Goal: Use online tool/utility: Utilize a website feature to perform a specific function

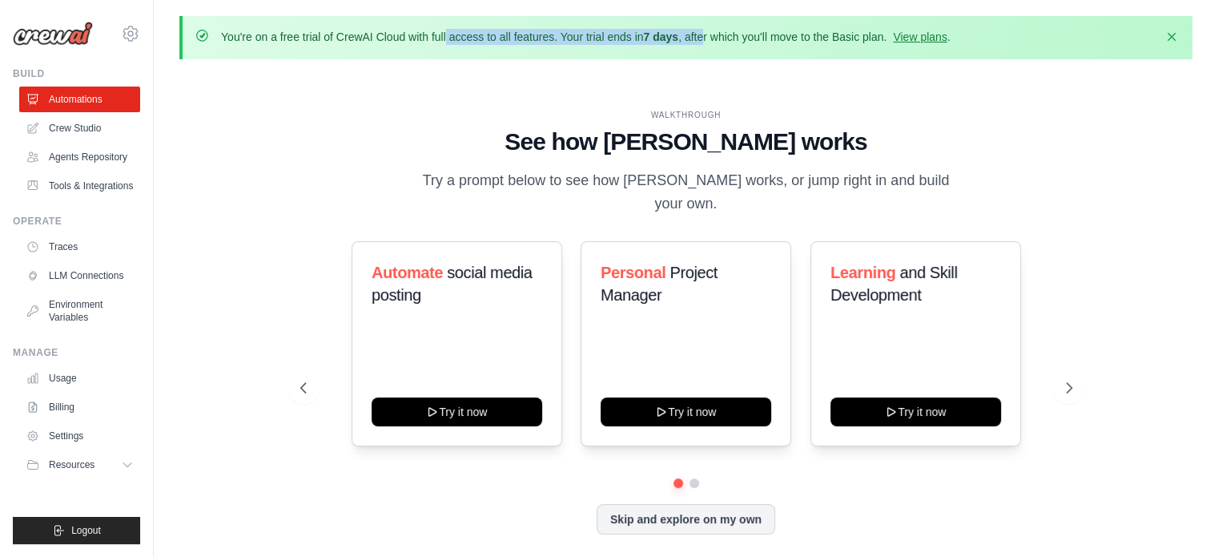
drag, startPoint x: 334, startPoint y: 30, endPoint x: 705, endPoint y: 27, distance: 370.8
click at [705, 27] on div "You're on a free trial of CrewAI Cloud with full access to all features. Your t…" at bounding box center [685, 37] width 1013 height 43
click at [1170, 38] on icon "button" at bounding box center [1172, 36] width 8 height 8
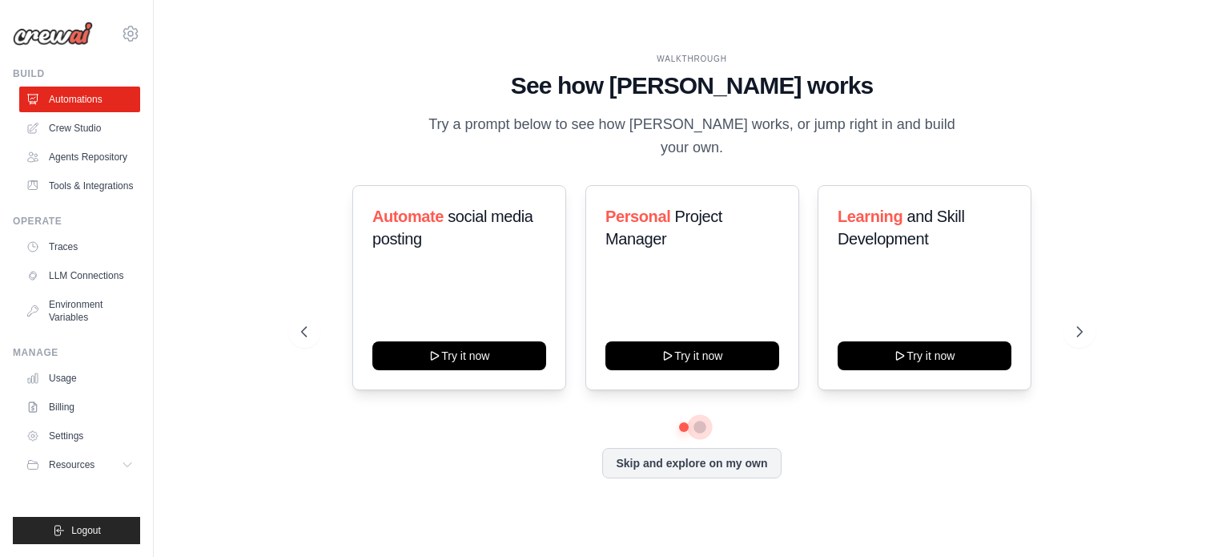
click at [698, 420] on button at bounding box center [700, 426] width 13 height 13
click at [682, 421] on button at bounding box center [683, 426] width 11 height 11
click at [685, 451] on button "Skip and explore on my own" at bounding box center [691, 461] width 179 height 30
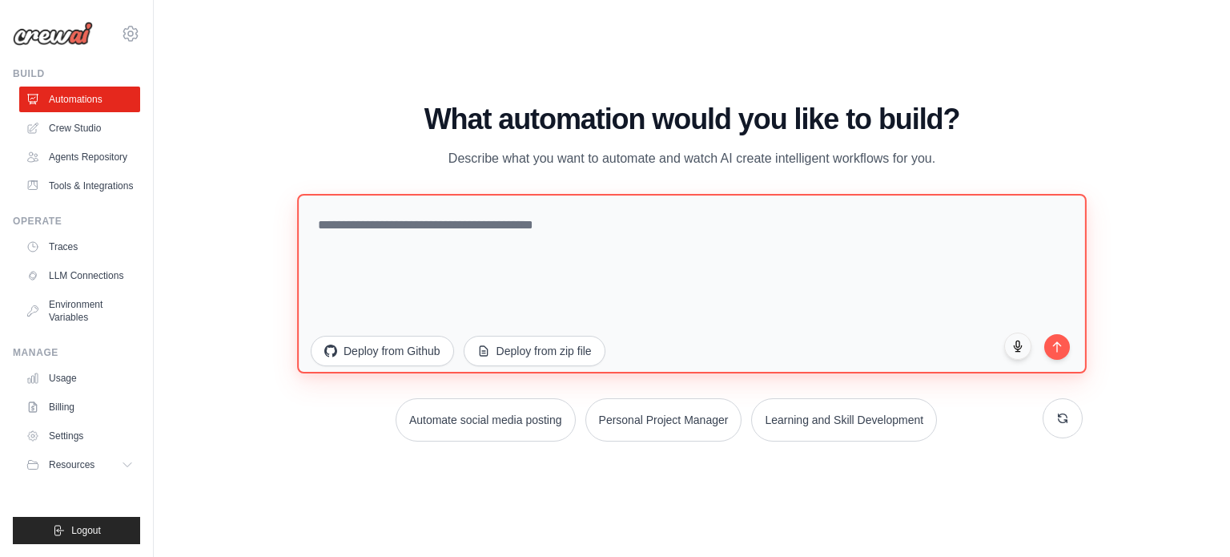
click at [454, 217] on textarea at bounding box center [692, 282] width 790 height 179
click at [366, 225] on textarea "**********" at bounding box center [692, 282] width 790 height 179
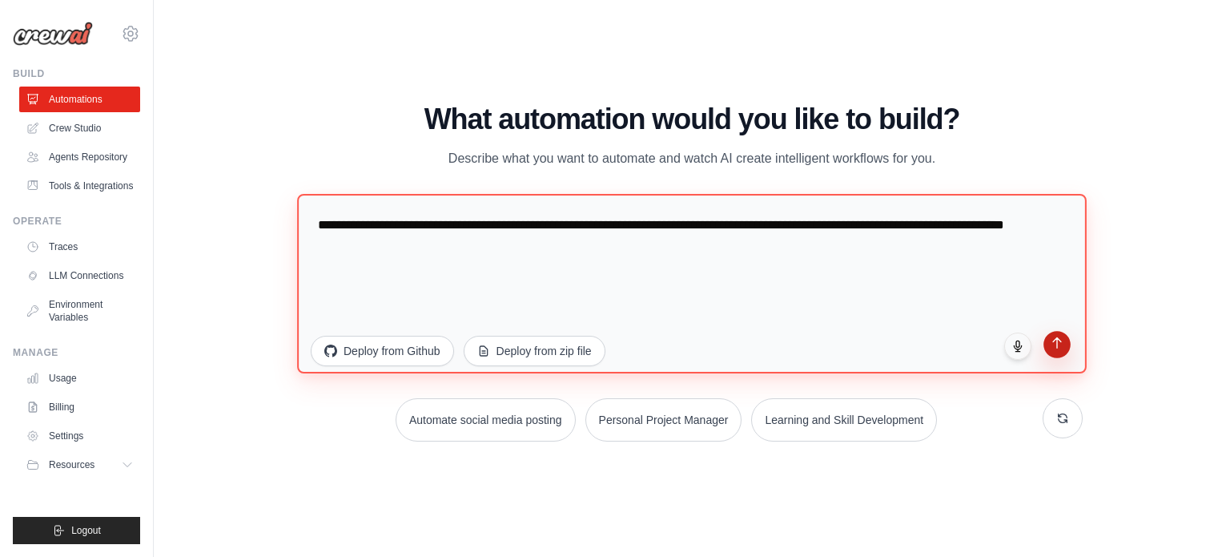
type textarea "**********"
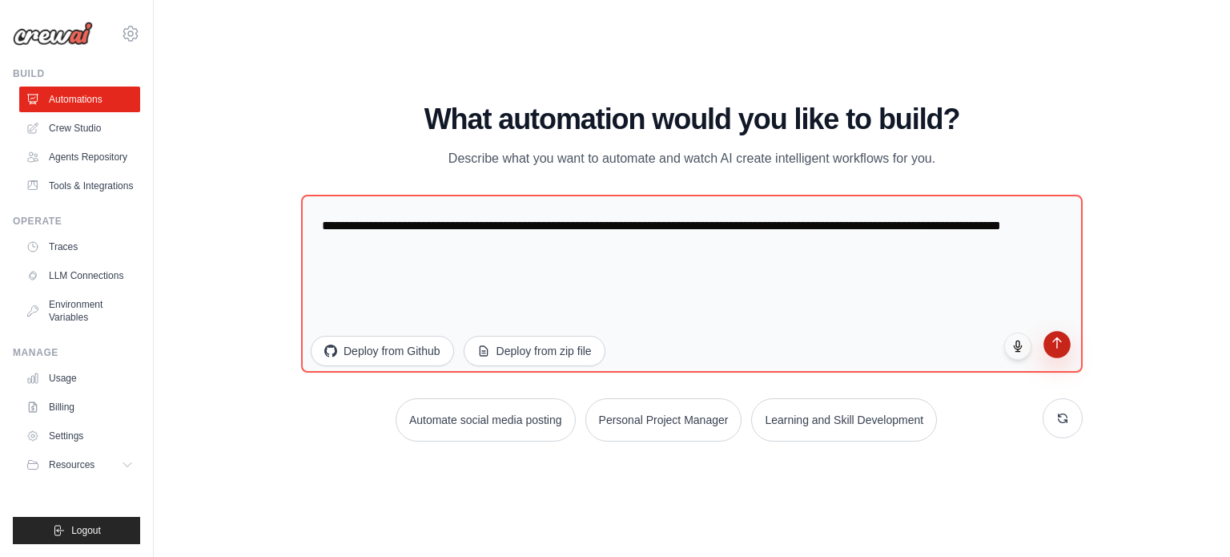
click at [1063, 345] on icon "submit" at bounding box center [1058, 343] width 14 height 14
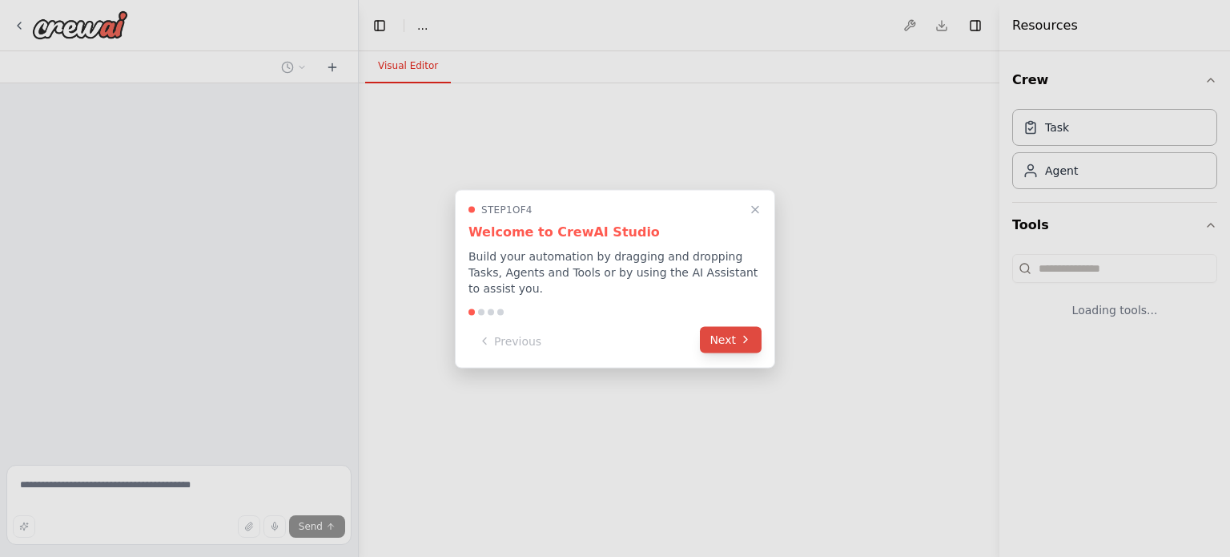
click at [741, 333] on icon at bounding box center [745, 339] width 13 height 13
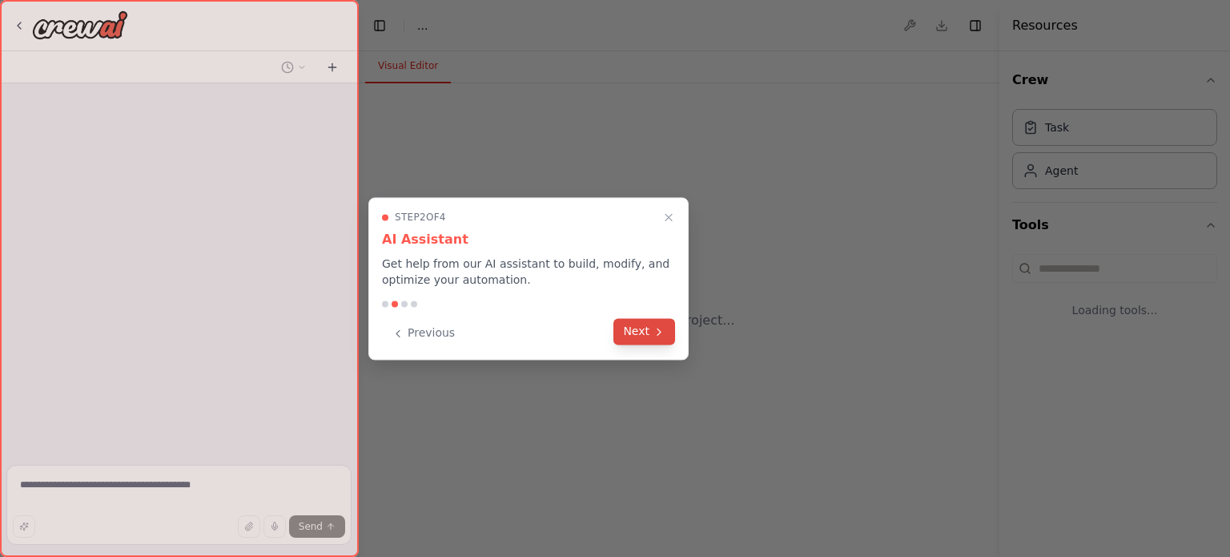
click at [671, 330] on button "Next" at bounding box center [645, 331] width 62 height 26
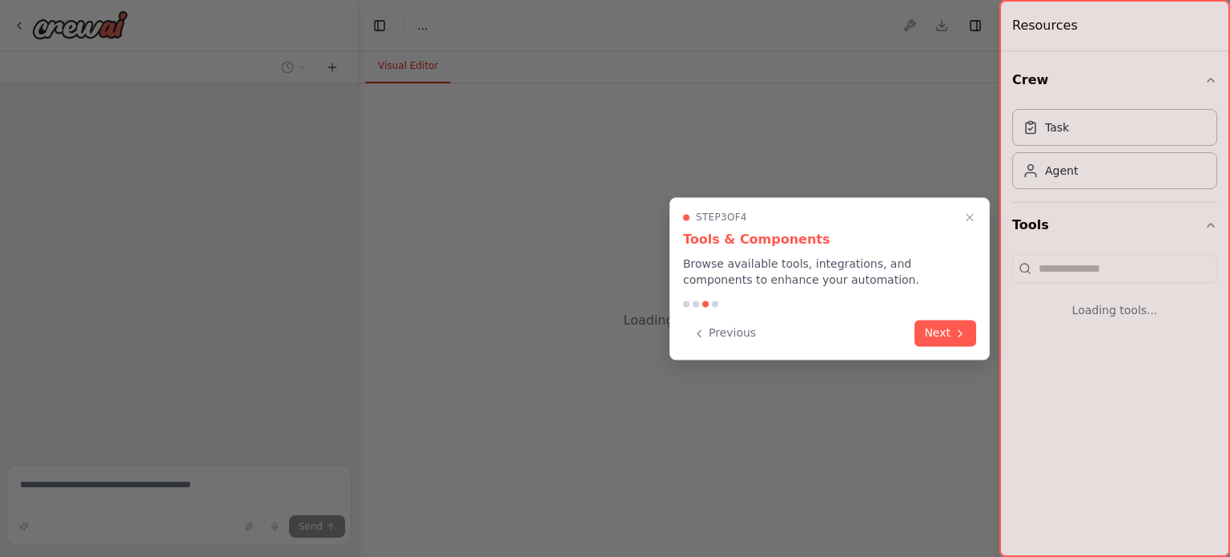
click at [655, 330] on div at bounding box center [615, 278] width 1230 height 557
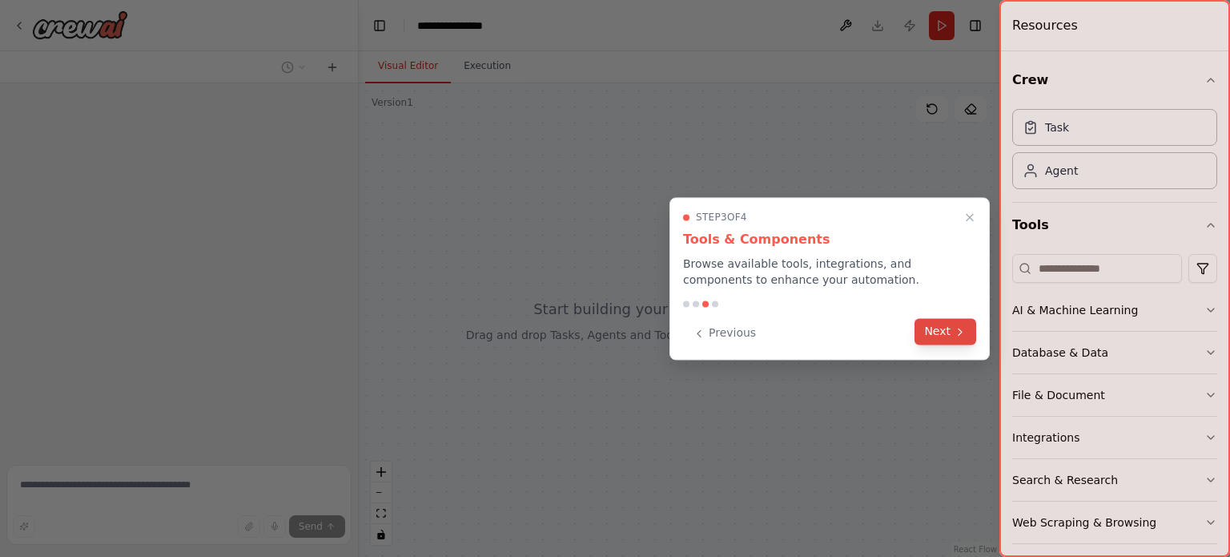
click at [957, 332] on icon at bounding box center [960, 331] width 13 height 13
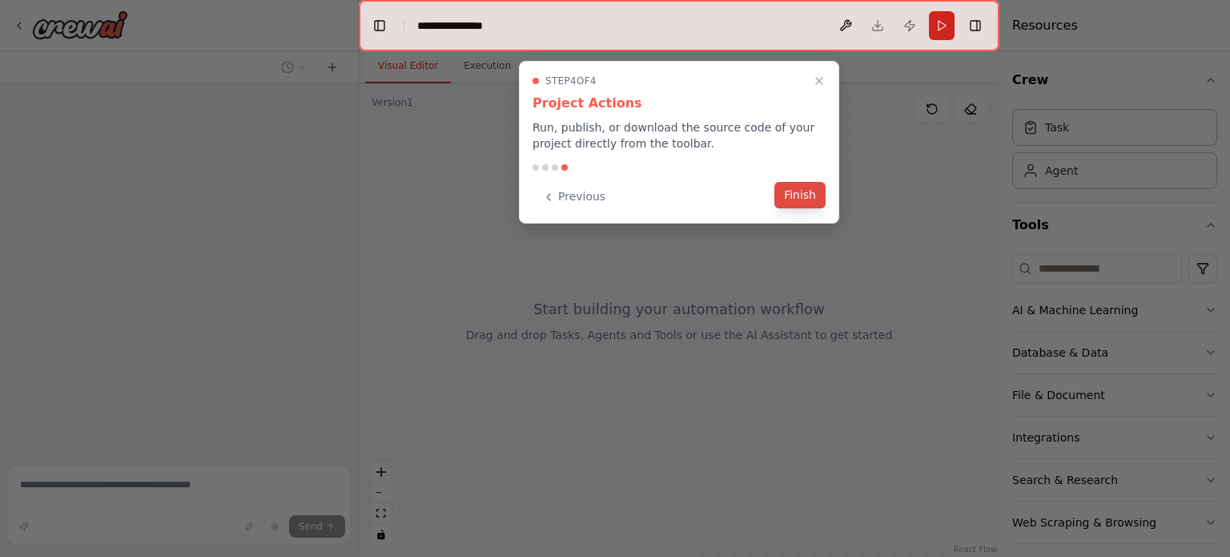
click at [805, 202] on button "Finish" at bounding box center [800, 195] width 51 height 26
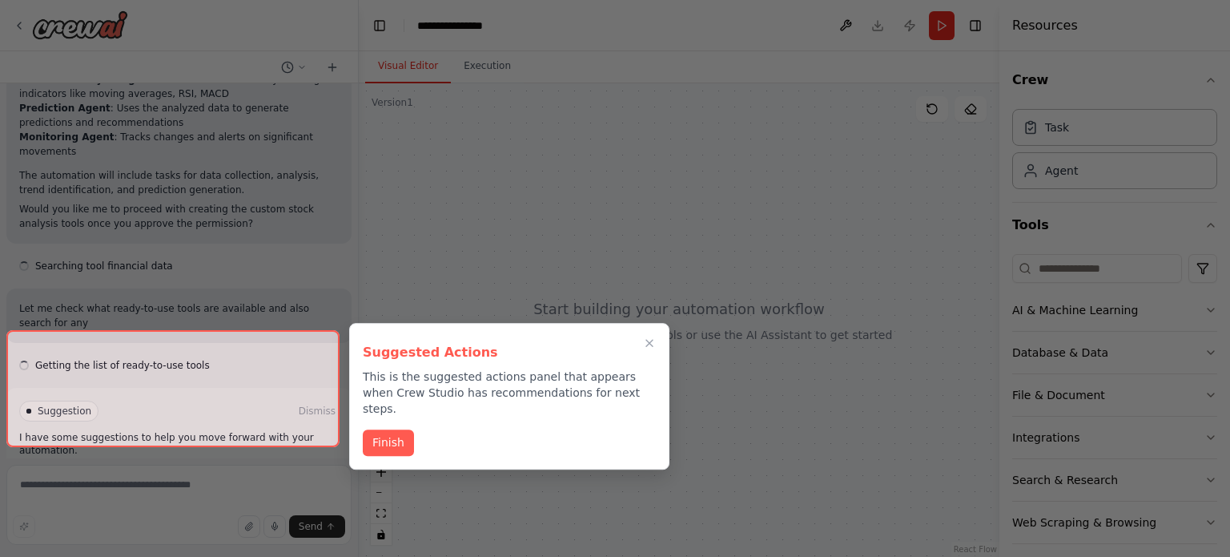
scroll to position [803, 0]
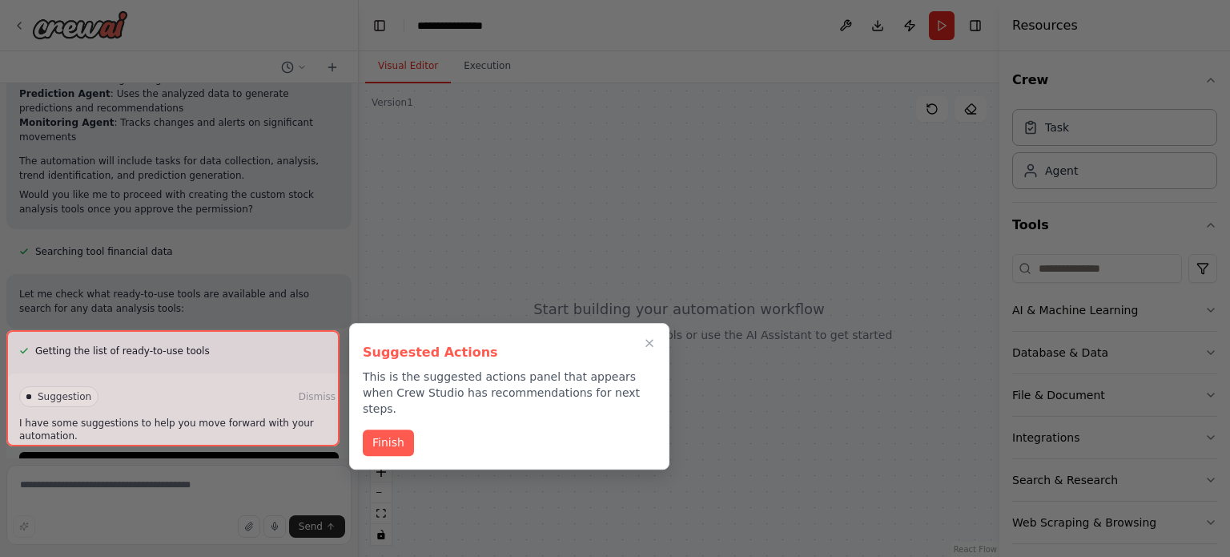
click at [650, 340] on icon "Close walkthrough" at bounding box center [649, 342] width 13 height 13
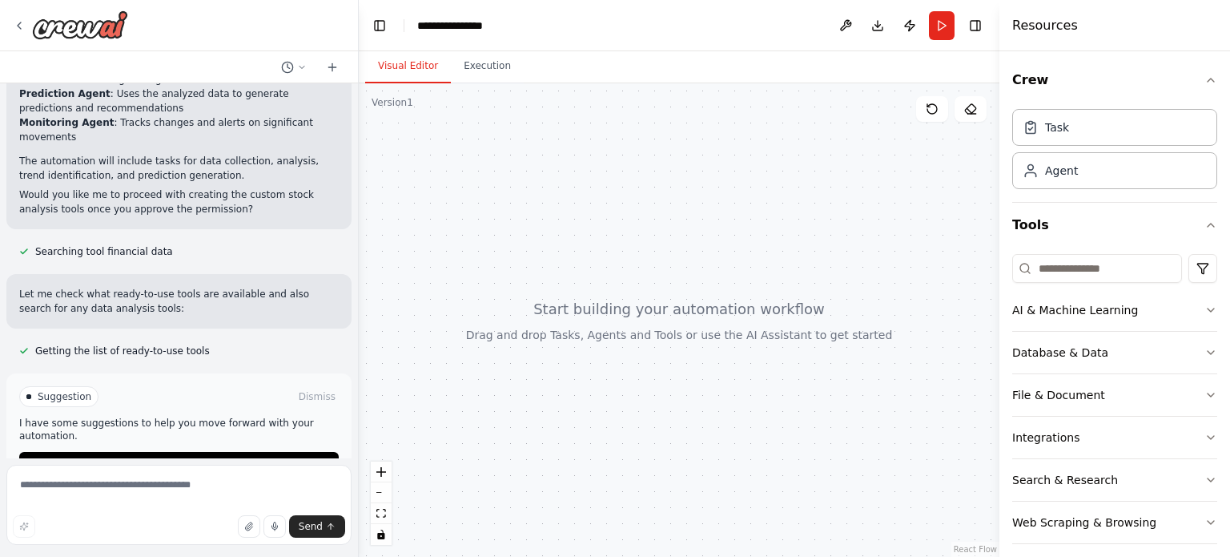
click at [53, 390] on span "Suggestion" at bounding box center [65, 396] width 54 height 13
click at [153, 458] on span "Enable coding skills" at bounding box center [186, 464] width 95 height 13
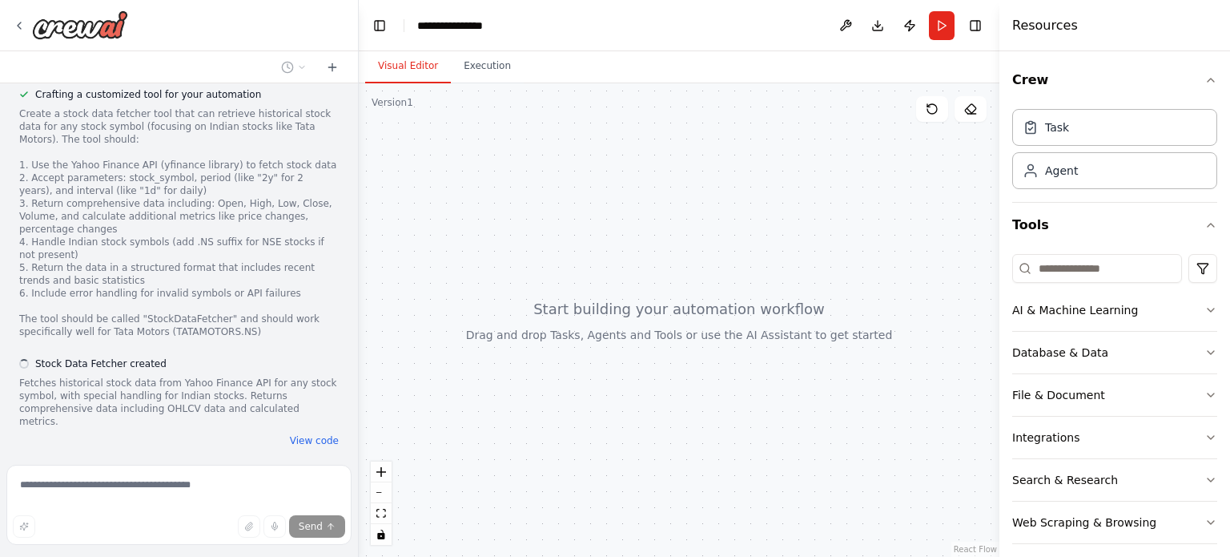
scroll to position [1205, 0]
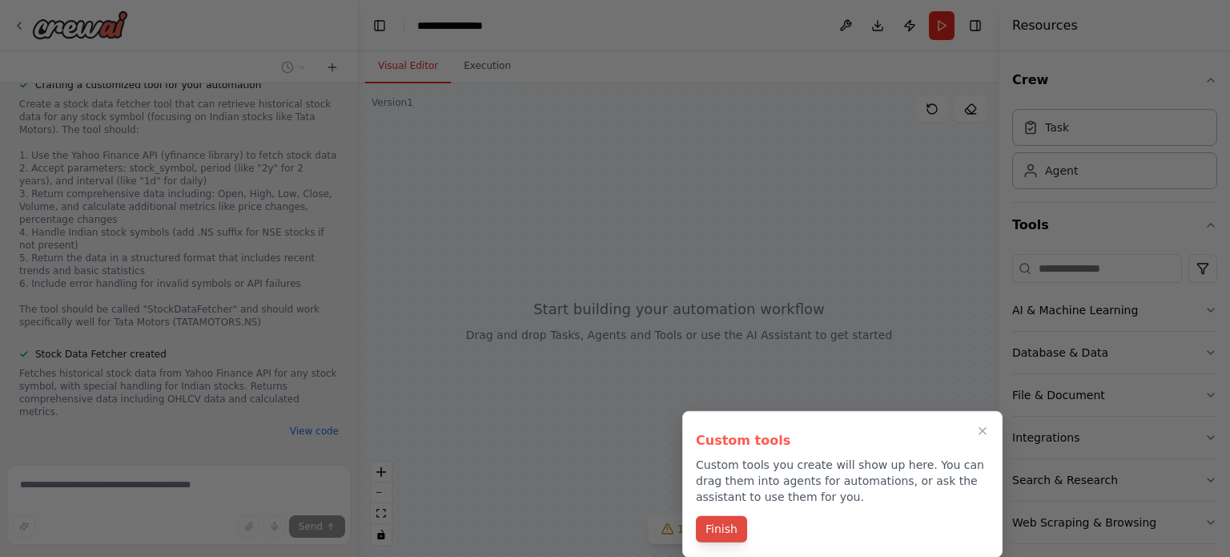
click at [727, 529] on button "Finish" at bounding box center [721, 529] width 51 height 26
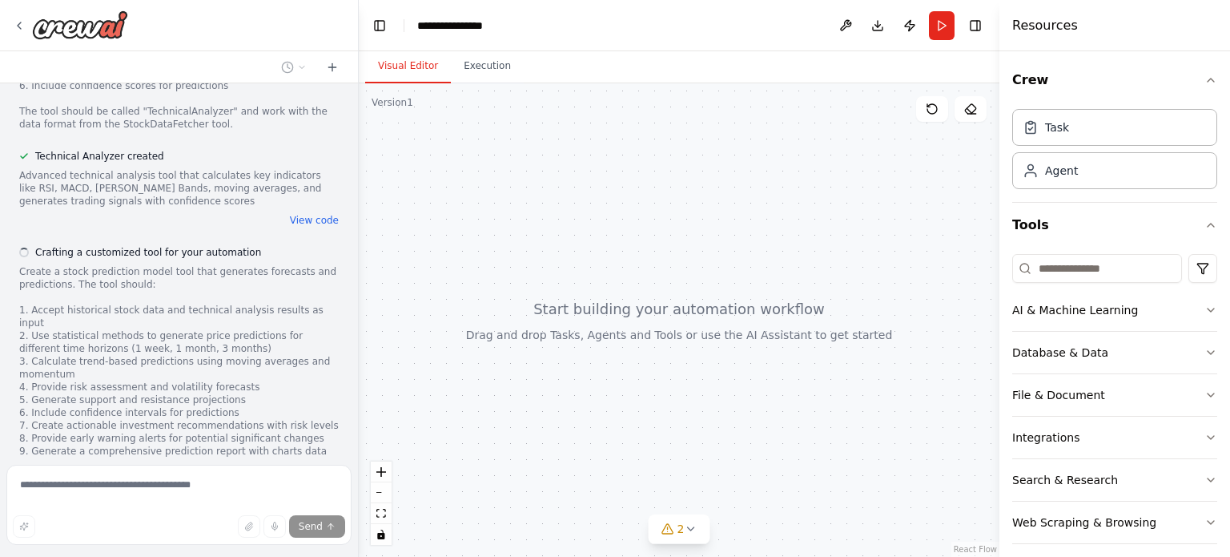
scroll to position [1839, 0]
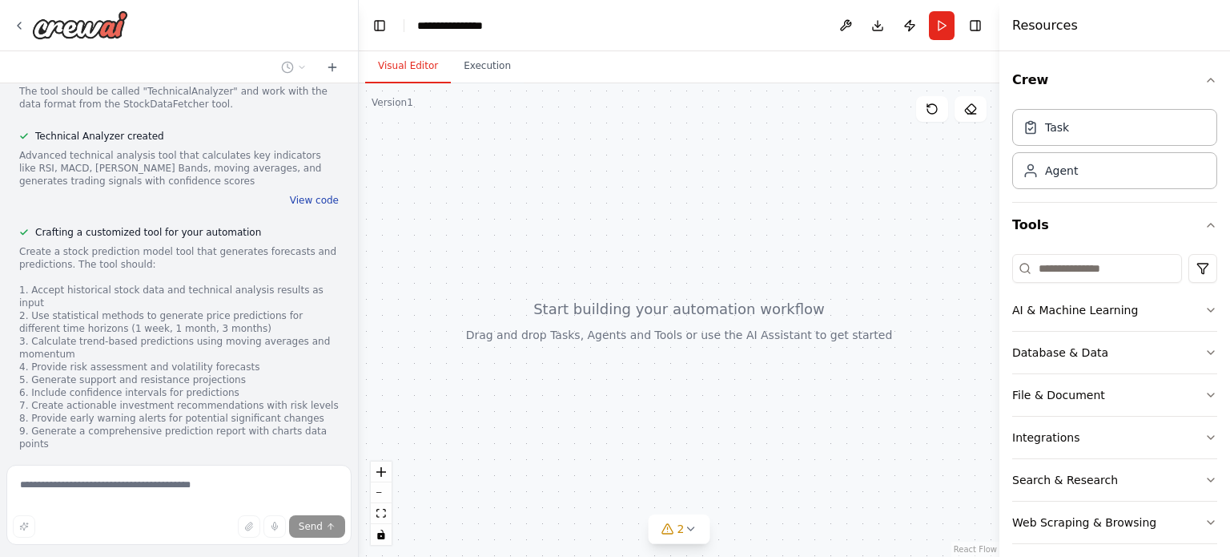
click at [314, 194] on button "View code" at bounding box center [314, 200] width 49 height 13
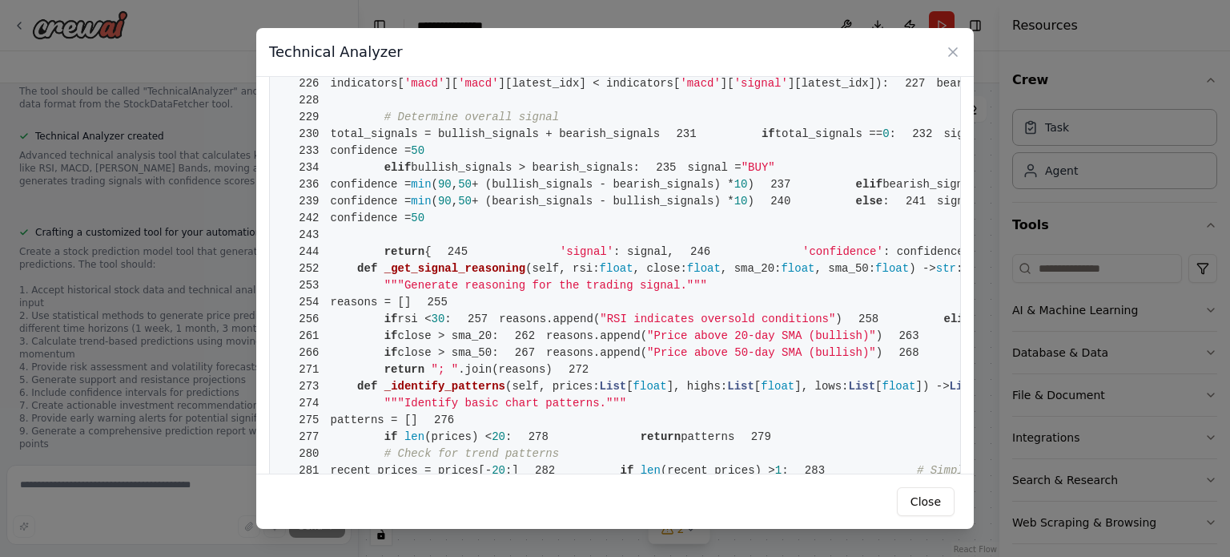
scroll to position [0, 0]
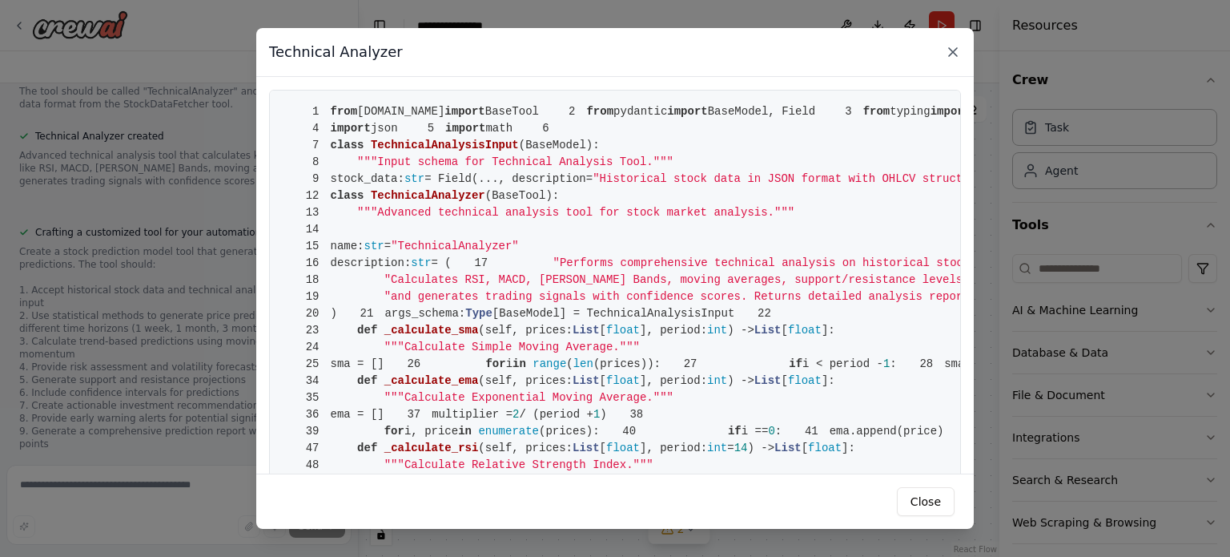
click at [952, 52] on icon at bounding box center [953, 52] width 16 height 16
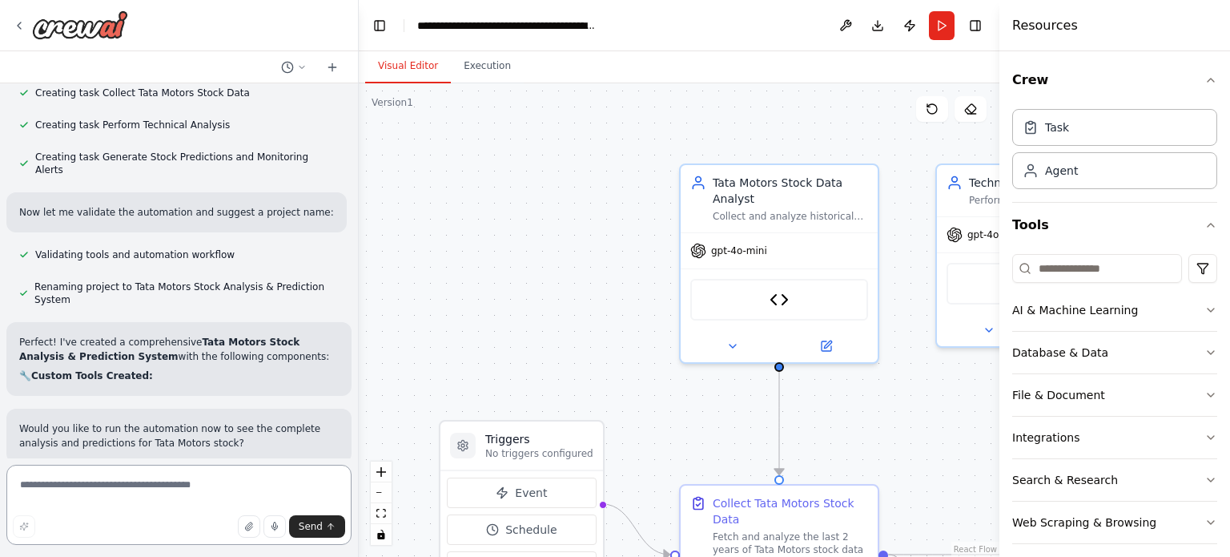
scroll to position [2739, 0]
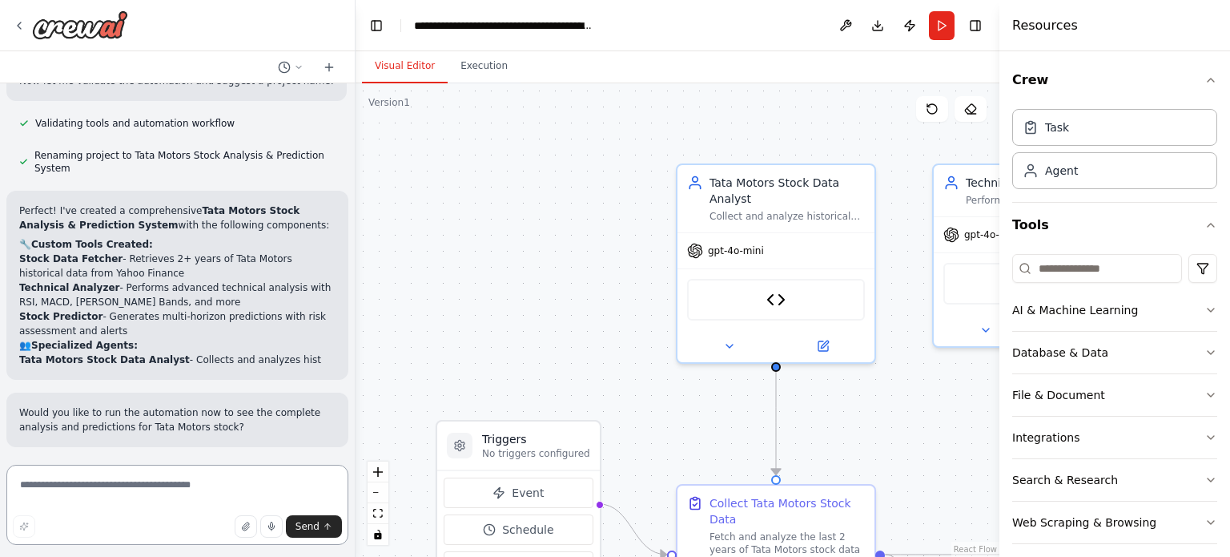
click at [356, 414] on div "Analyze last couple of years of "Tata motors" stock data using stock data API's…" at bounding box center [615, 278] width 1230 height 557
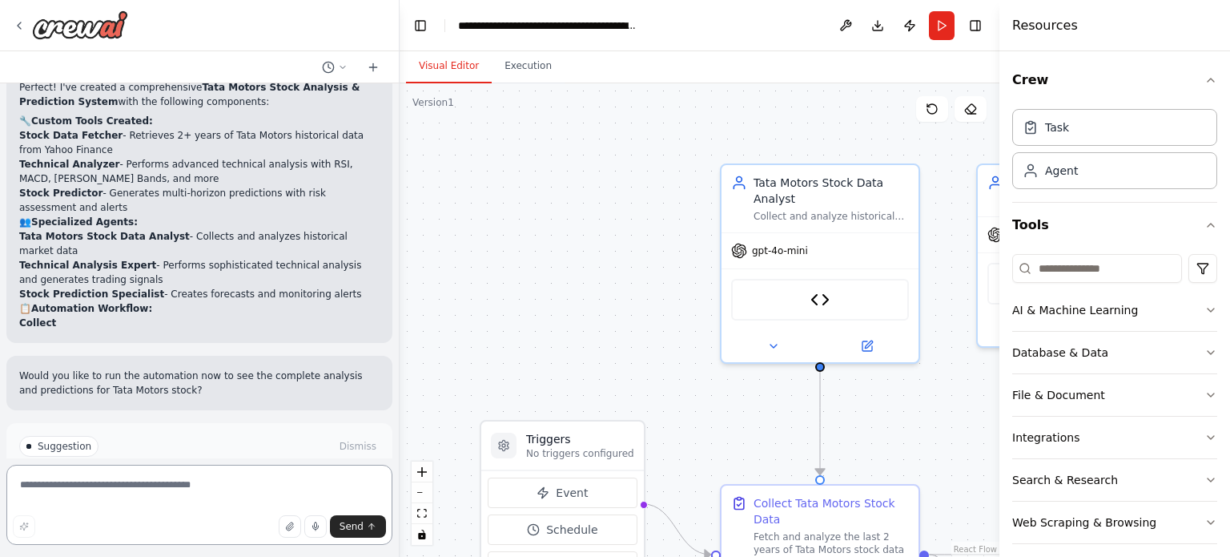
drag, startPoint x: 350, startPoint y: 388, endPoint x: 410, endPoint y: 380, distance: 60.7
click at [410, 380] on div "Analyze last couple of years of "Tata motors" stock data using stock data API's…" at bounding box center [615, 278] width 1230 height 557
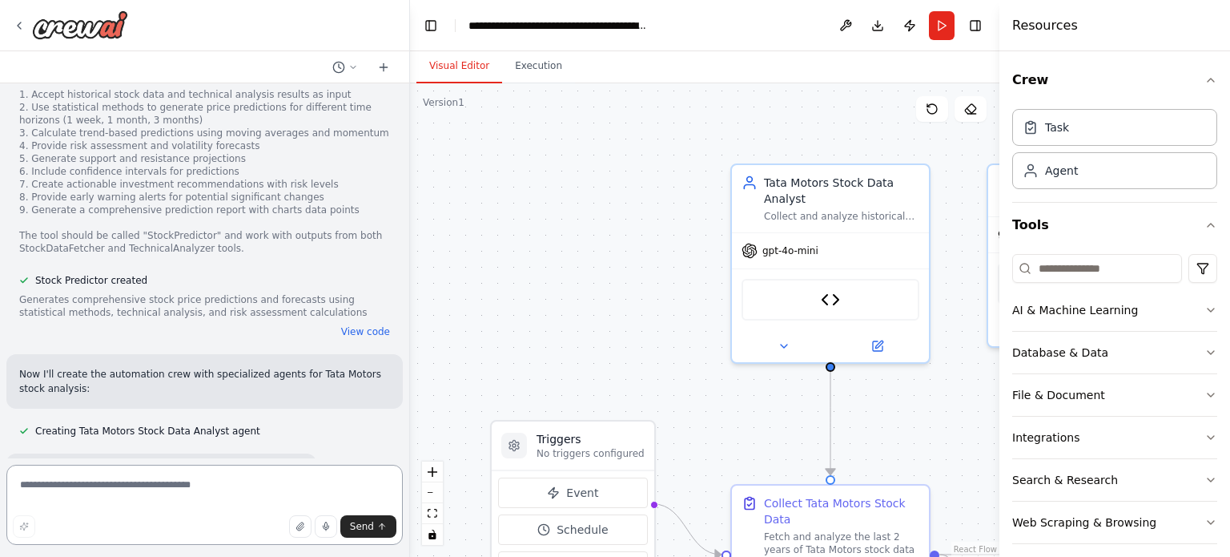
scroll to position [1926, 0]
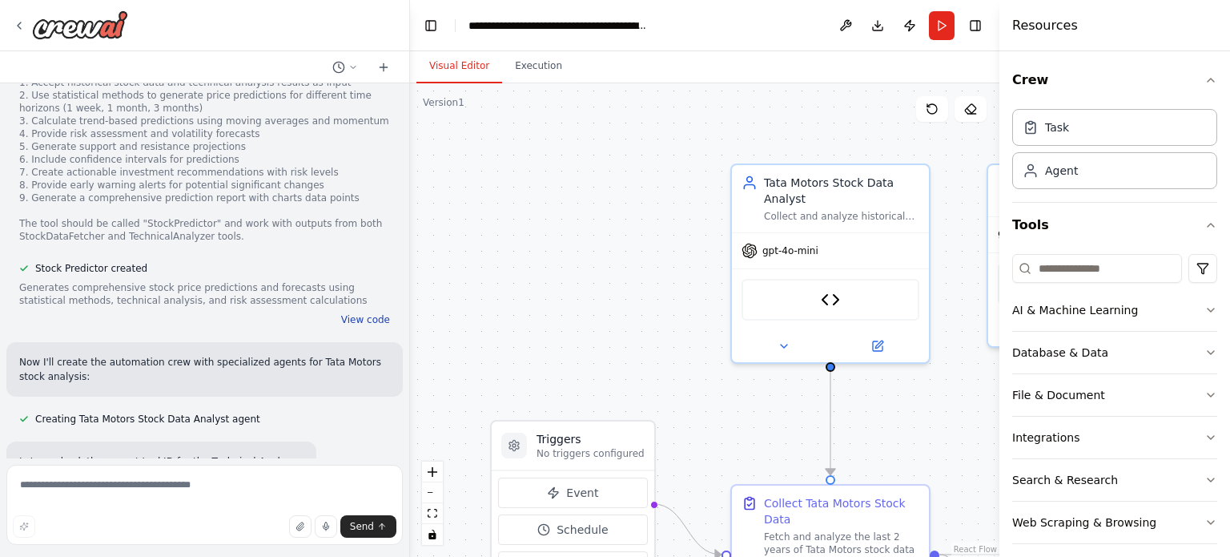
click at [359, 313] on button "View code" at bounding box center [365, 319] width 49 height 13
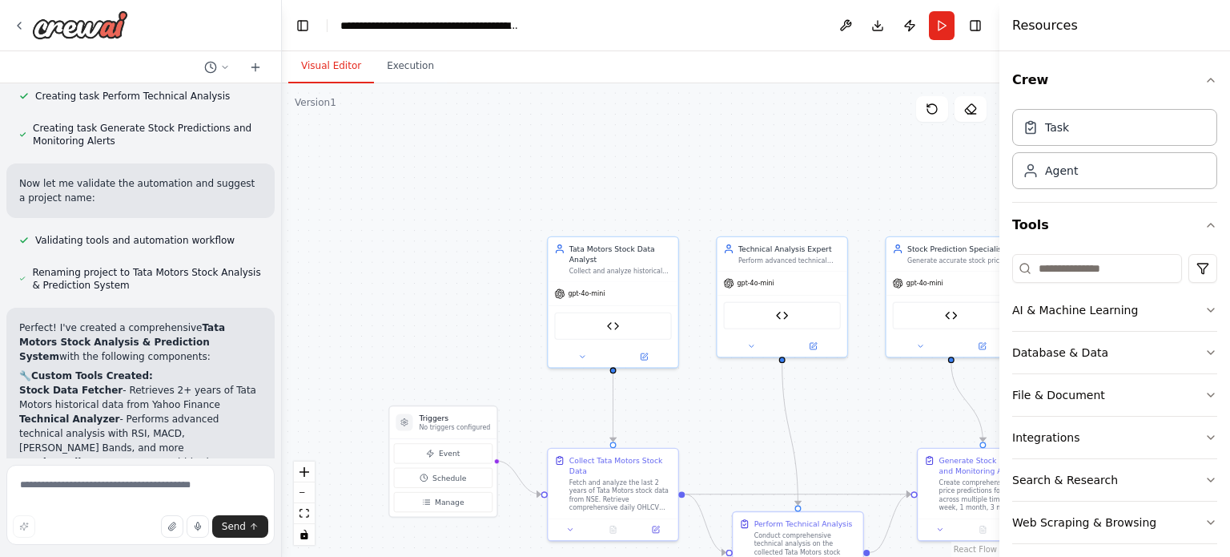
scroll to position [3201, 0]
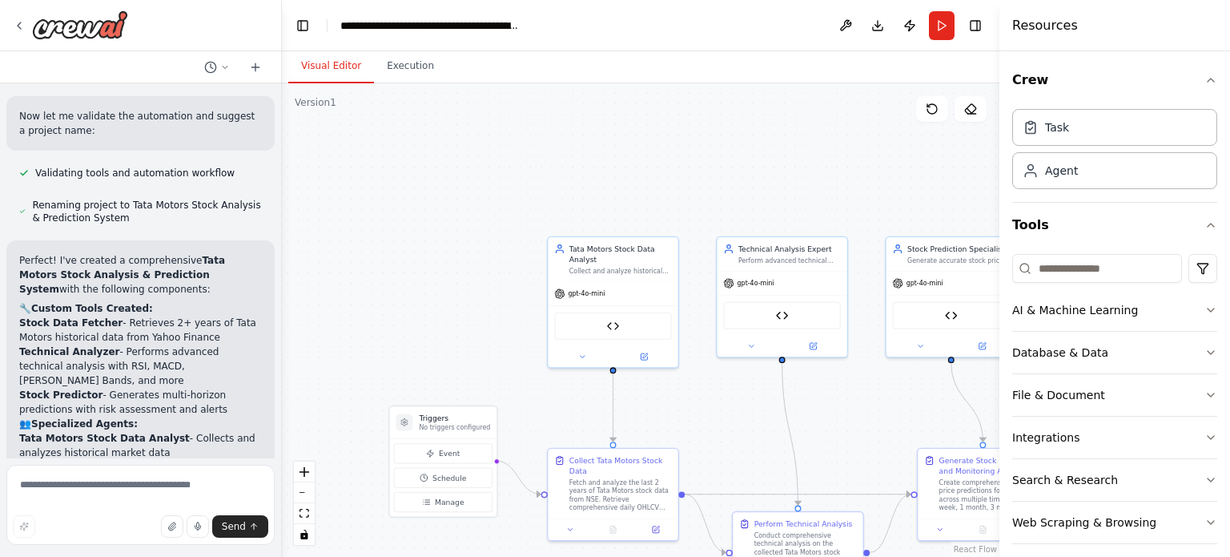
drag, startPoint x: 408, startPoint y: 251, endPoint x: 282, endPoint y: 251, distance: 126.6
click at [282, 251] on div "Analyze last couple of years of "Tata motors" stock data using stock data API's…" at bounding box center [615, 278] width 1230 height 557
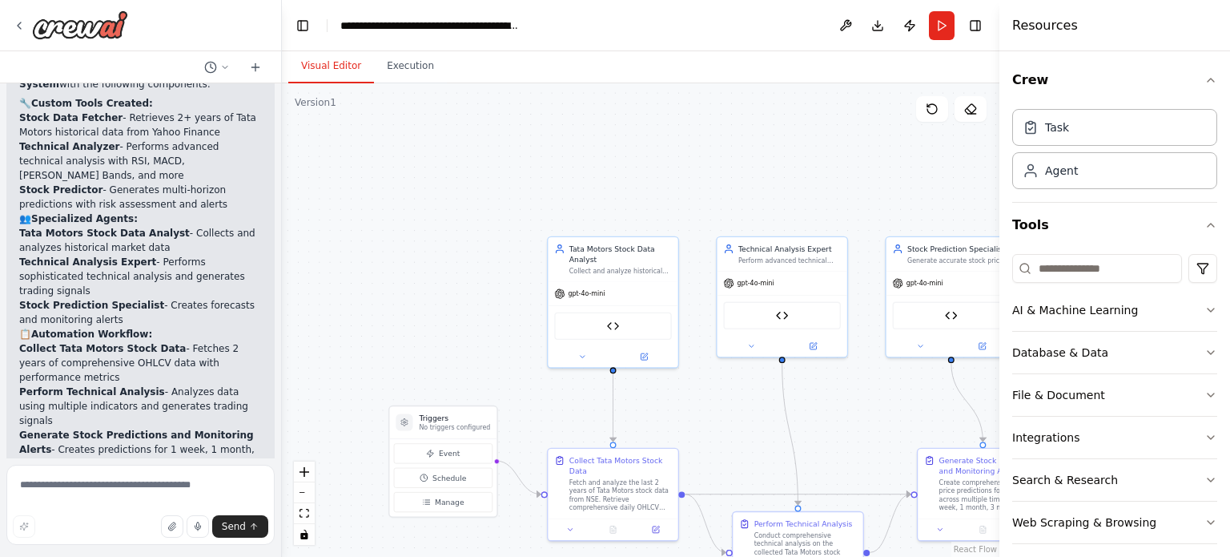
scroll to position [3447, 0]
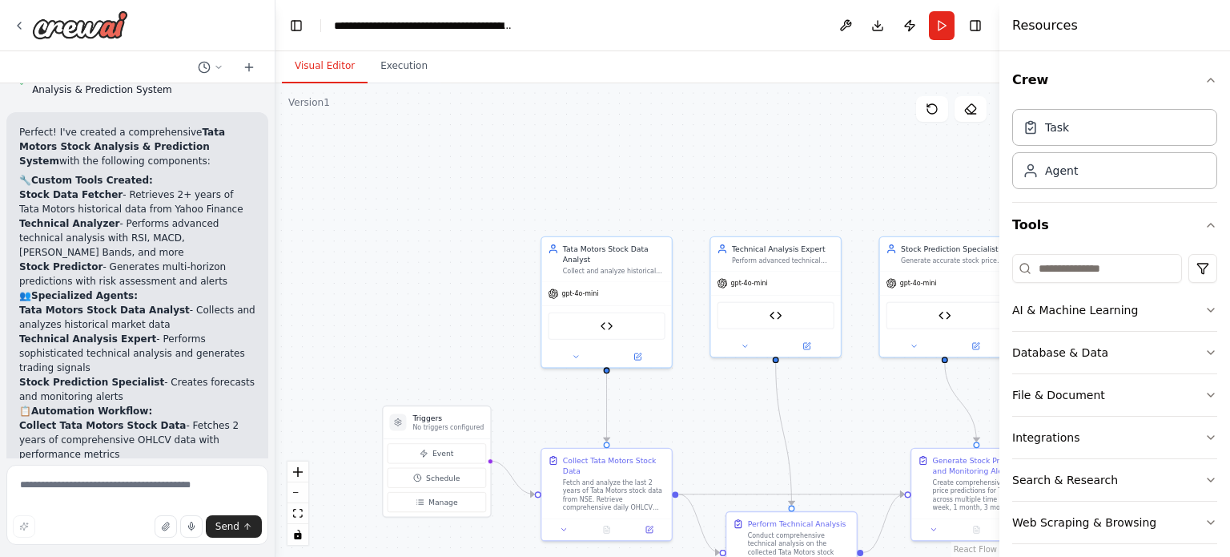
click at [276, 396] on div "Analyze last couple of years of "Tata motors" stock data using stock data API's…" at bounding box center [615, 278] width 1230 height 557
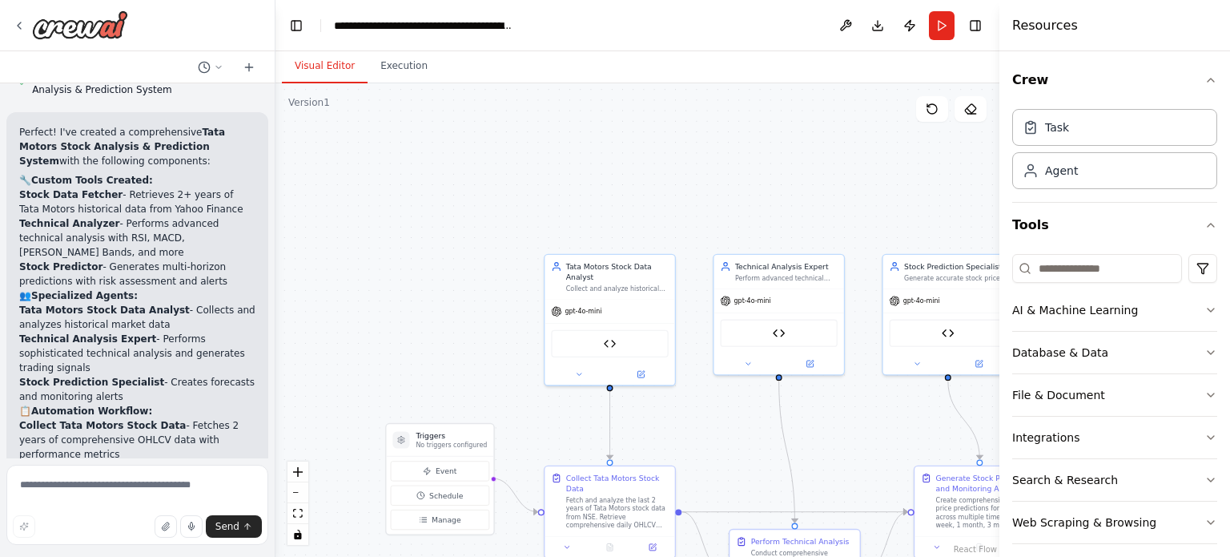
drag, startPoint x: 276, startPoint y: 396, endPoint x: 279, endPoint y: 414, distance: 17.9
click at [279, 414] on div ".deletable-edge-delete-btn { width: 20px; height: 20px; border: 0px solid #ffff…" at bounding box center [638, 319] width 724 height 473
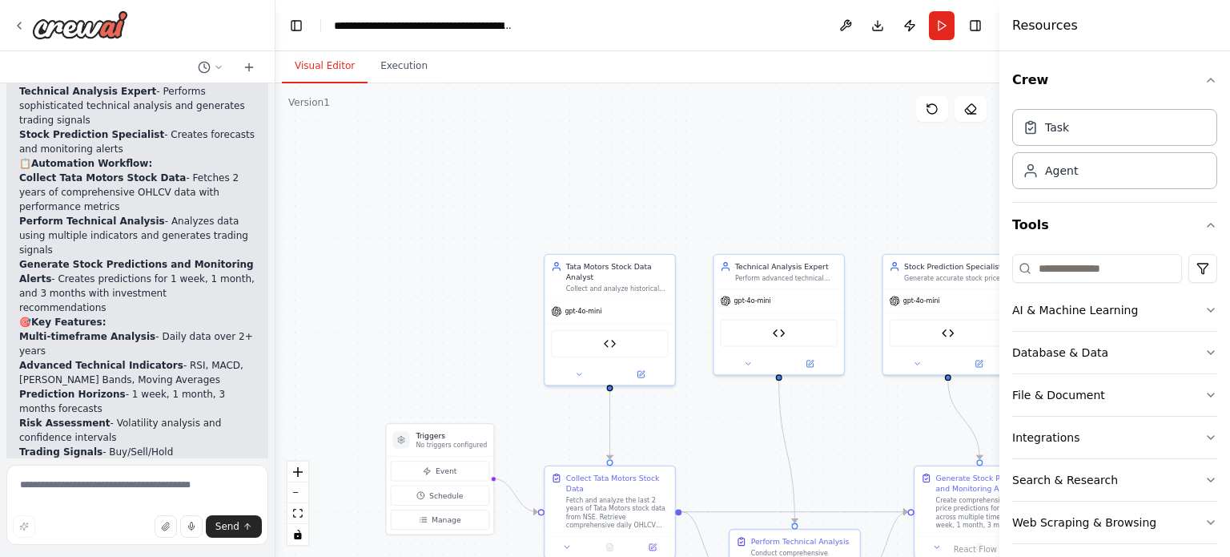
scroll to position [3771, 0]
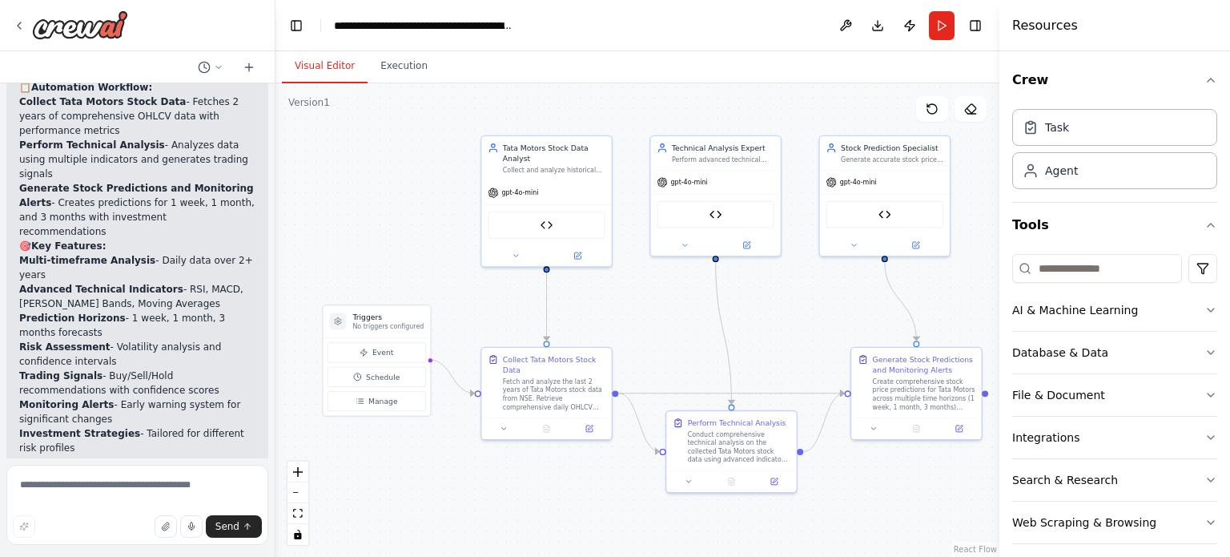
drag, startPoint x: 701, startPoint y: 431, endPoint x: 642, endPoint y: 320, distance: 126.1
click at [642, 320] on div ".deletable-edge-delete-btn { width: 20px; height: 20px; border: 0px solid #ffff…" at bounding box center [638, 319] width 724 height 473
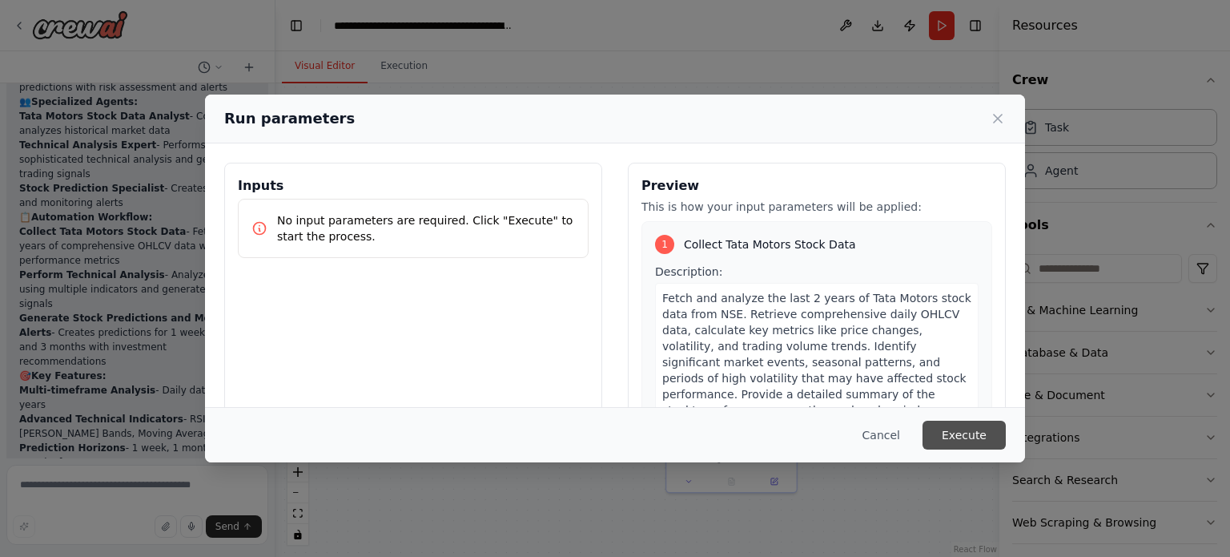
click at [953, 429] on button "Execute" at bounding box center [964, 434] width 83 height 29
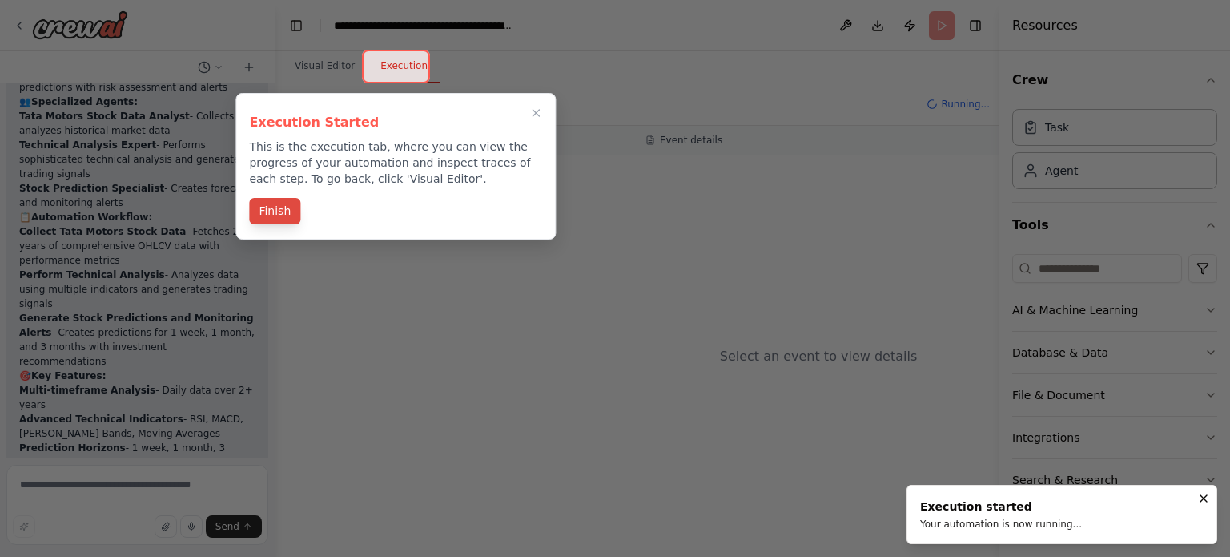
click at [271, 209] on button "Finish" at bounding box center [274, 211] width 51 height 26
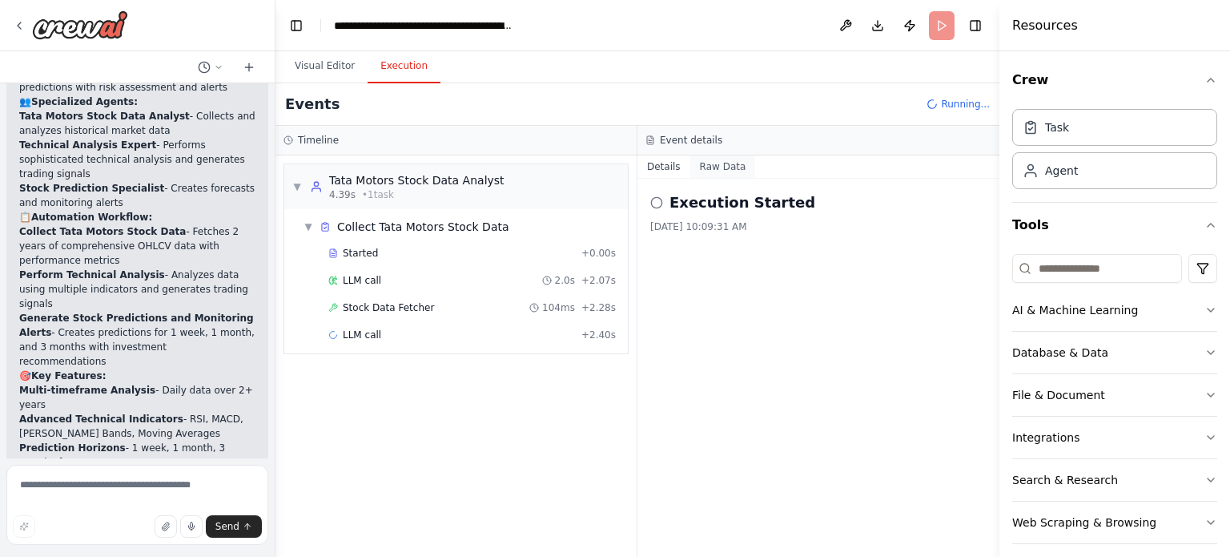
click at [711, 166] on button "Raw Data" at bounding box center [723, 166] width 66 height 22
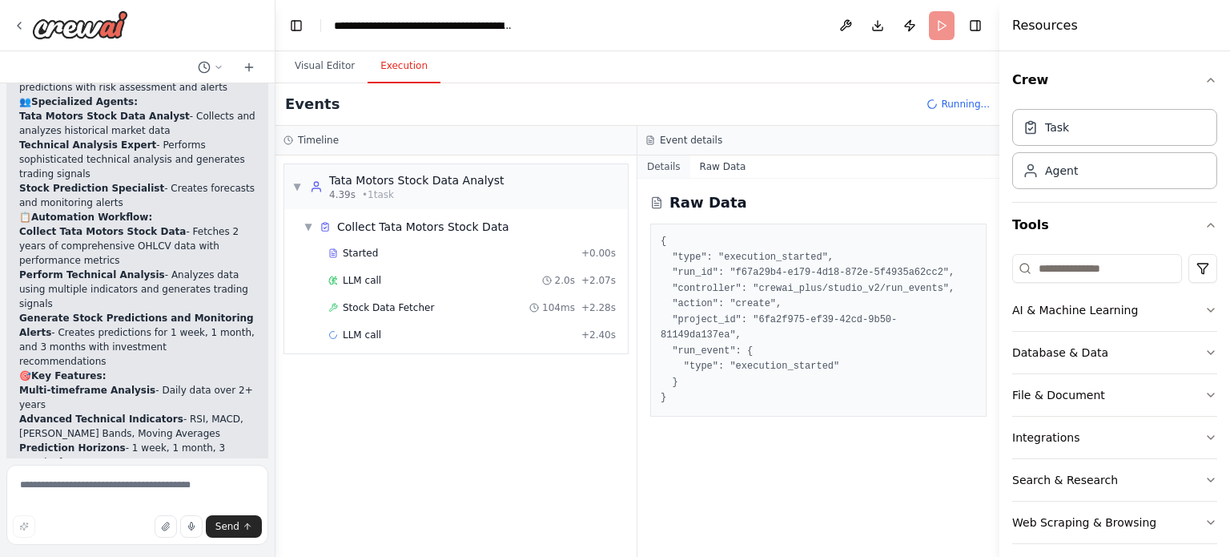
click at [658, 165] on button "Details" at bounding box center [664, 166] width 53 height 22
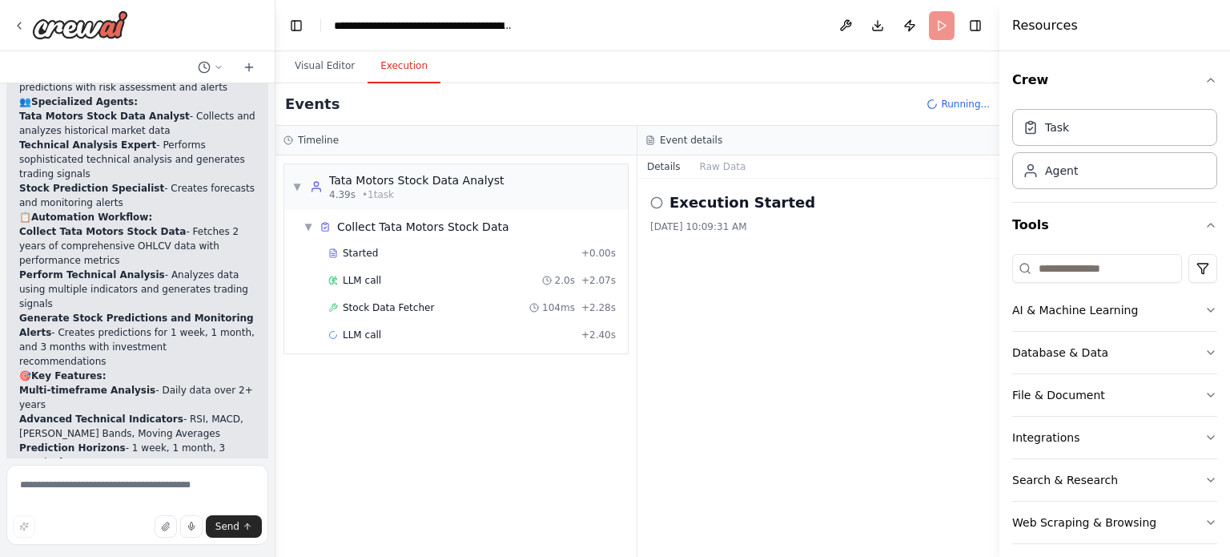
scroll to position [3510, 0]
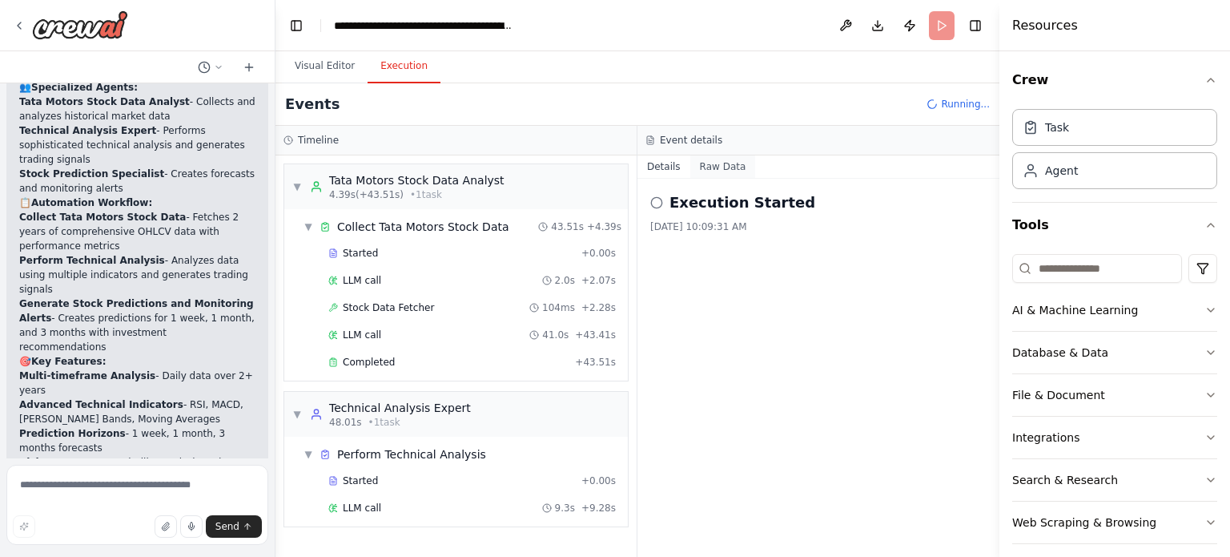
click at [711, 163] on button "Raw Data" at bounding box center [723, 166] width 66 height 22
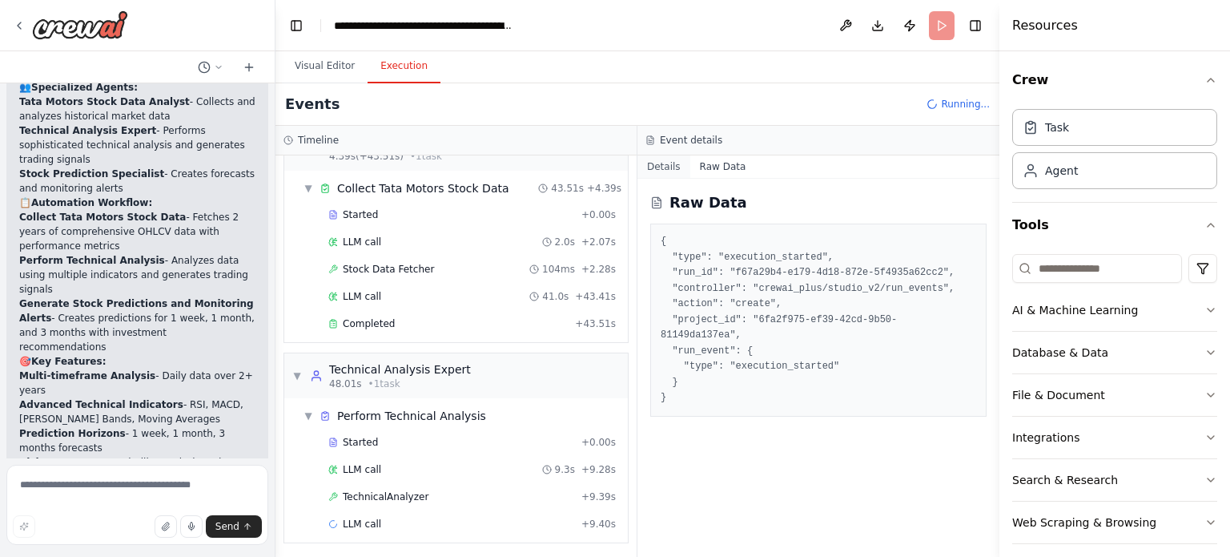
click at [666, 167] on button "Details" at bounding box center [664, 166] width 53 height 22
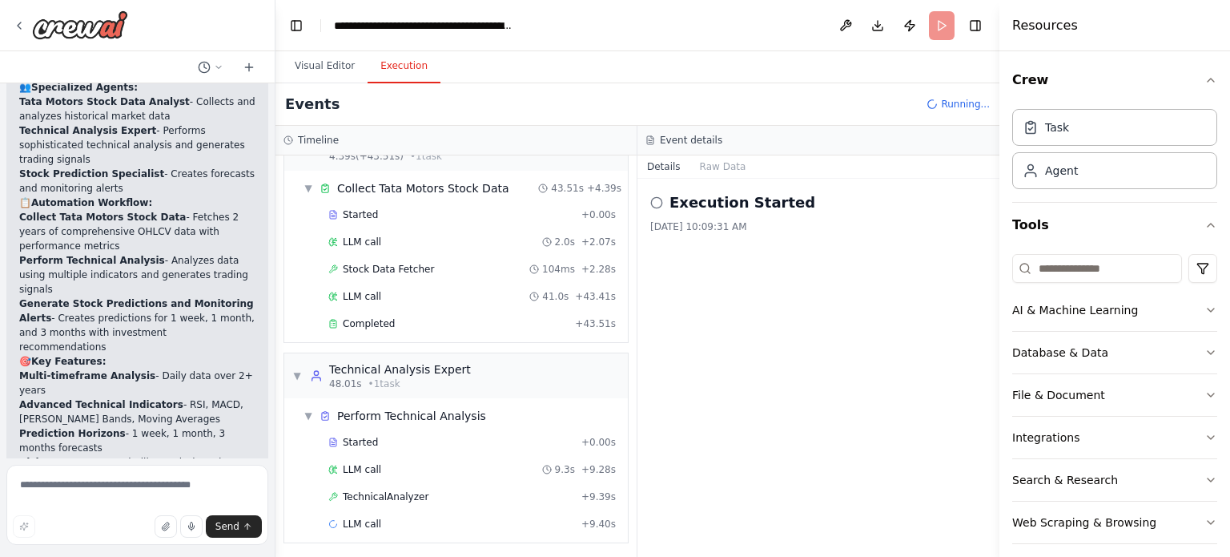
click at [658, 201] on icon at bounding box center [656, 202] width 13 height 13
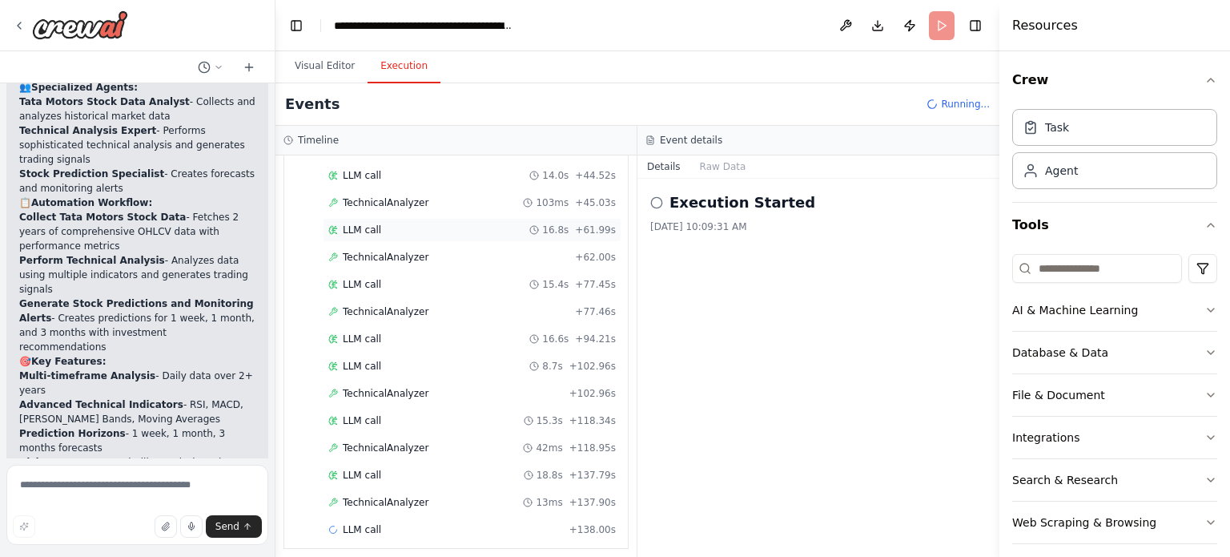
scroll to position [522, 0]
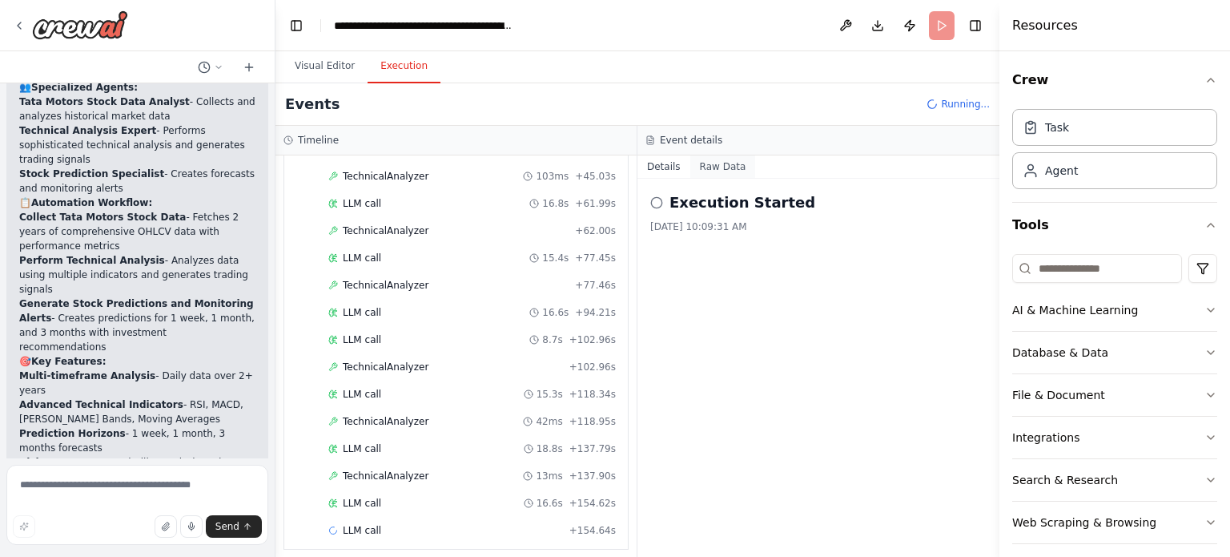
click at [713, 163] on button "Raw Data" at bounding box center [723, 166] width 66 height 22
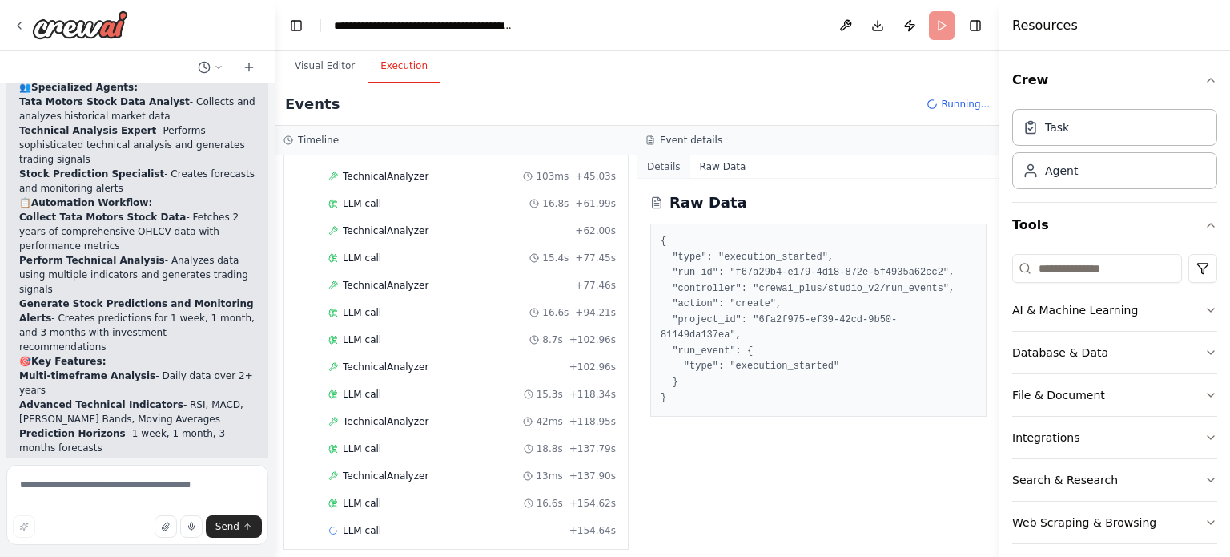
click at [654, 166] on button "Details" at bounding box center [664, 166] width 53 height 22
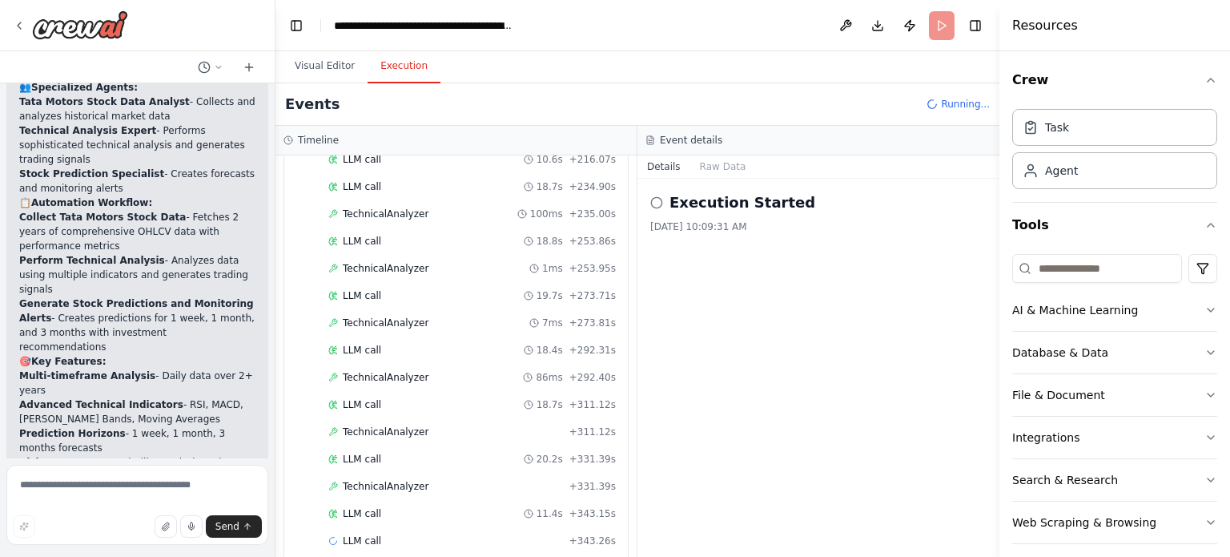
scroll to position [1060, 0]
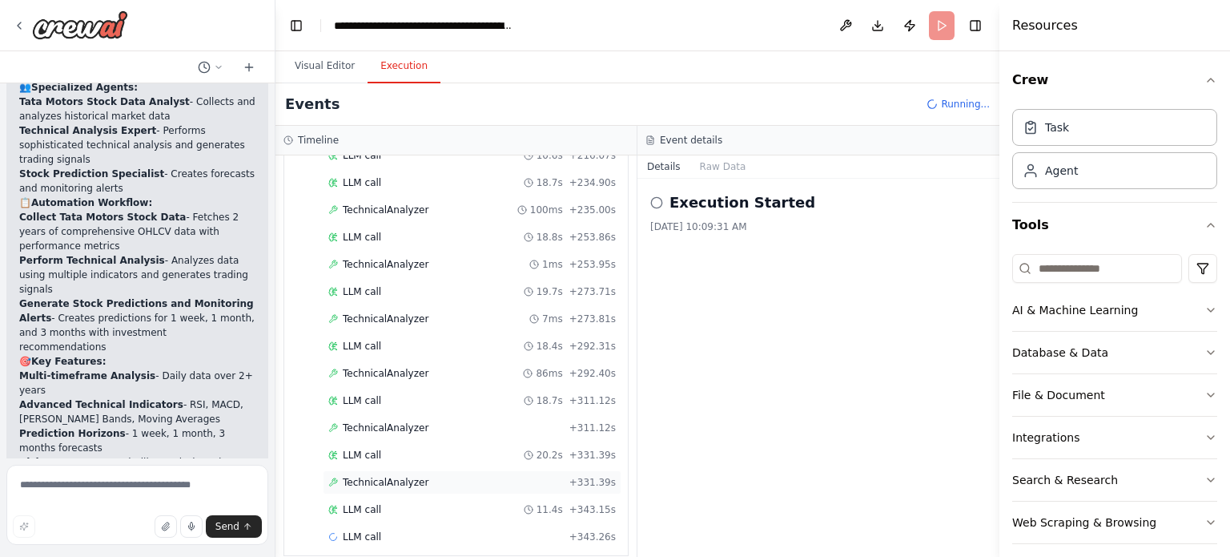
click at [368, 476] on span "TechnicalAnalyzer" at bounding box center [386, 482] width 86 height 13
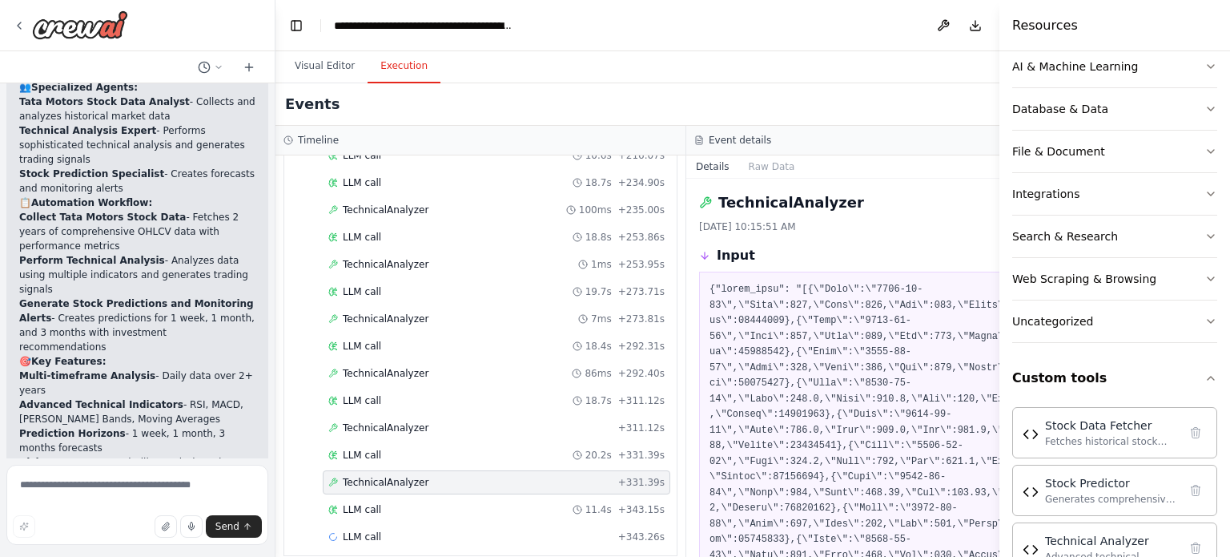
scroll to position [283, 0]
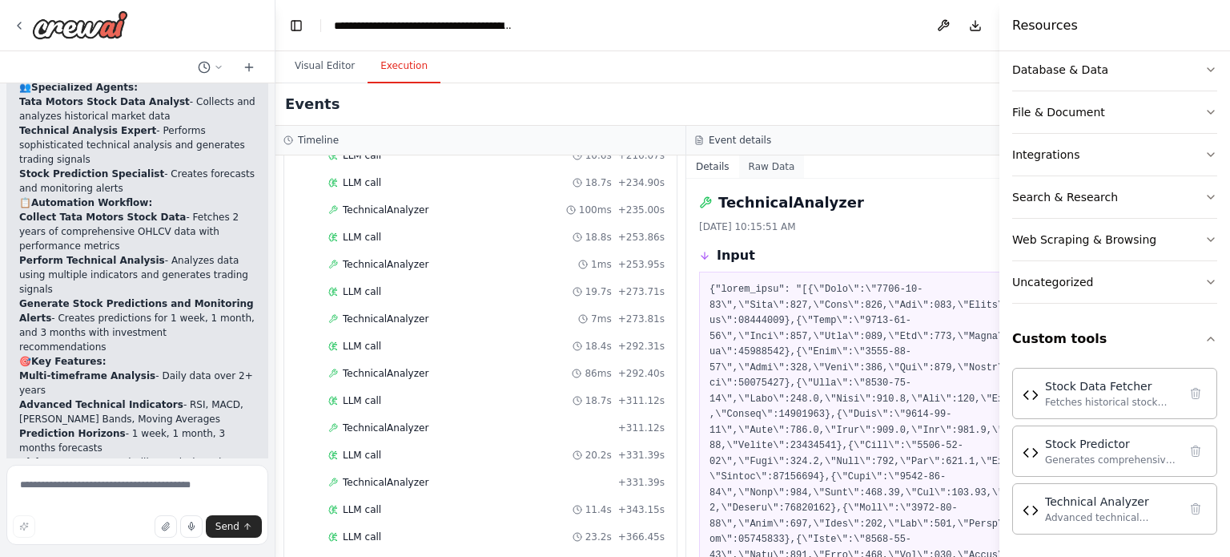
click at [739, 164] on button "Raw Data" at bounding box center [772, 166] width 66 height 22
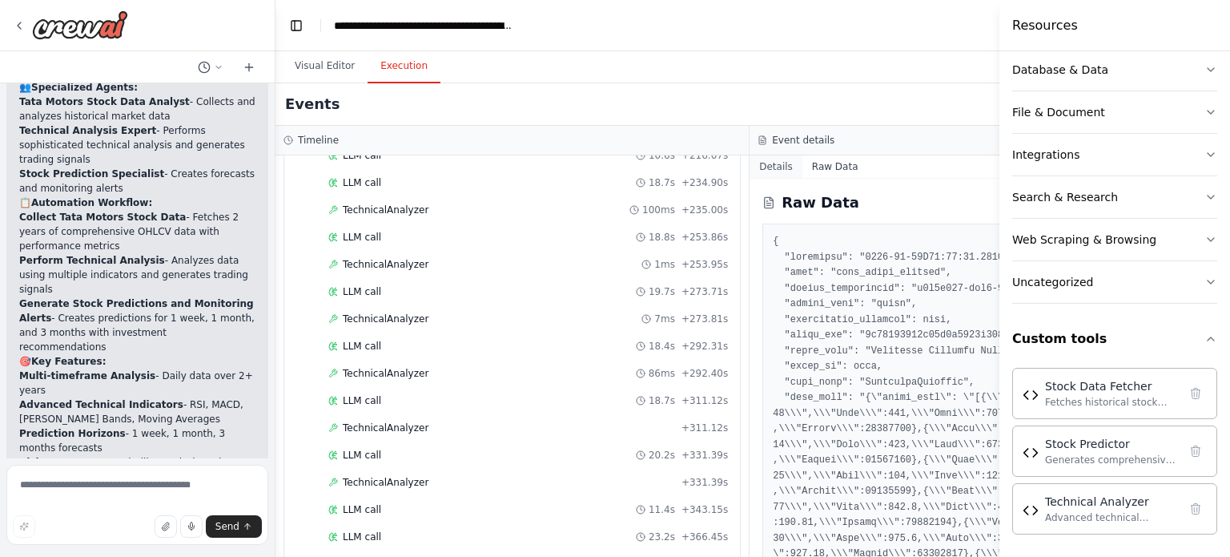
click at [750, 165] on button "Details" at bounding box center [776, 166] width 53 height 22
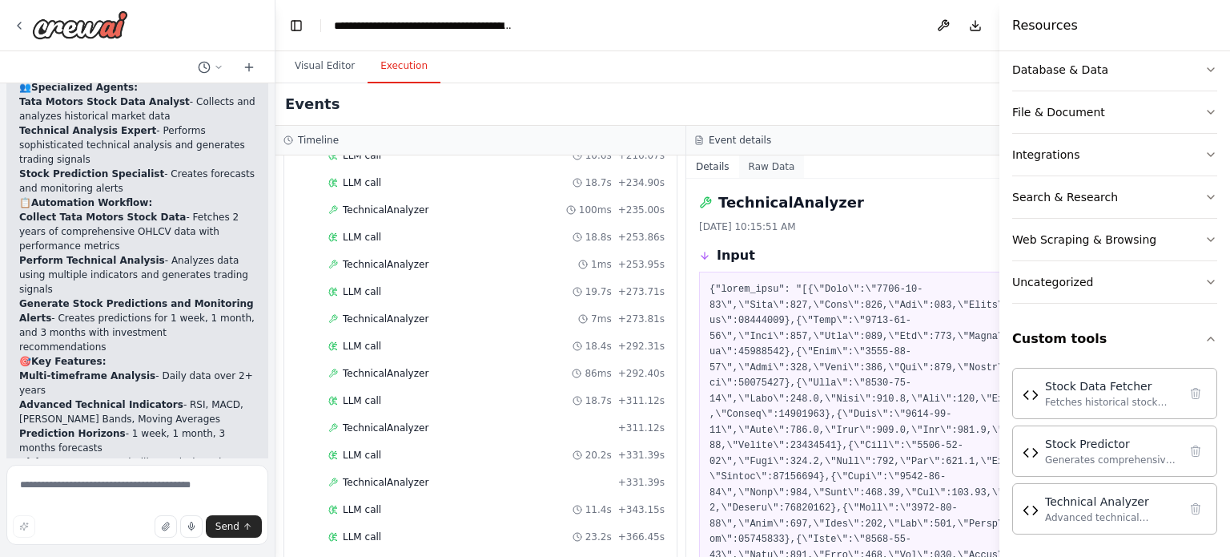
click at [758, 164] on button "Raw Data" at bounding box center [772, 166] width 66 height 22
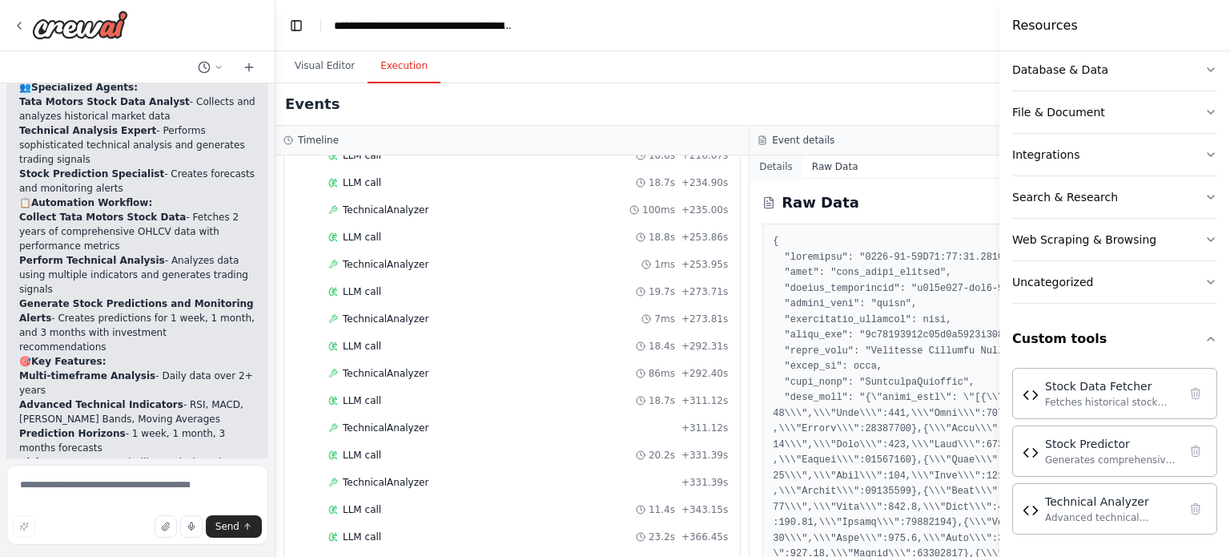
click at [750, 169] on button "Details" at bounding box center [776, 166] width 53 height 22
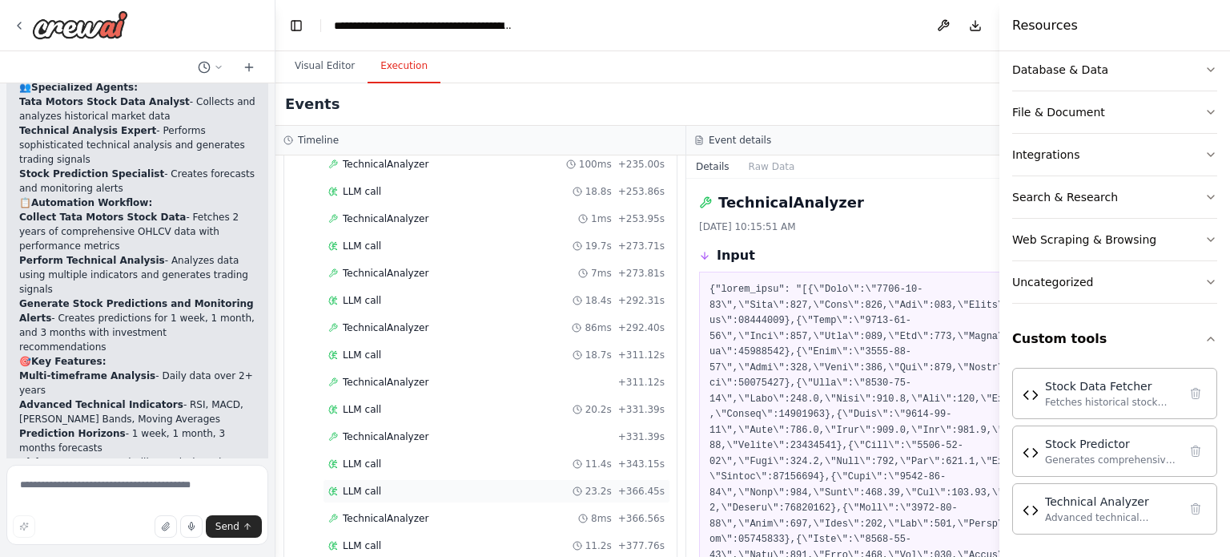
scroll to position [1141, 0]
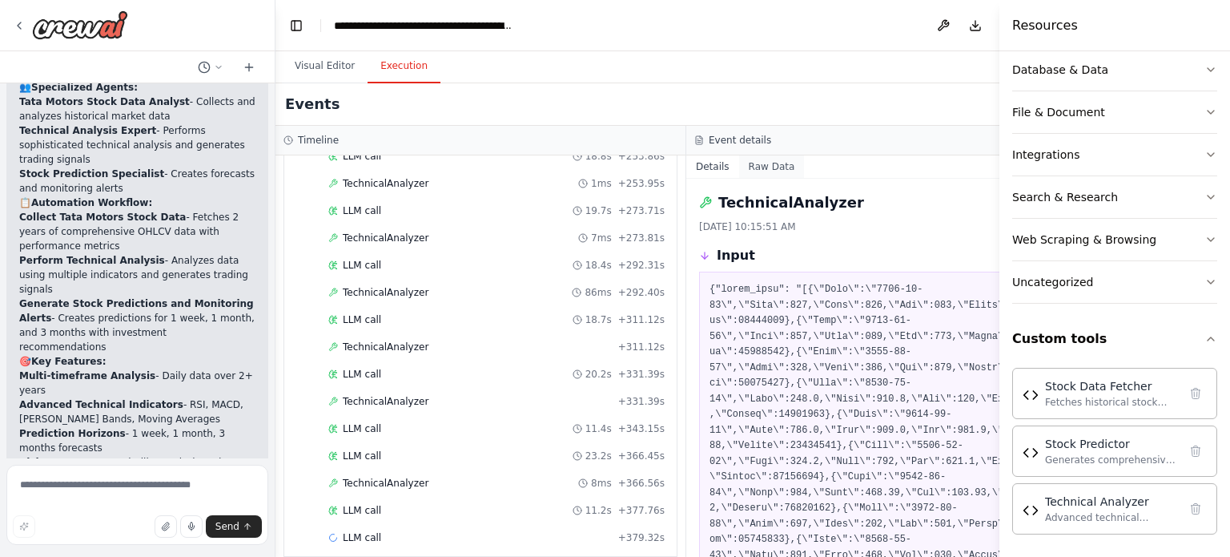
click at [748, 172] on button "Raw Data" at bounding box center [772, 166] width 66 height 22
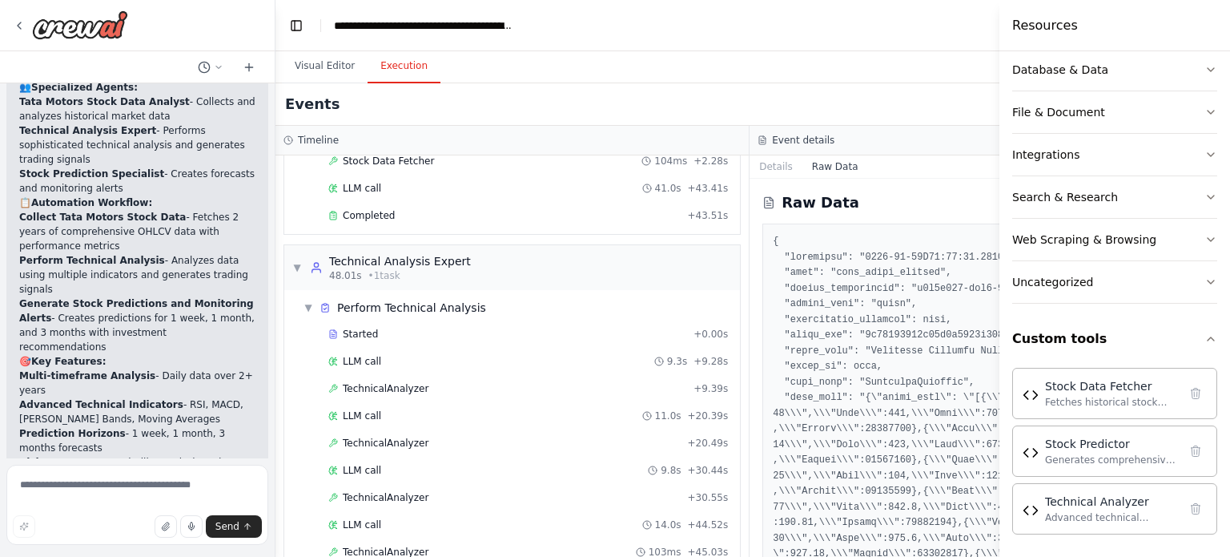
scroll to position [0, 0]
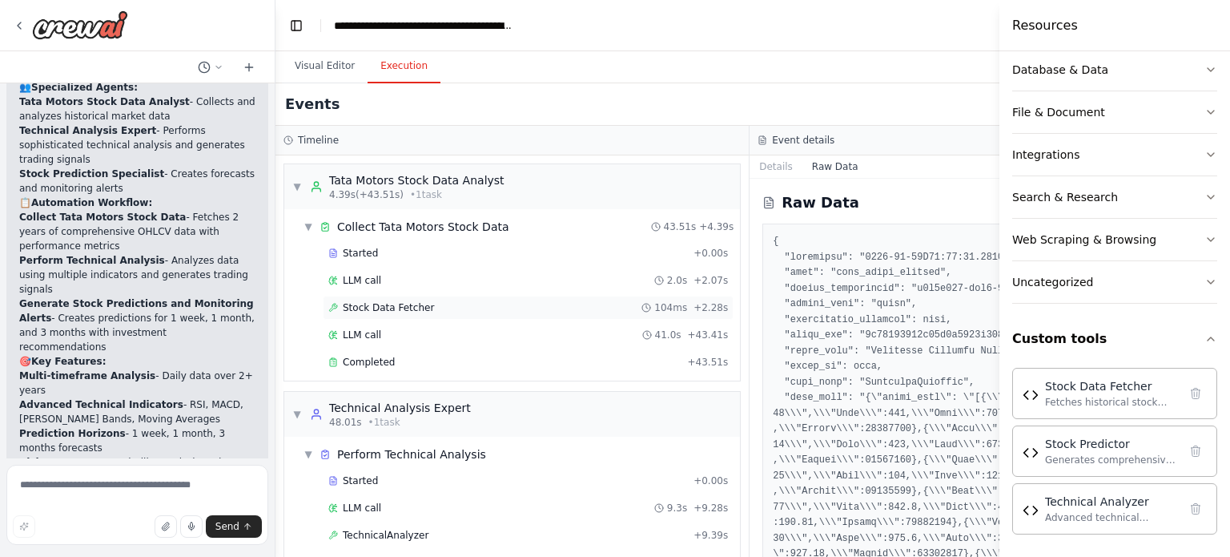
click at [364, 307] on span "Stock Data Fetcher" at bounding box center [388, 307] width 91 height 13
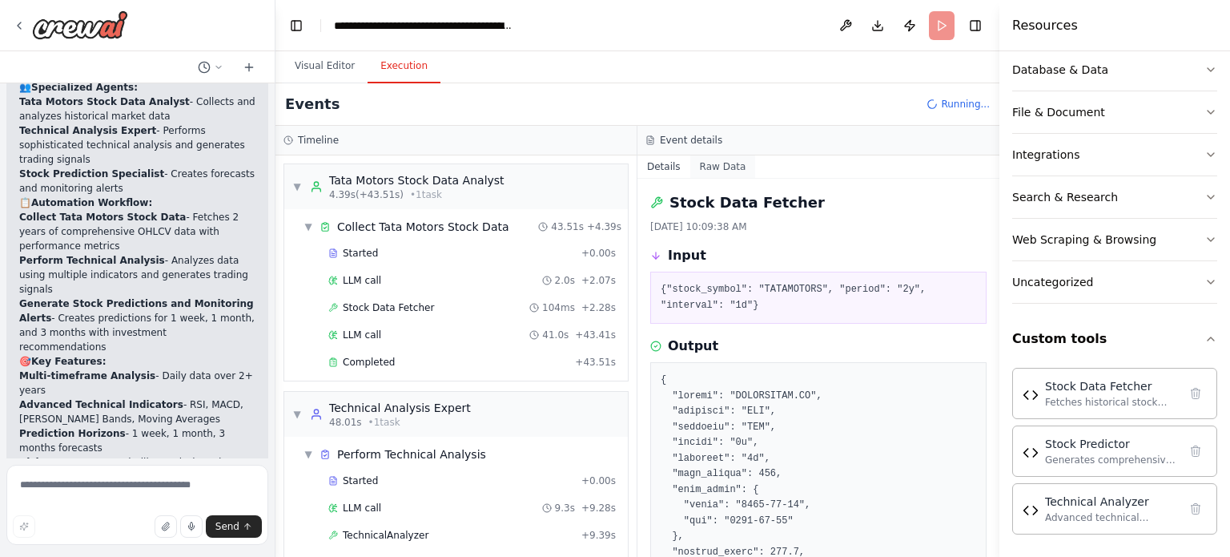
click at [718, 166] on button "Raw Data" at bounding box center [723, 166] width 66 height 22
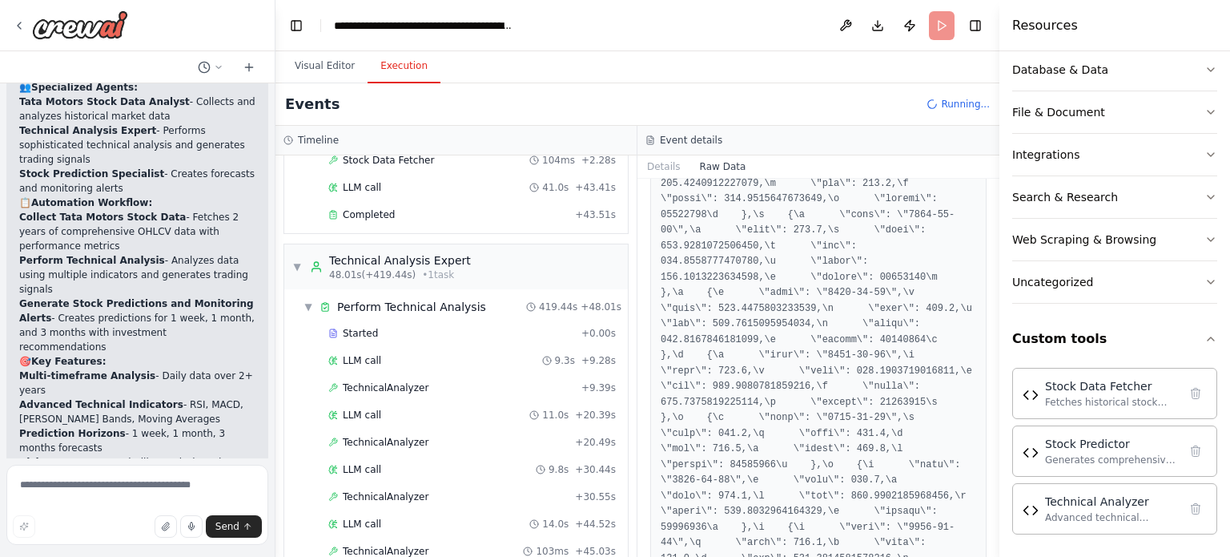
scroll to position [1421, 0]
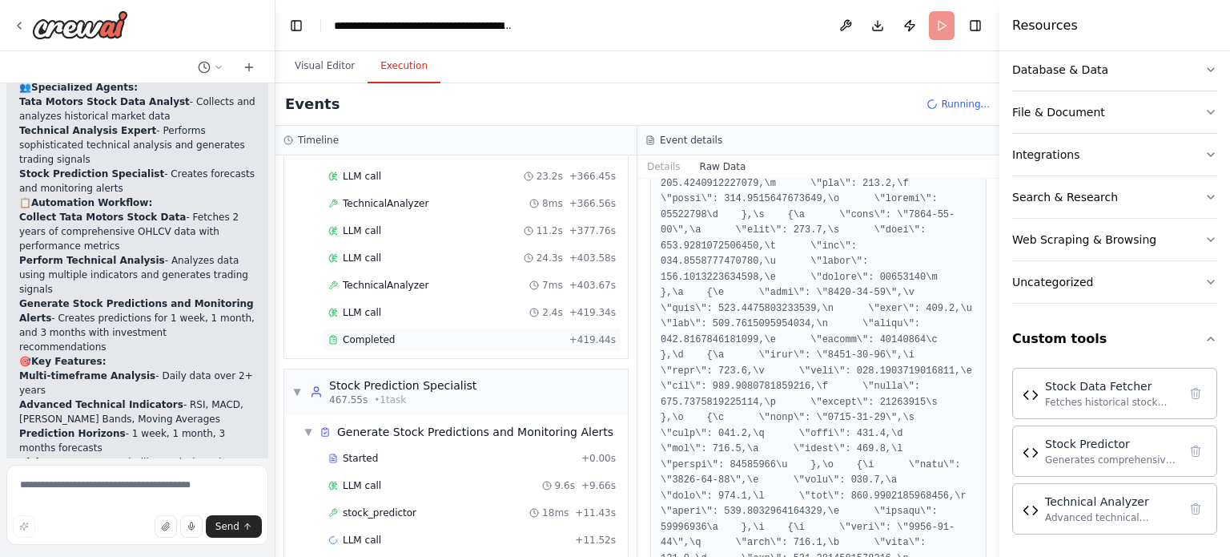
click at [371, 333] on span "Completed" at bounding box center [369, 339] width 52 height 13
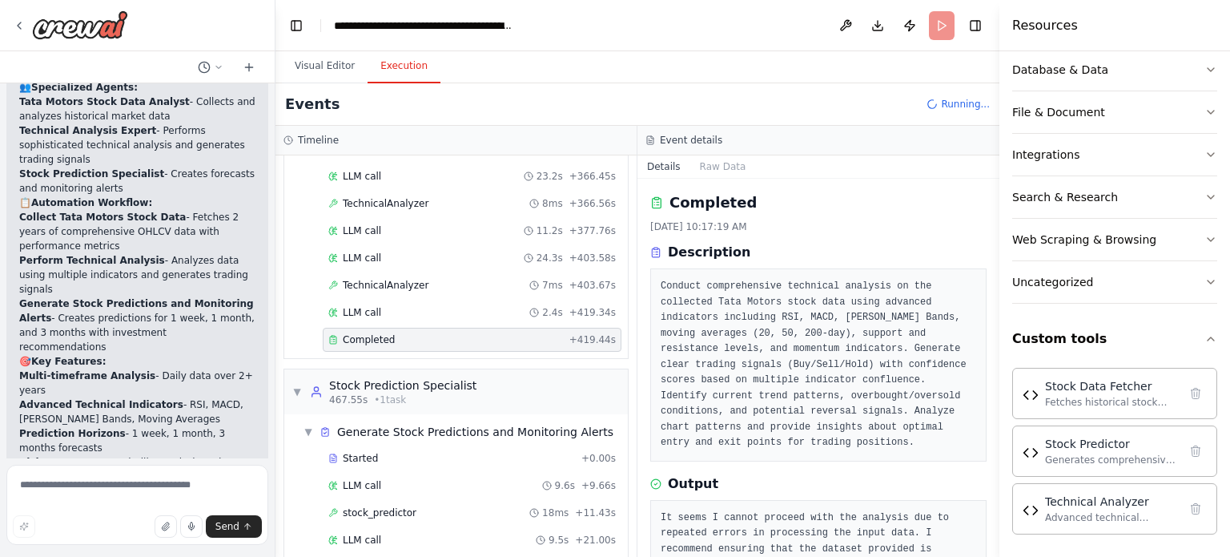
click at [365, 333] on span "Completed" at bounding box center [369, 339] width 52 height 13
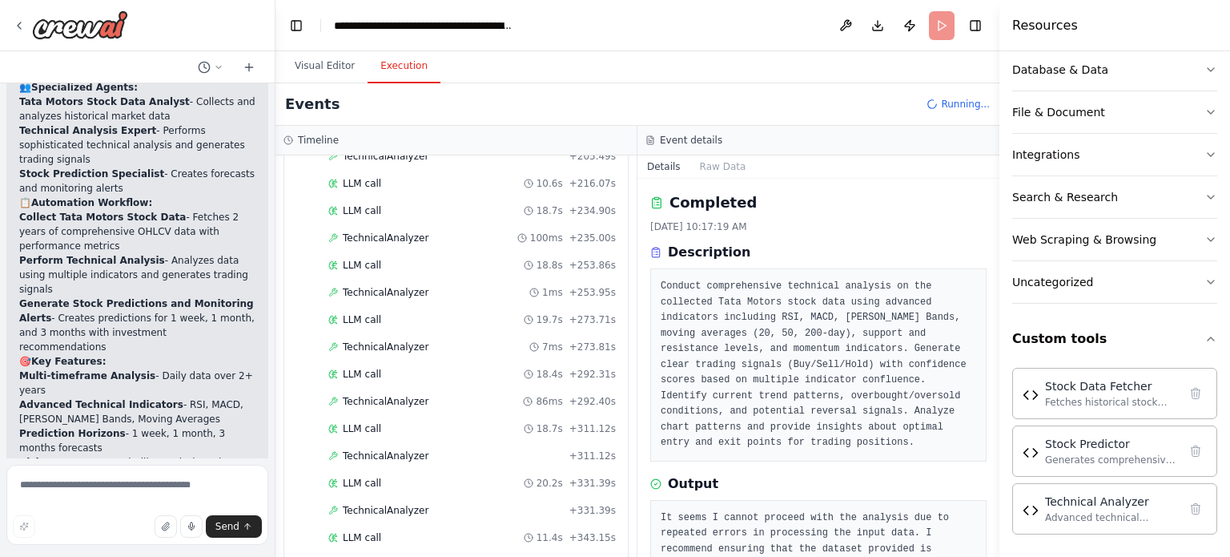
scroll to position [1609, 0]
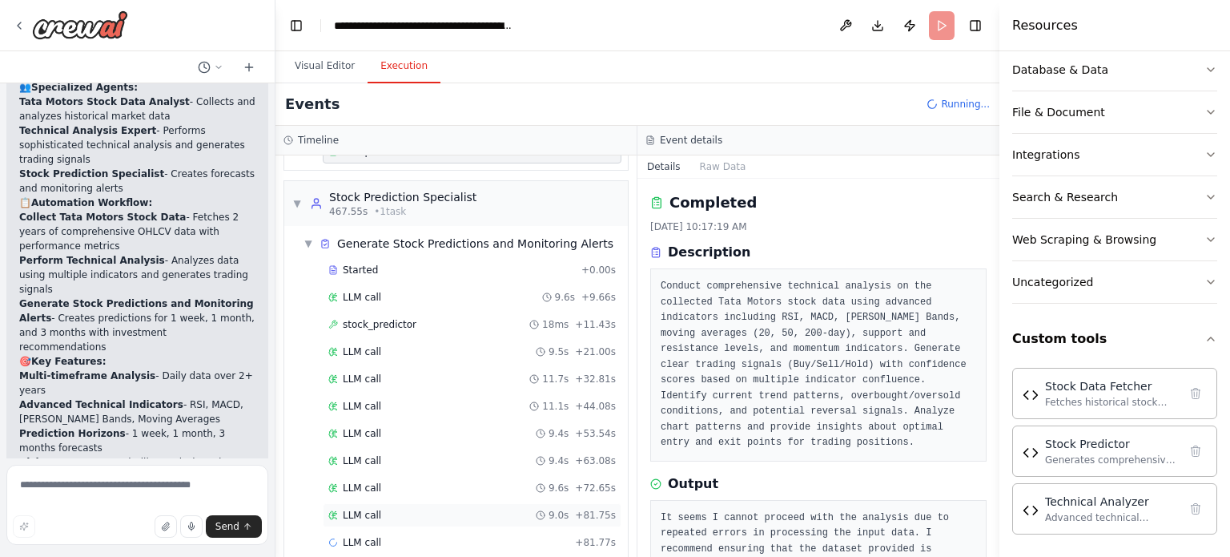
click at [360, 509] on span "LLM call" at bounding box center [362, 515] width 38 height 13
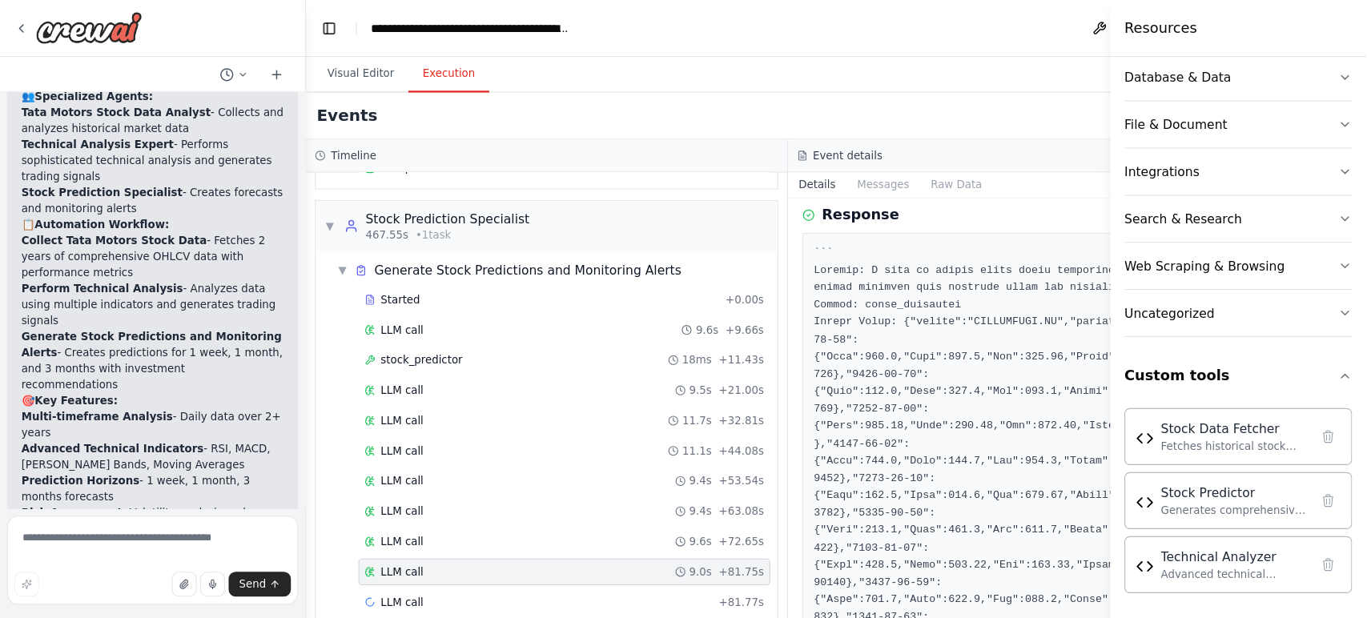
scroll to position [233, 0]
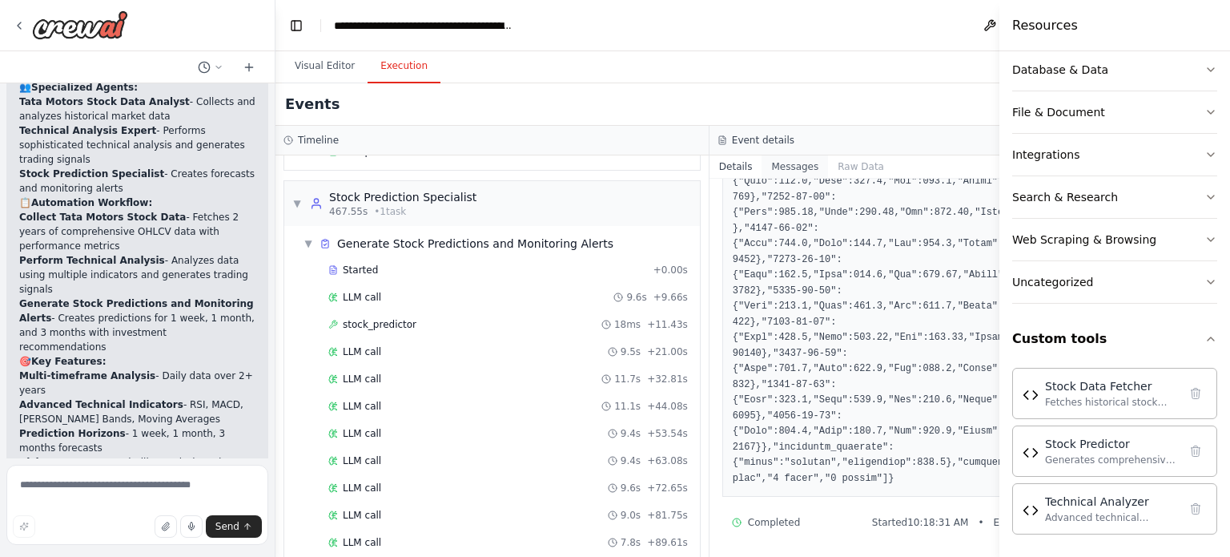
click at [762, 168] on button "Messages" at bounding box center [795, 166] width 66 height 22
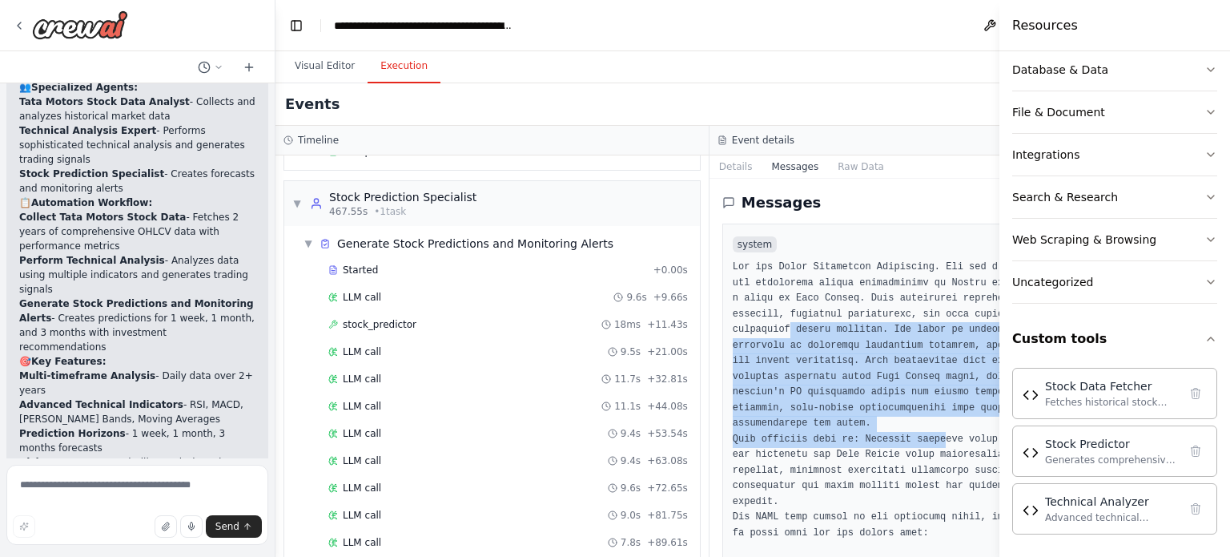
drag, startPoint x: 853, startPoint y: 323, endPoint x: 903, endPoint y: 442, distance: 129.6
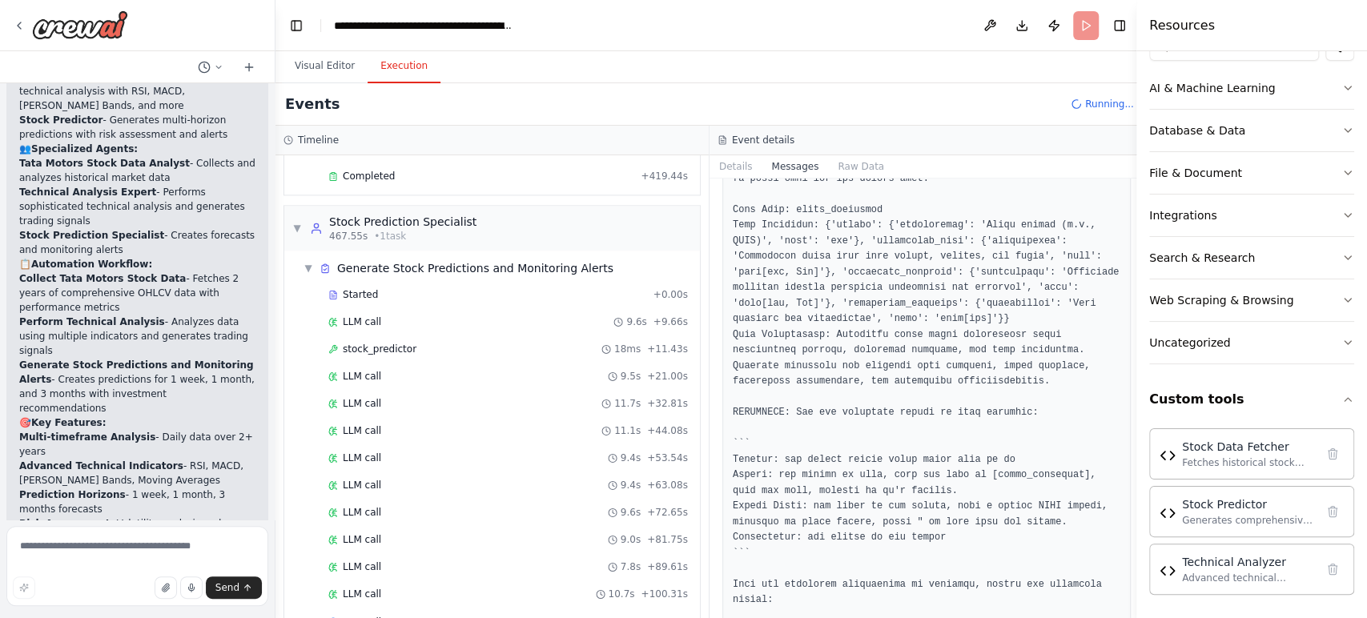
scroll to position [356, 0]
drag, startPoint x: 1129, startPoint y: 221, endPoint x: 1132, endPoint y: 248, distance: 27.3
click at [1132, 248] on button "Toggle Sidebar" at bounding box center [1136, 309] width 13 height 618
drag, startPoint x: 1129, startPoint y: 231, endPoint x: 1125, endPoint y: 251, distance: 20.6
click at [1125, 251] on div "Analyze last couple of years of "Tata motors" stock data using stock data API's…" at bounding box center [683, 309] width 1367 height 618
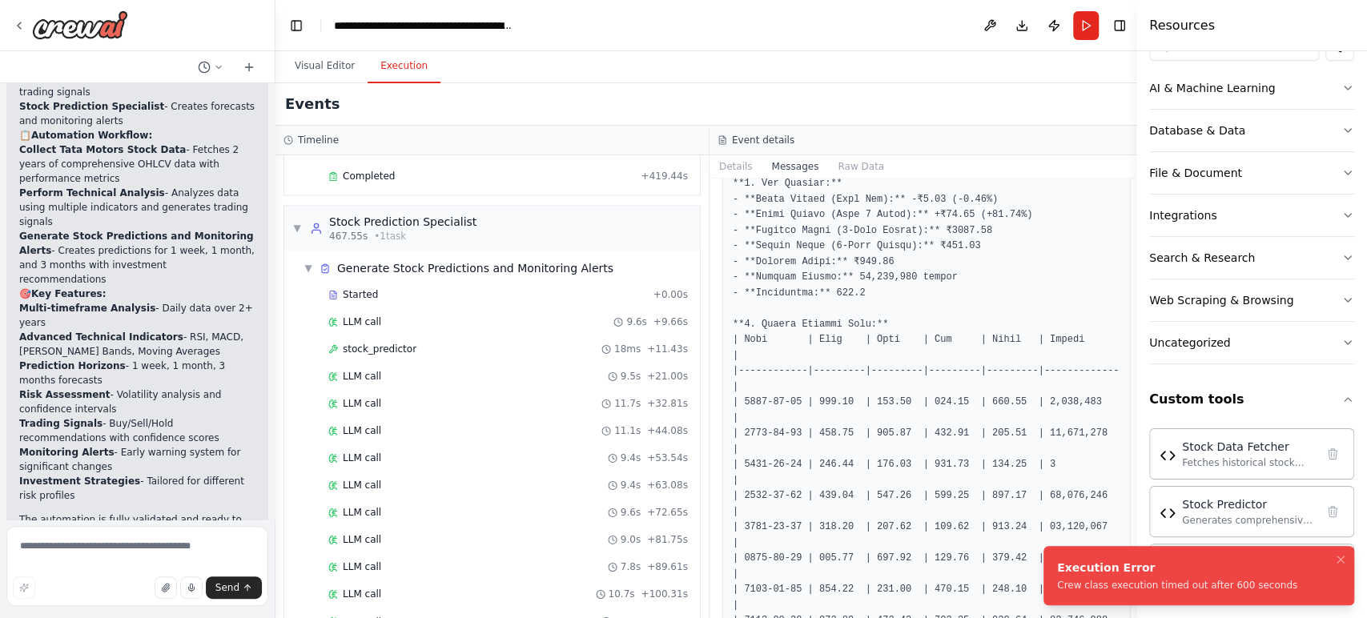
scroll to position [3578, 0]
drag, startPoint x: 1061, startPoint y: 352, endPoint x: 1012, endPoint y: 357, distance: 49.9
click at [1012, 357] on pre at bounding box center [927, 519] width 388 height 1687
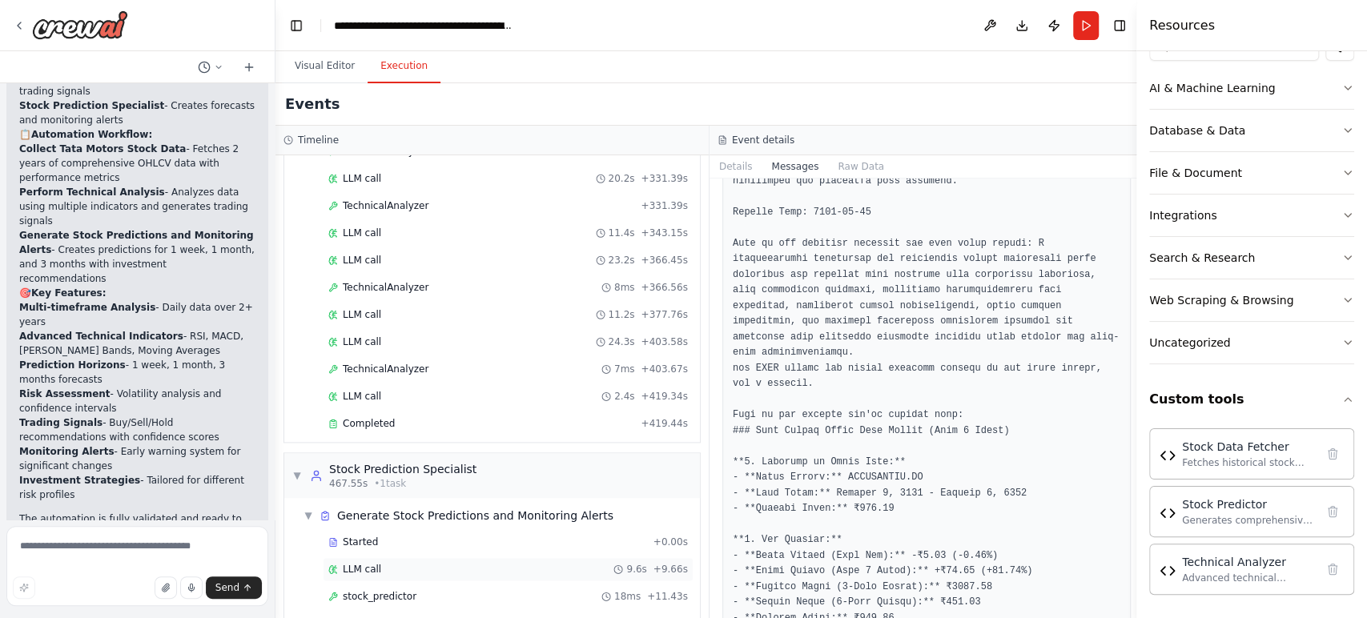
scroll to position [1515, 0]
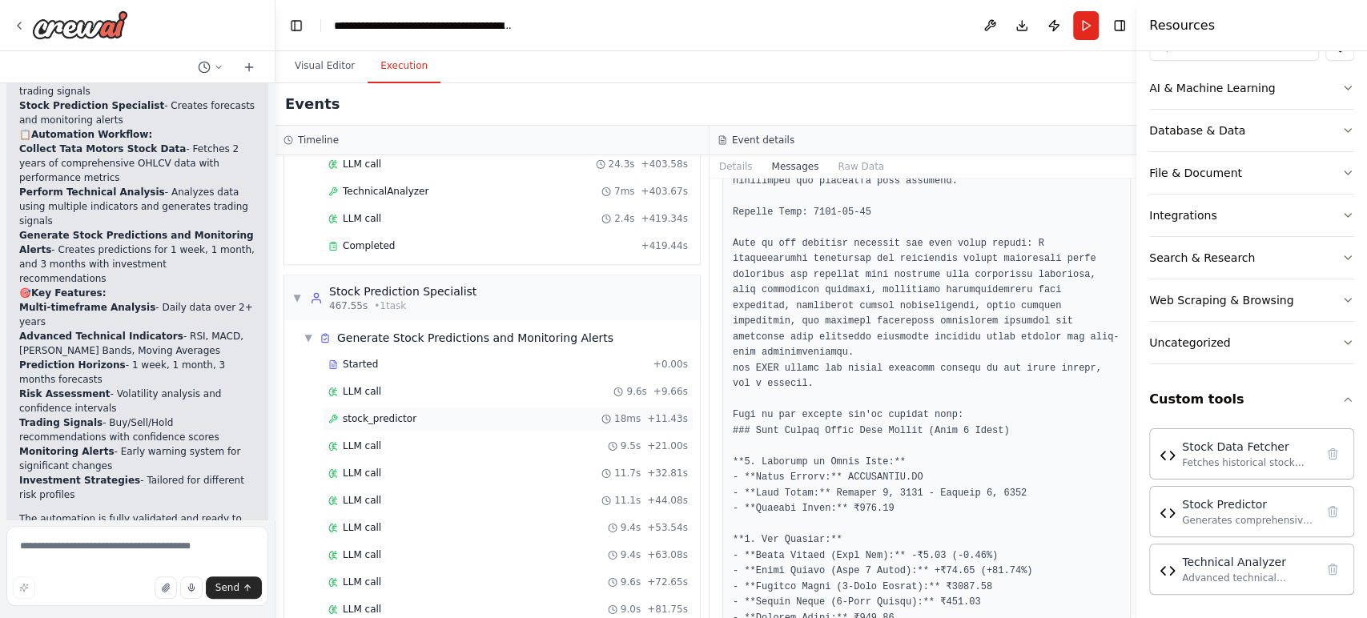
click at [393, 412] on span "stock_predictor" at bounding box center [380, 418] width 74 height 13
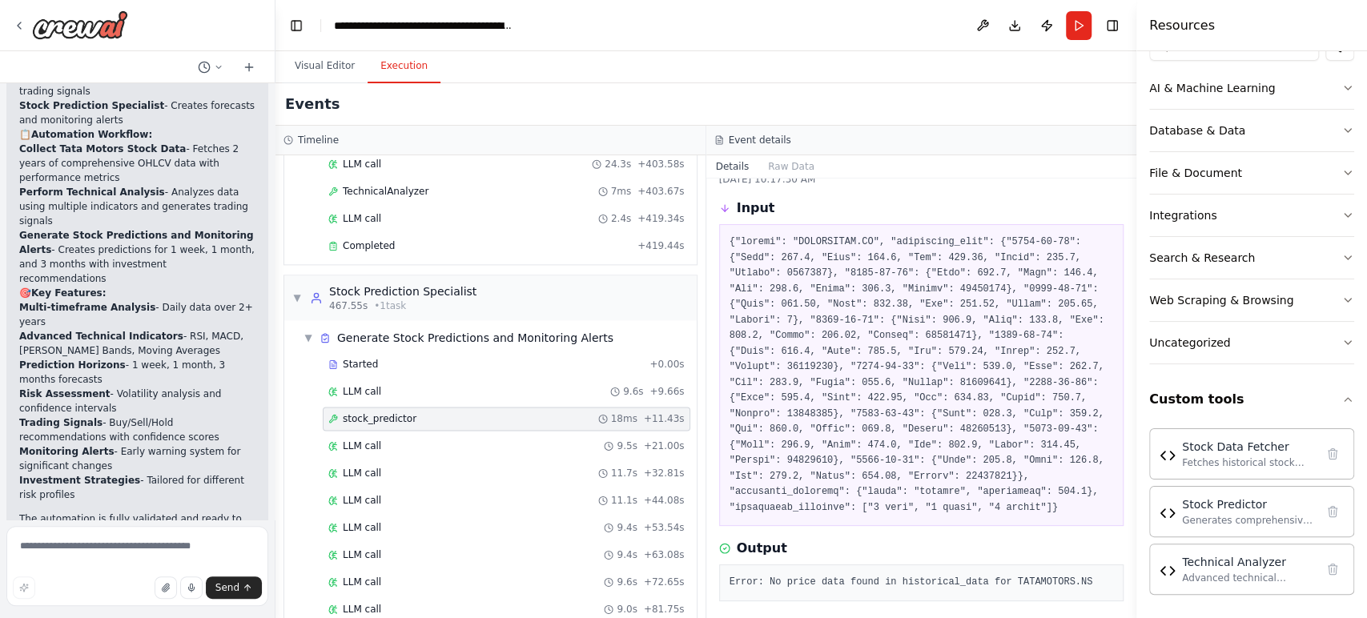
scroll to position [74, 0]
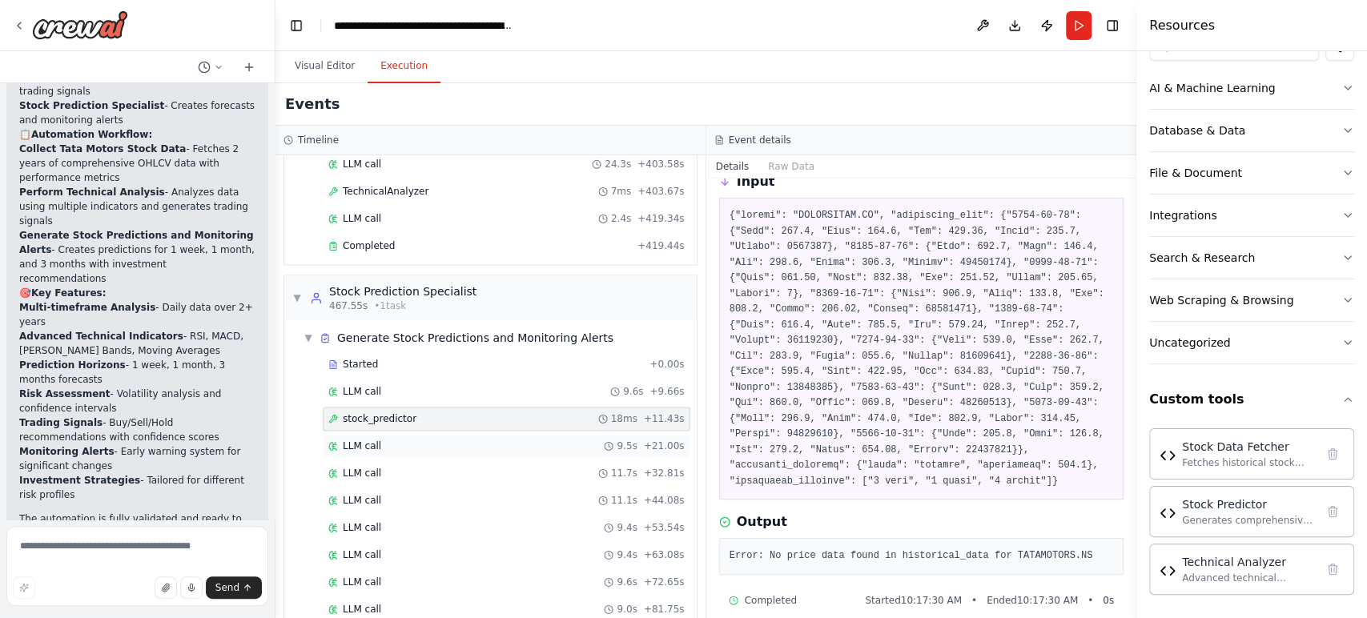
click at [345, 440] on span "LLM call" at bounding box center [362, 446] width 38 height 13
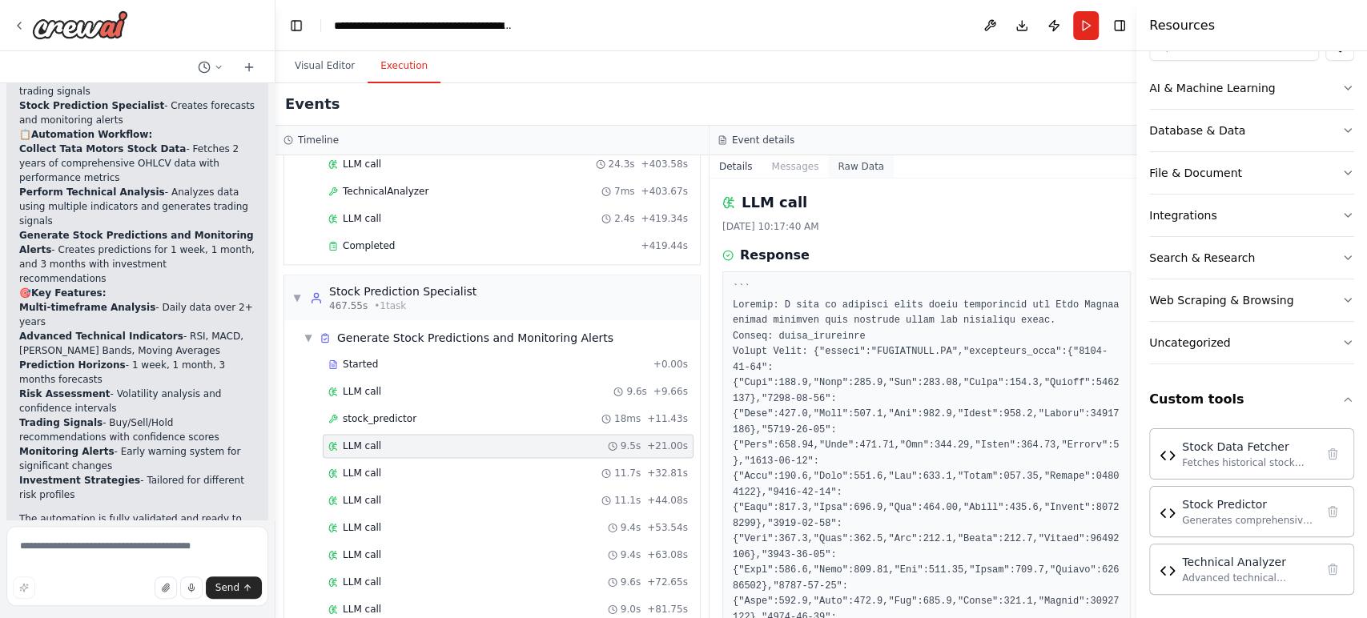
click at [842, 167] on button "Raw Data" at bounding box center [861, 166] width 66 height 22
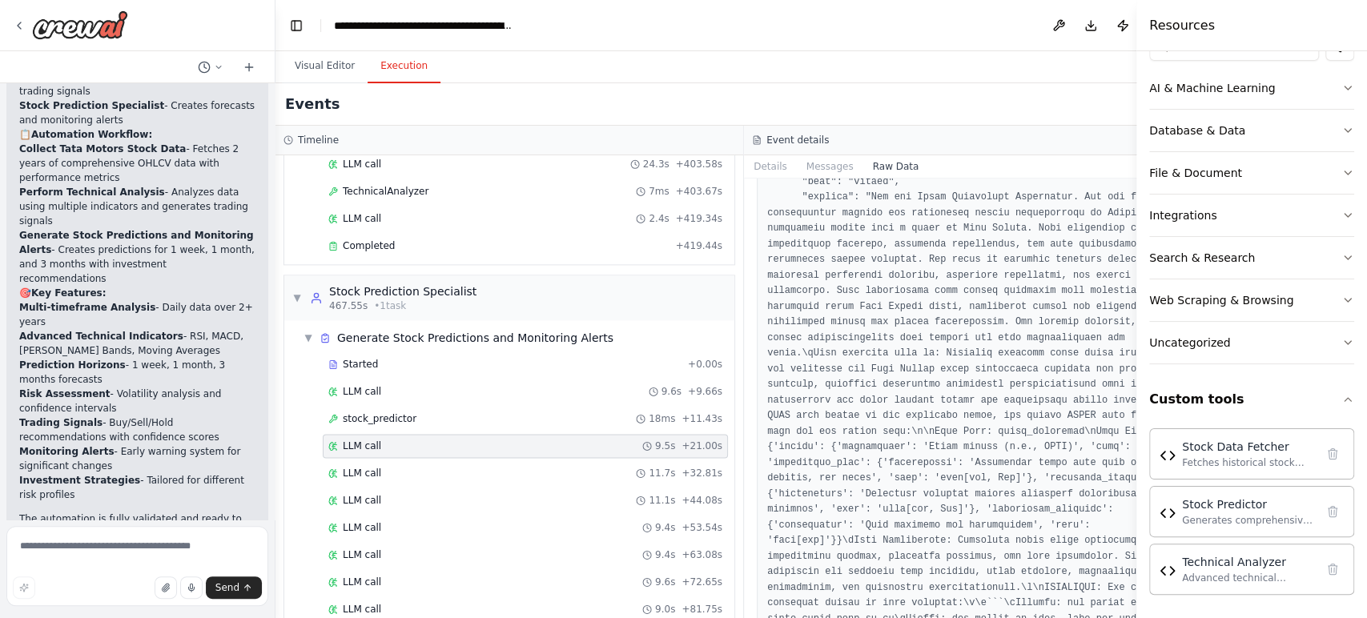
scroll to position [533, 0]
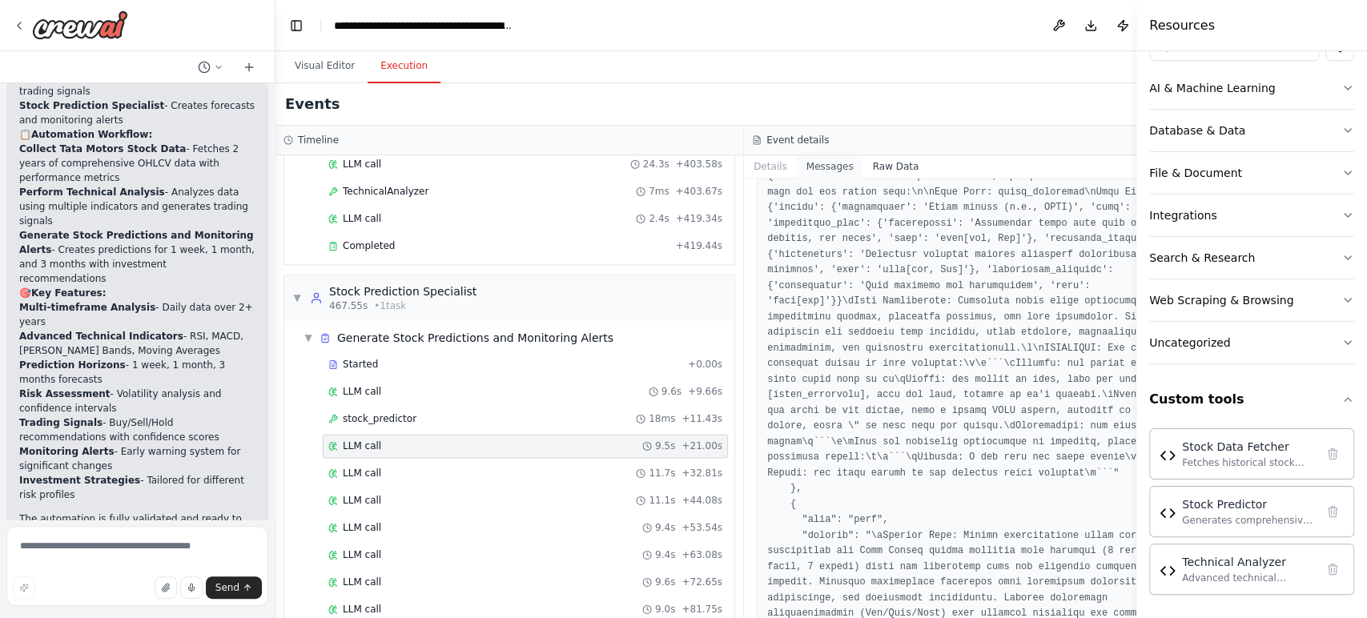
click at [808, 171] on button "Messages" at bounding box center [830, 166] width 66 height 22
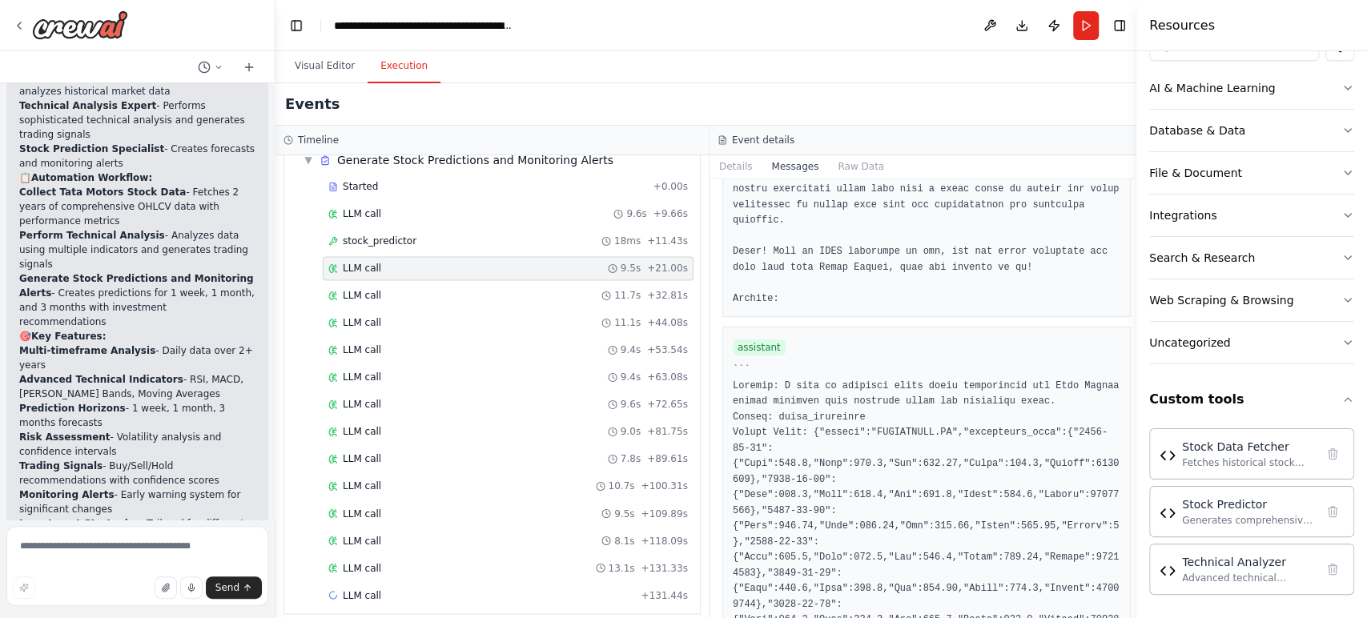
scroll to position [3578, 0]
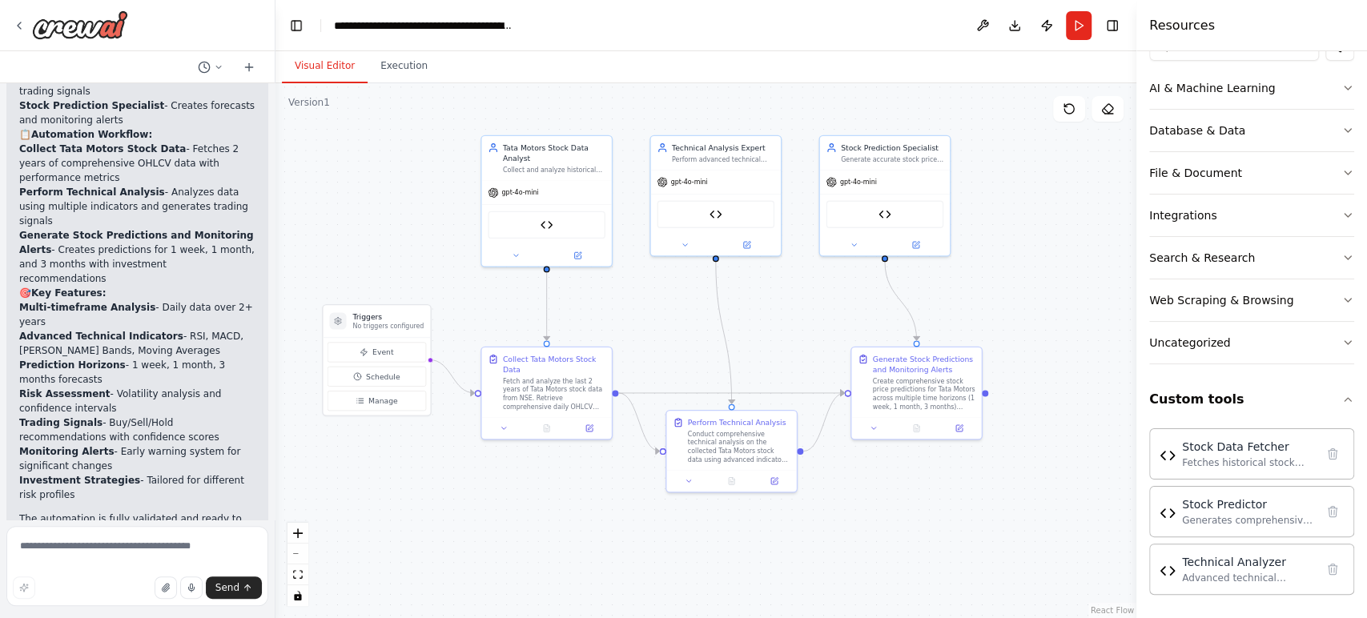
click at [336, 67] on button "Visual Editor" at bounding box center [325, 67] width 86 height 34
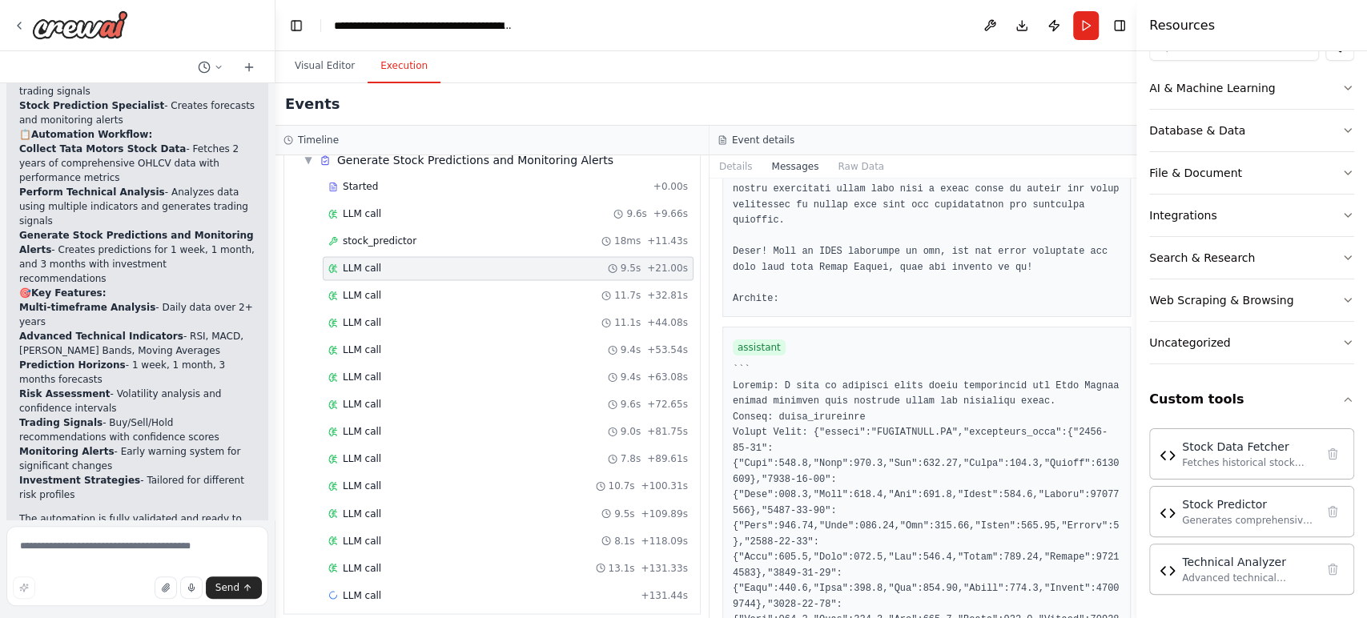
click at [410, 75] on button "Execution" at bounding box center [404, 67] width 73 height 34
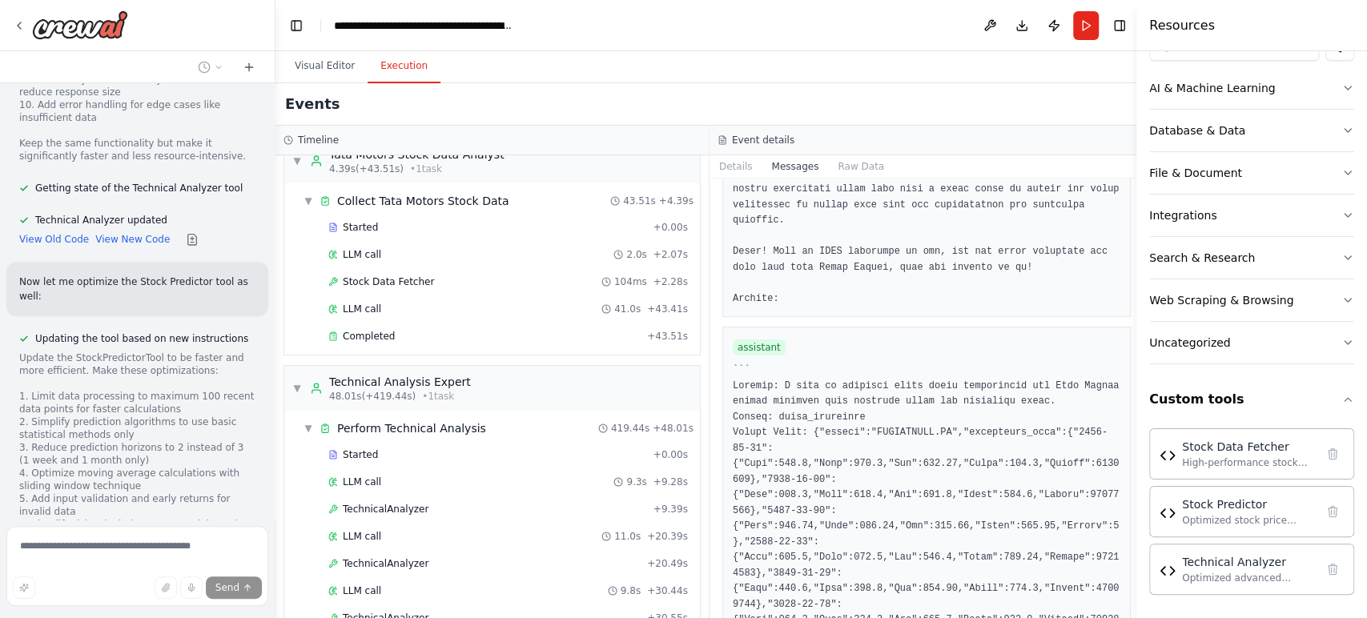
scroll to position [0, 0]
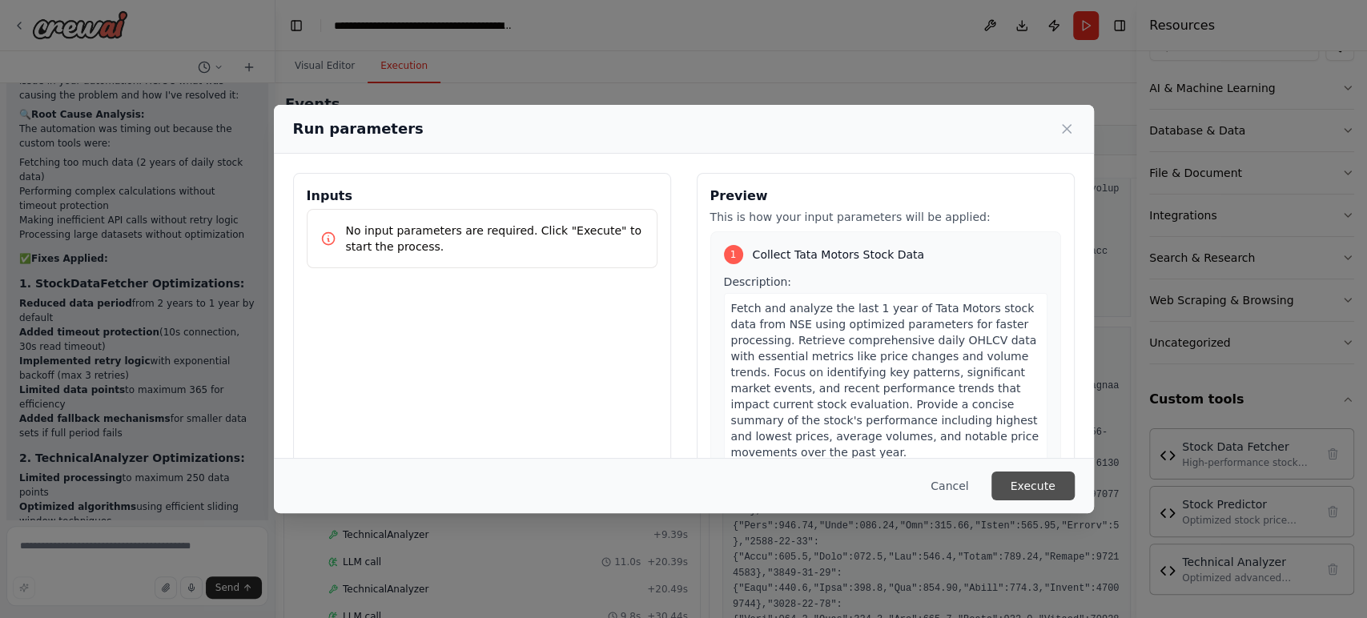
click at [1031, 492] on button "Execute" at bounding box center [1033, 486] width 83 height 29
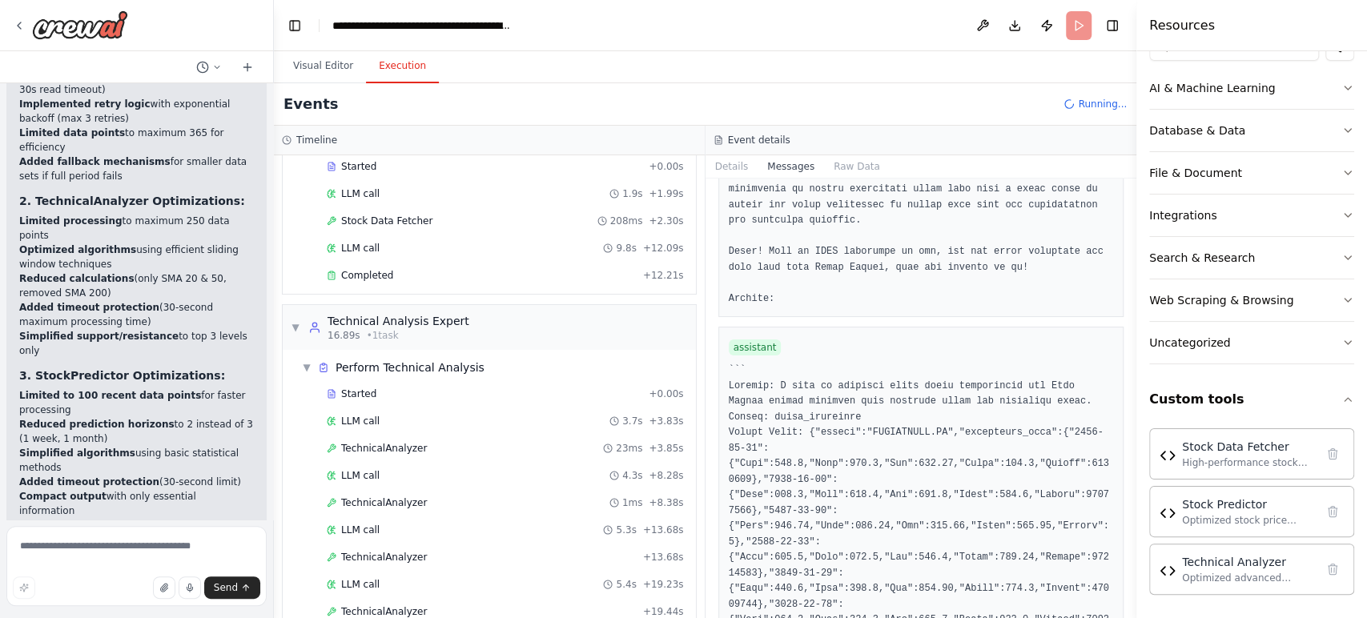
scroll to position [6424, 0]
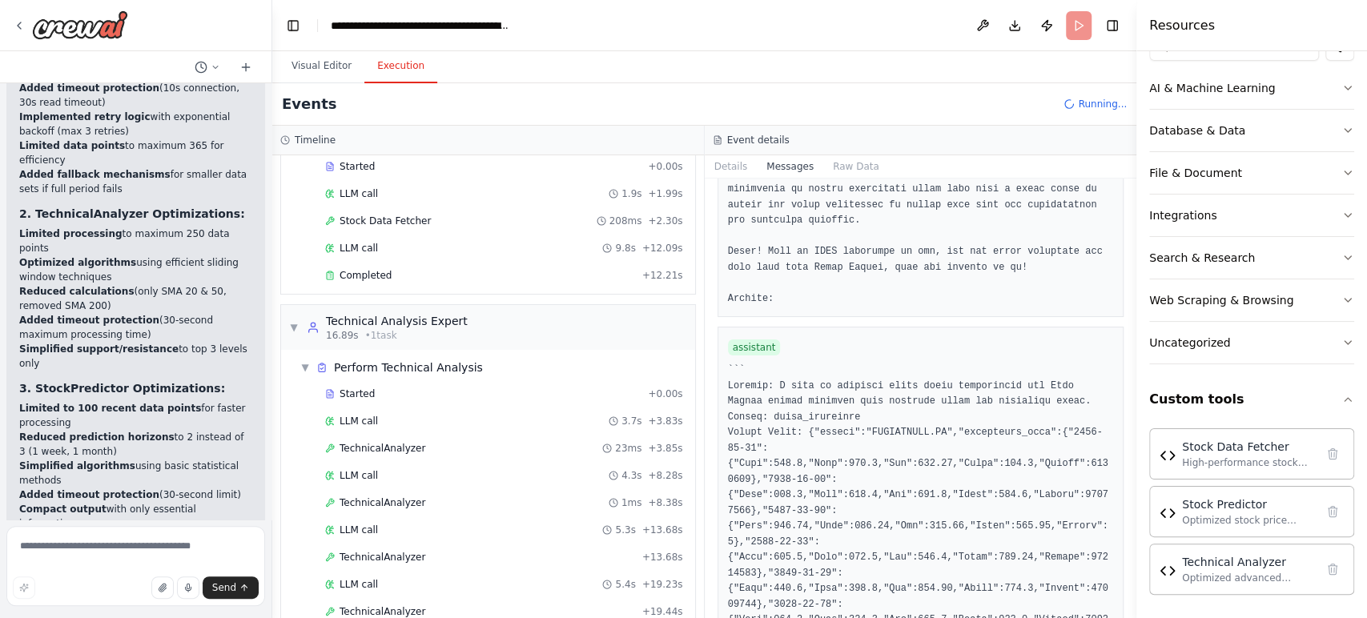
drag, startPoint x: 271, startPoint y: 486, endPoint x: 272, endPoint y: 424, distance: 61.7
click at [272, 424] on div "Analyze last couple of years of "Tata motors" stock data using stock data API's…" at bounding box center [683, 309] width 1367 height 618
click at [264, 487] on div "Analyze last couple of years of "Tata motors" stock data using stock data API's…" at bounding box center [136, 309] width 272 height 618
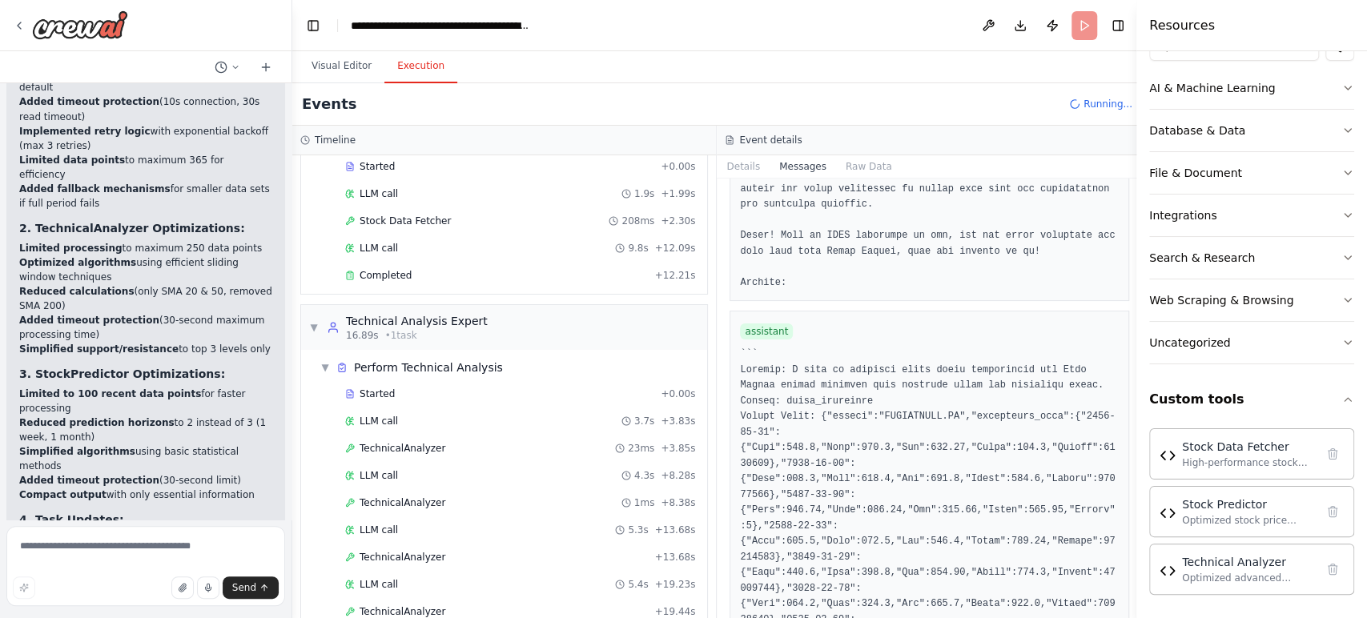
scroll to position [6081, 0]
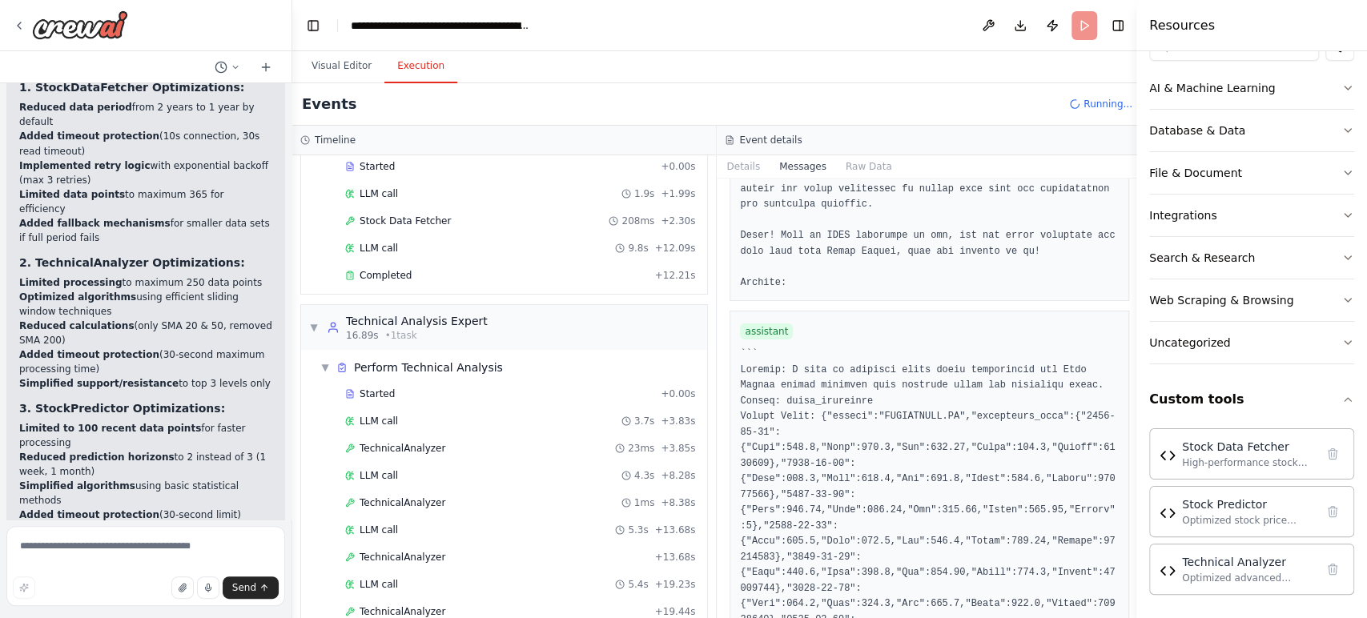
drag, startPoint x: 264, startPoint y: 477, endPoint x: 292, endPoint y: 472, distance: 29.2
click at [292, 472] on div "Analyze last couple of years of "Tata motors" stock data using stock data API's…" at bounding box center [683, 309] width 1367 height 618
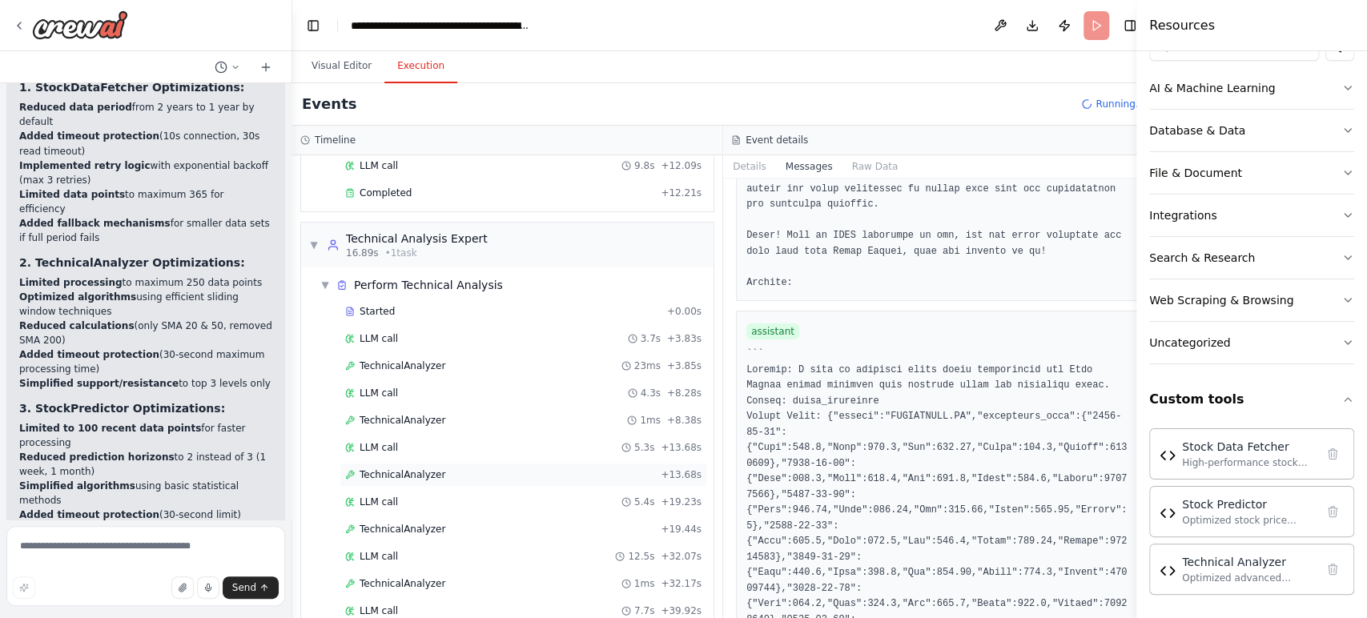
scroll to position [303, 0]
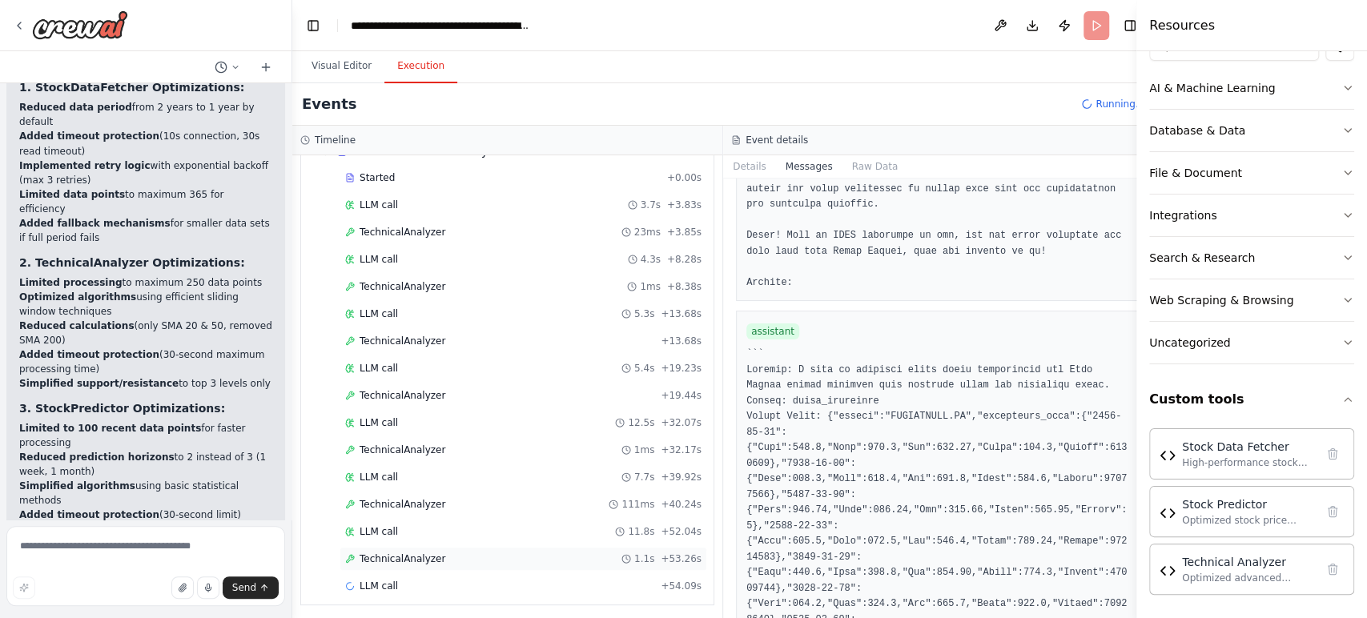
click at [400, 553] on span "TechnicalAnalyzer" at bounding box center [403, 559] width 86 height 13
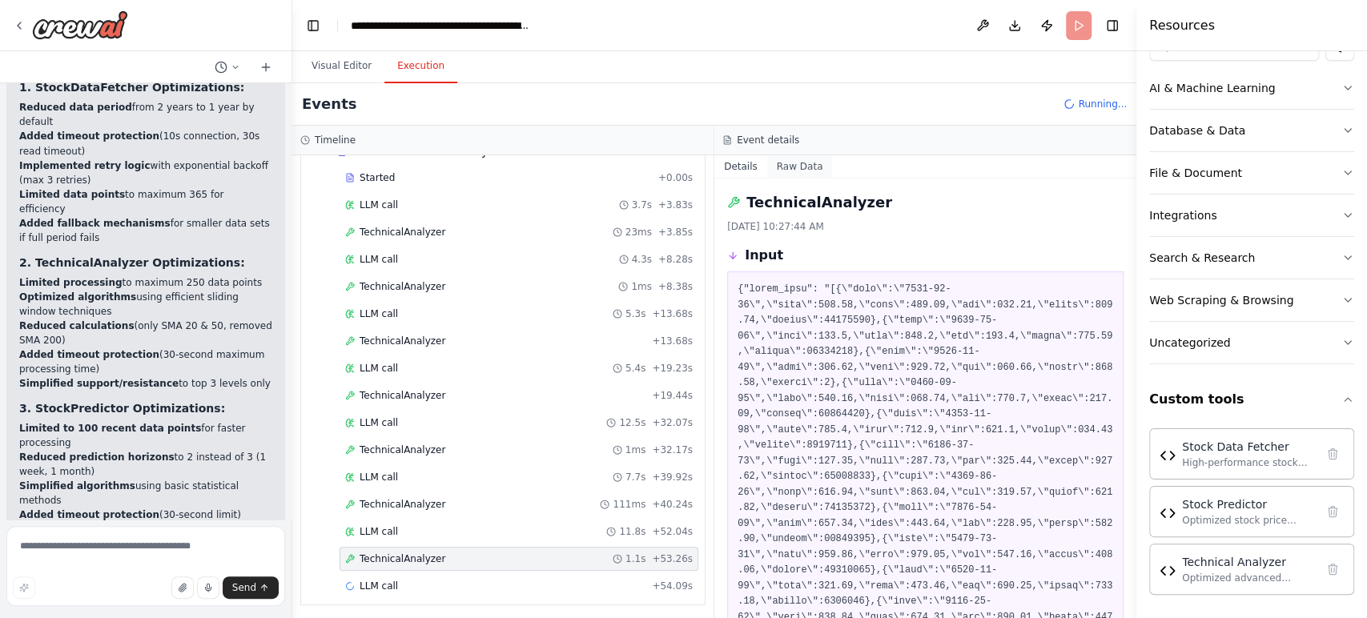
click at [797, 171] on button "Raw Data" at bounding box center [800, 166] width 66 height 22
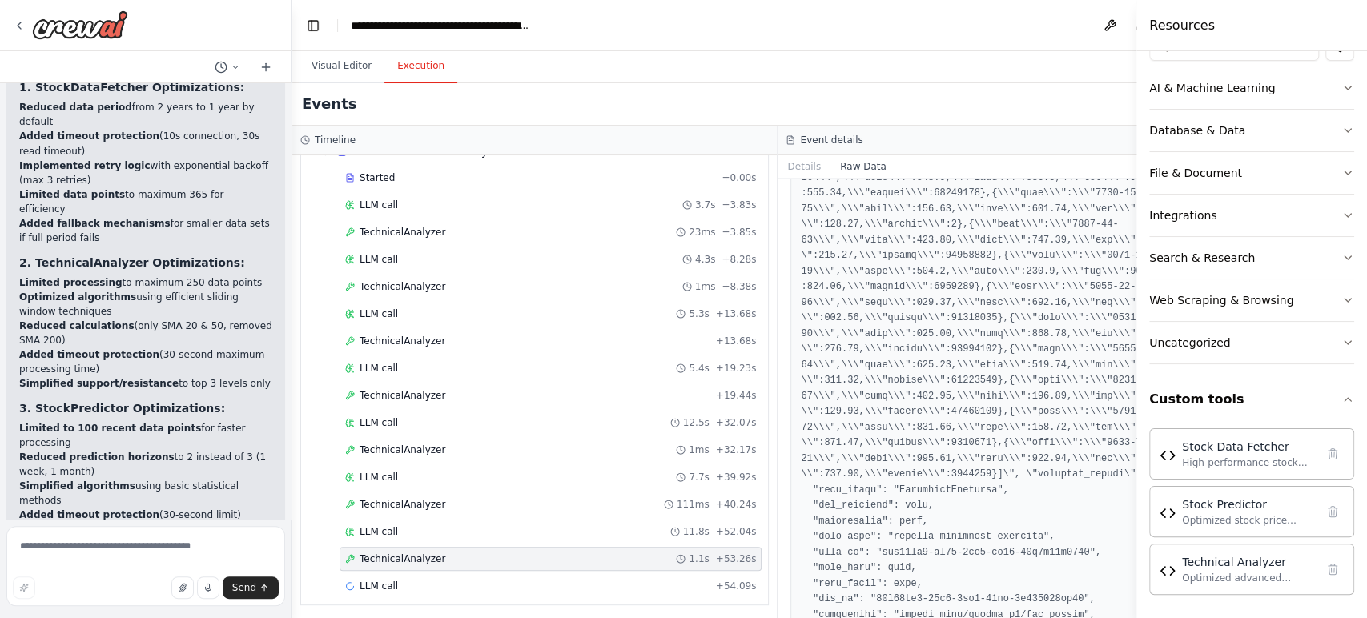
scroll to position [0, 0]
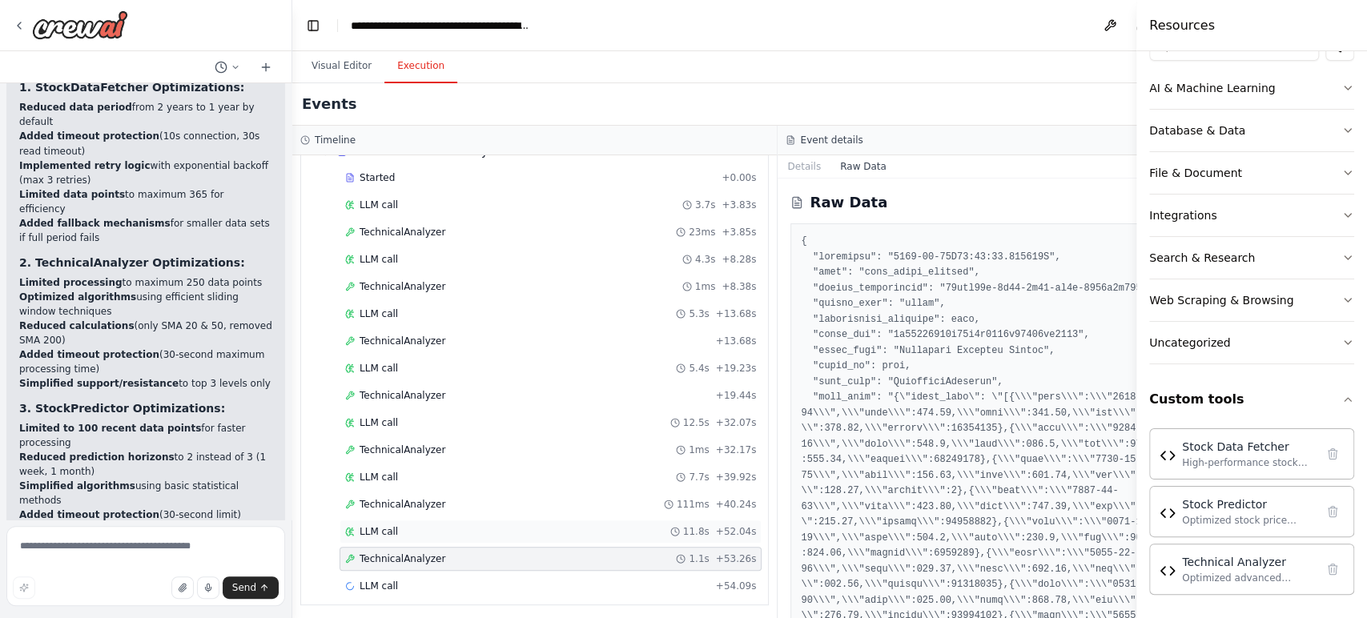
click at [391, 525] on span "LLM call" at bounding box center [379, 531] width 38 height 13
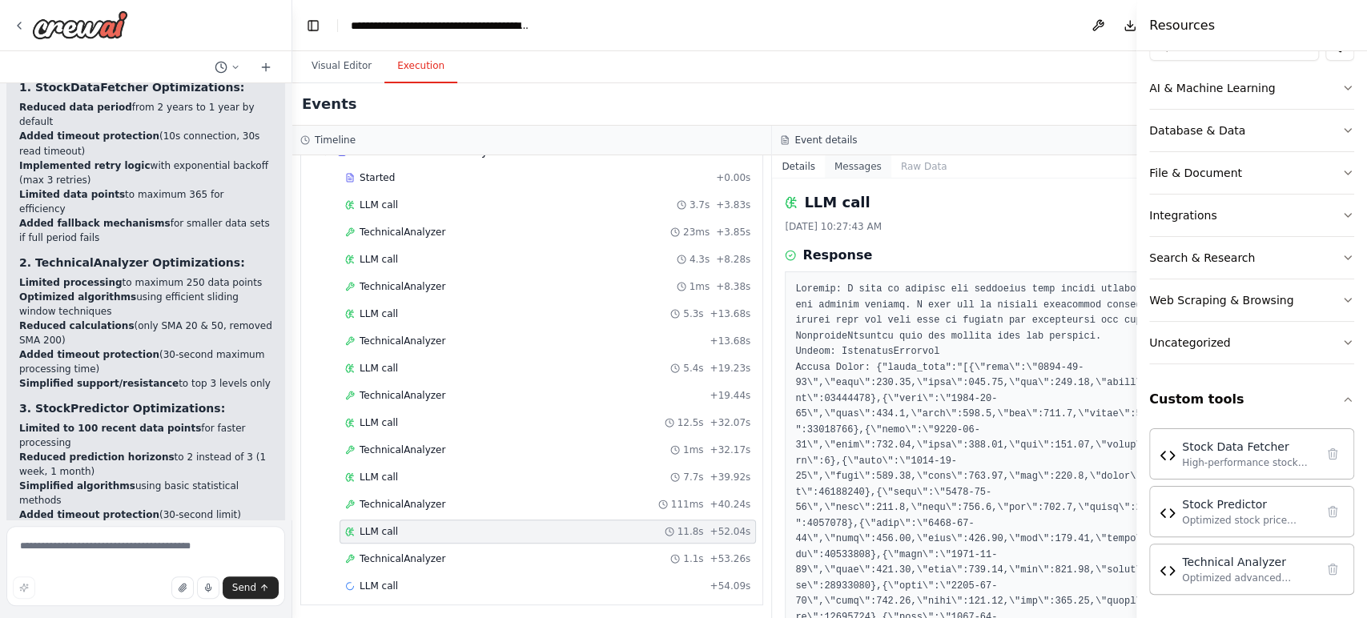
click at [826, 171] on button "Messages" at bounding box center [858, 166] width 66 height 22
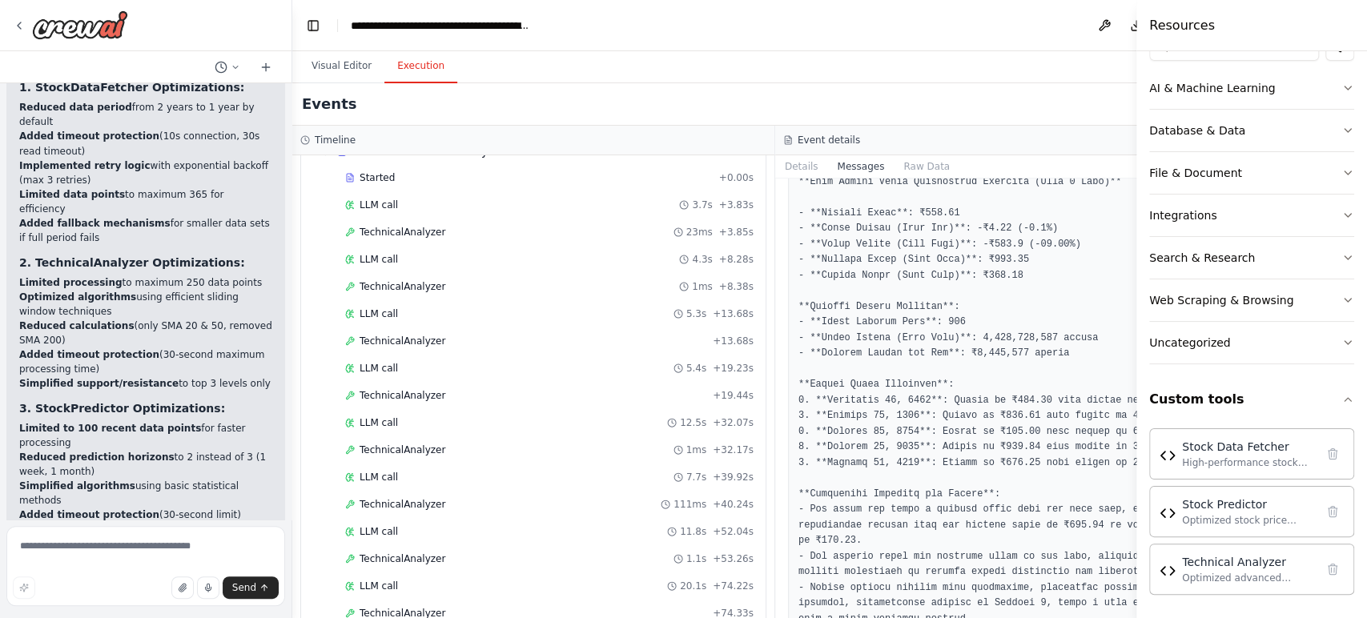
scroll to position [801, 0]
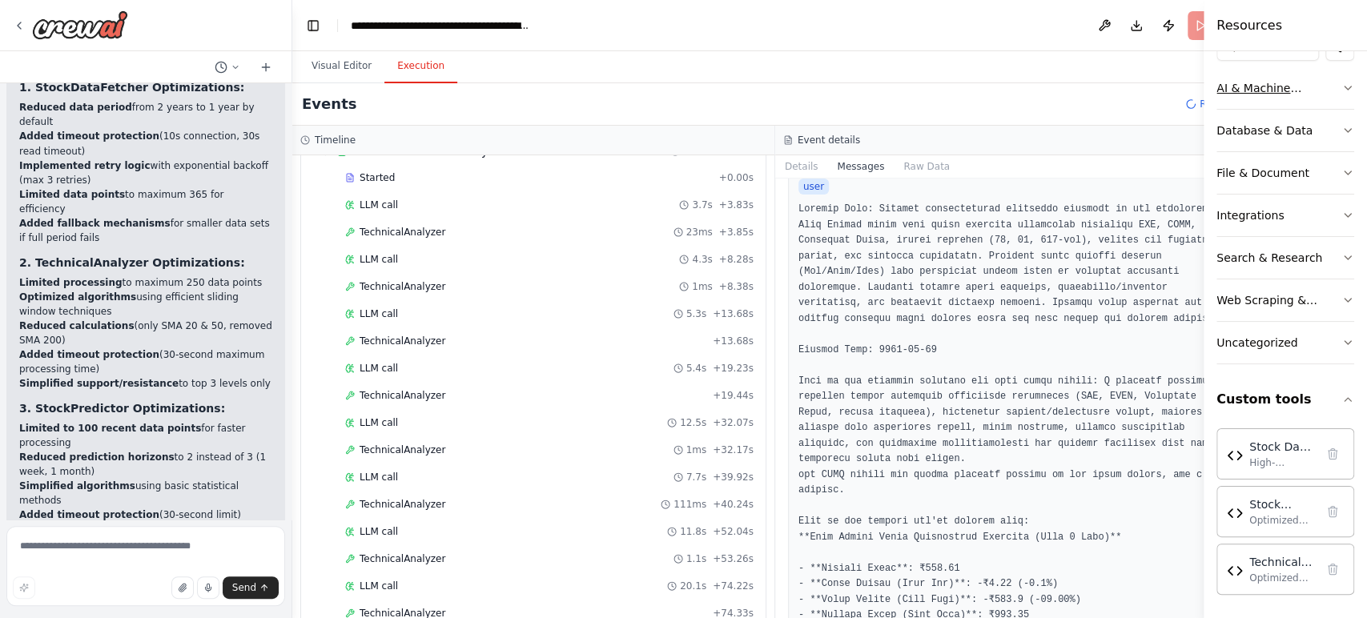
drag, startPoint x: 1136, startPoint y: 89, endPoint x: 1254, endPoint y: 84, distance: 118.6
click at [1229, 84] on div "Resources Crew Task Agent Tools AI & Machine Learning Database & Data File & Do…" at bounding box center [1285, 309] width 163 height 618
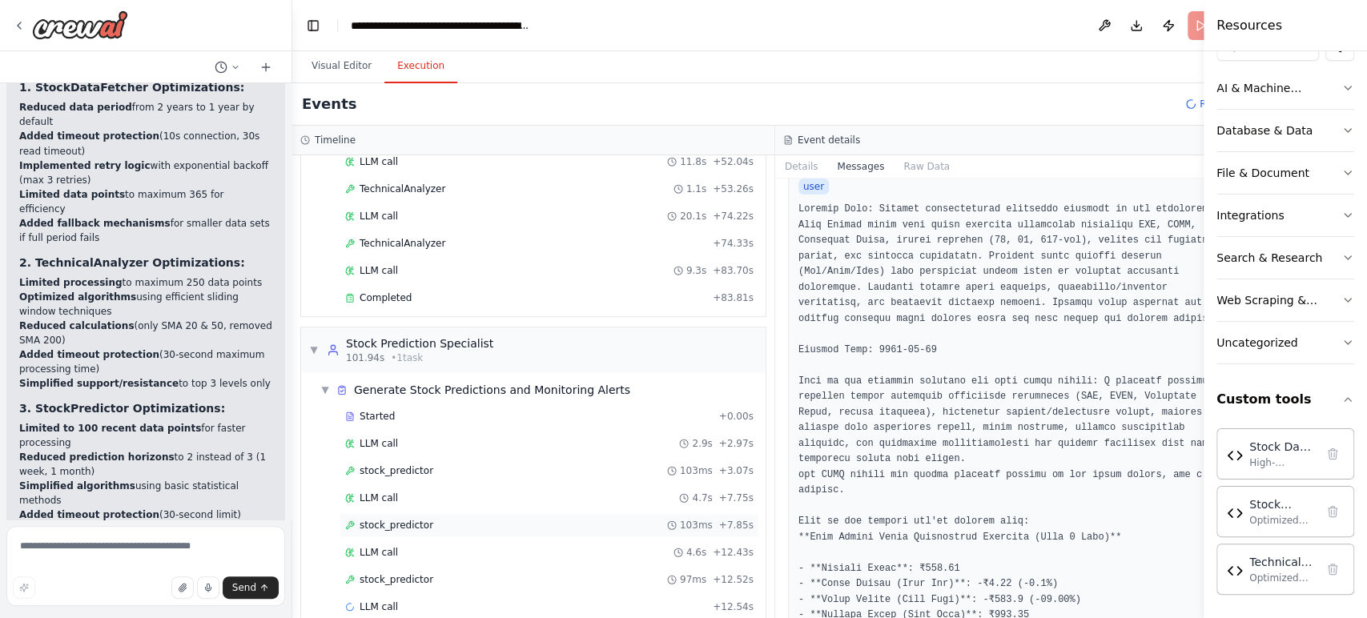
scroll to position [692, 0]
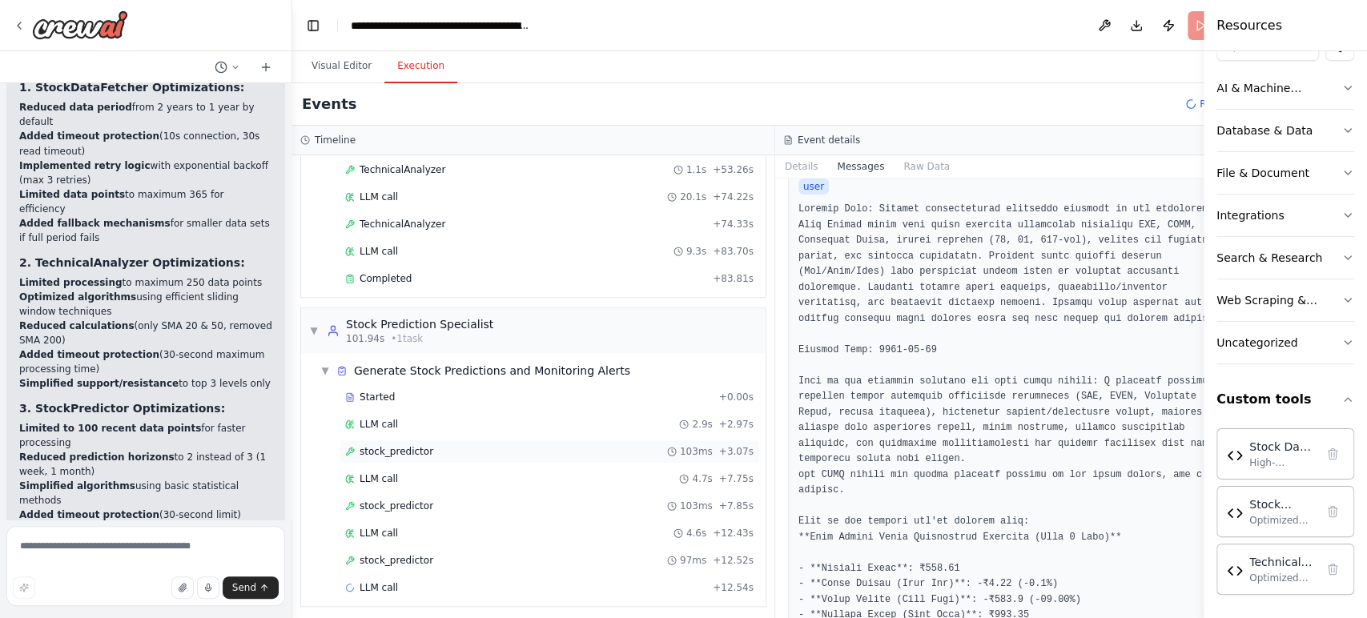
click at [412, 449] on span "stock_predictor" at bounding box center [397, 451] width 74 height 13
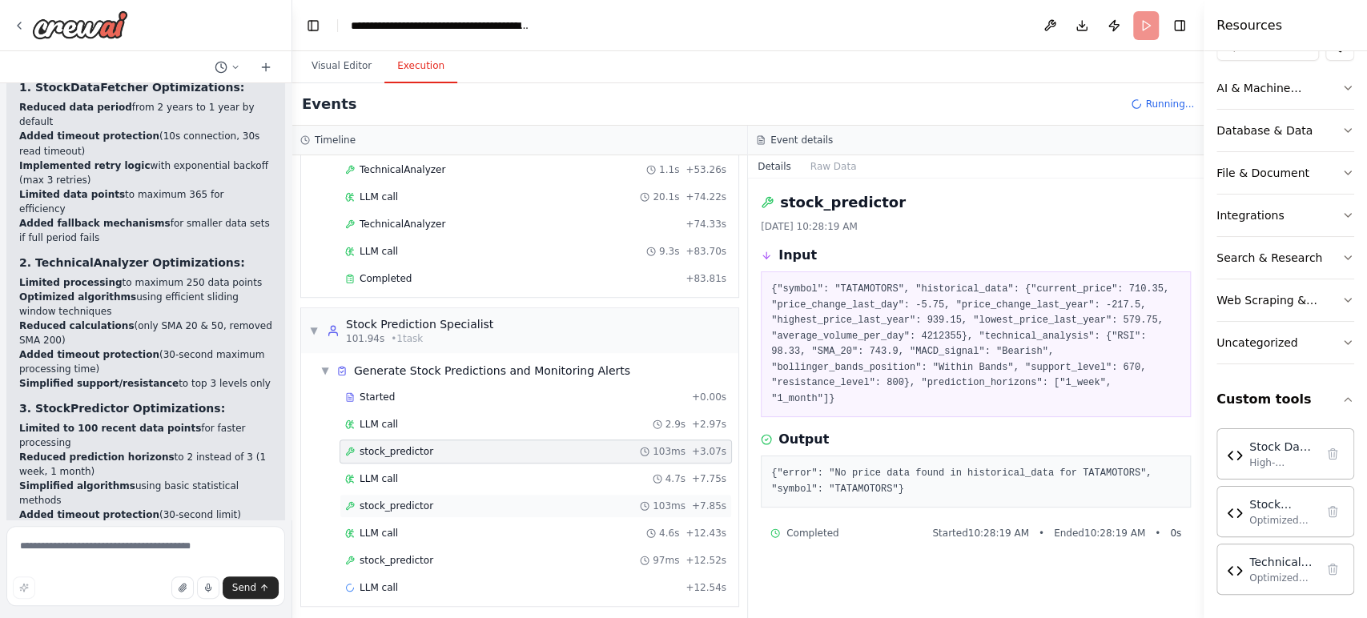
click at [381, 502] on span "stock_predictor" at bounding box center [397, 506] width 74 height 13
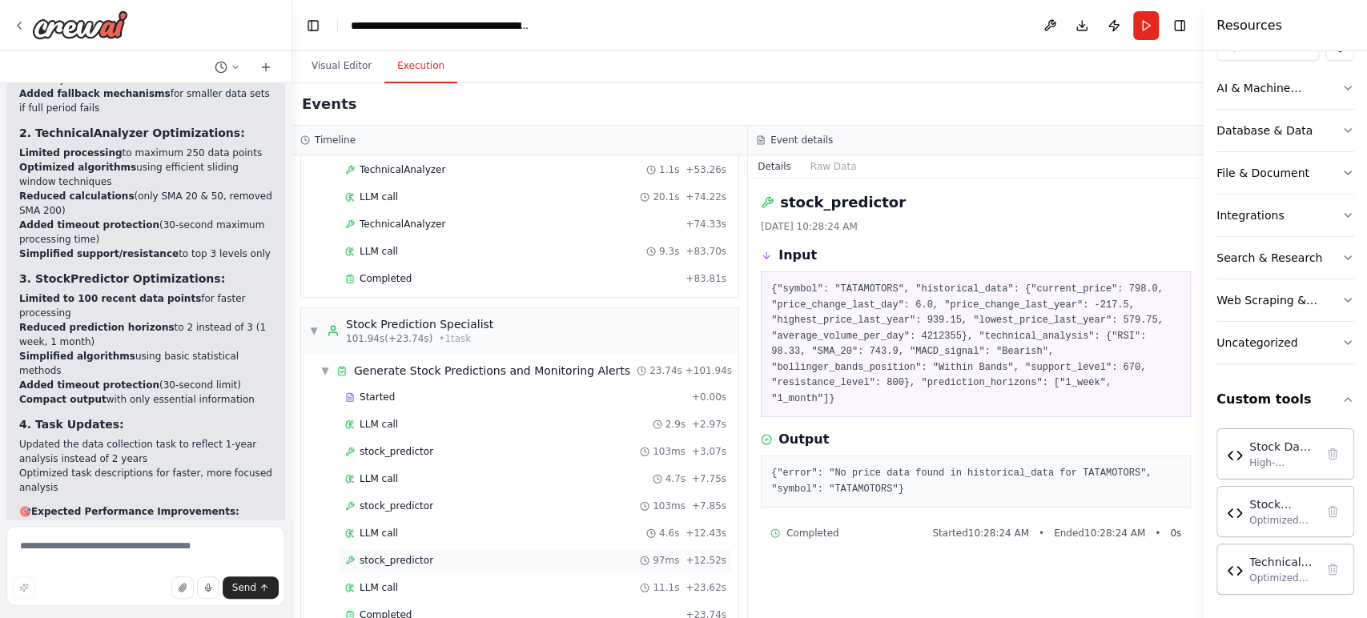
scroll to position [718, 0]
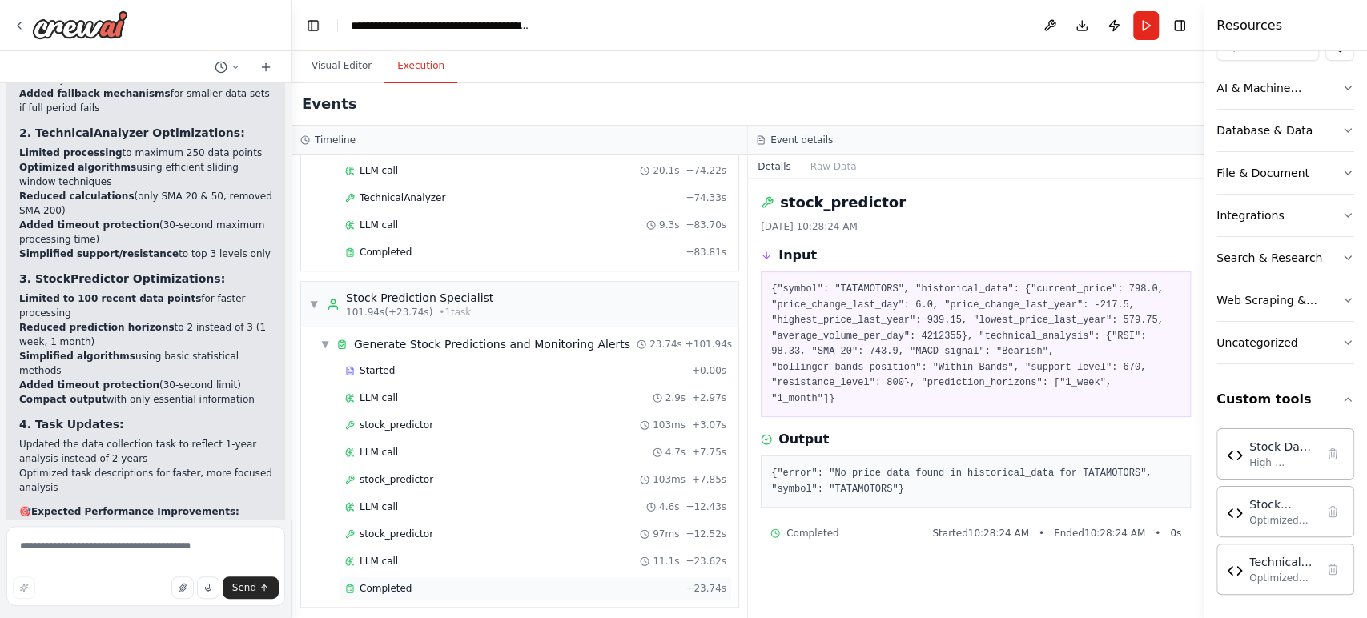
click at [388, 556] on span "Completed" at bounding box center [386, 588] width 52 height 13
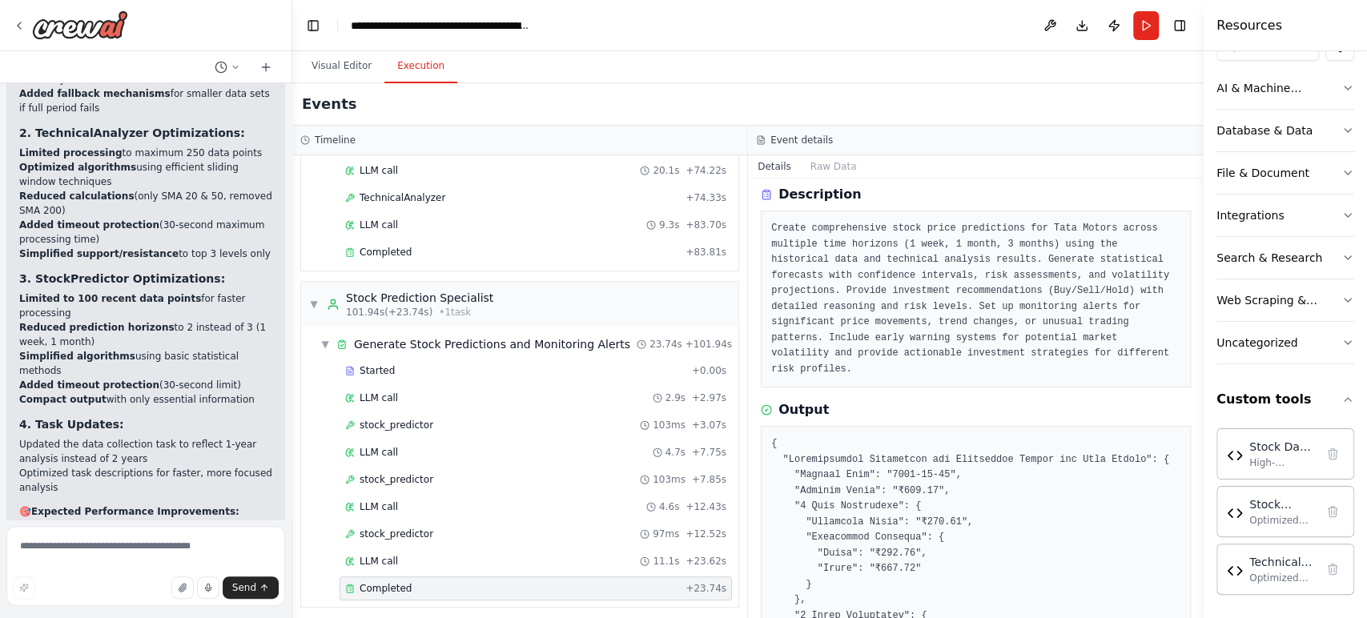
scroll to position [89, 0]
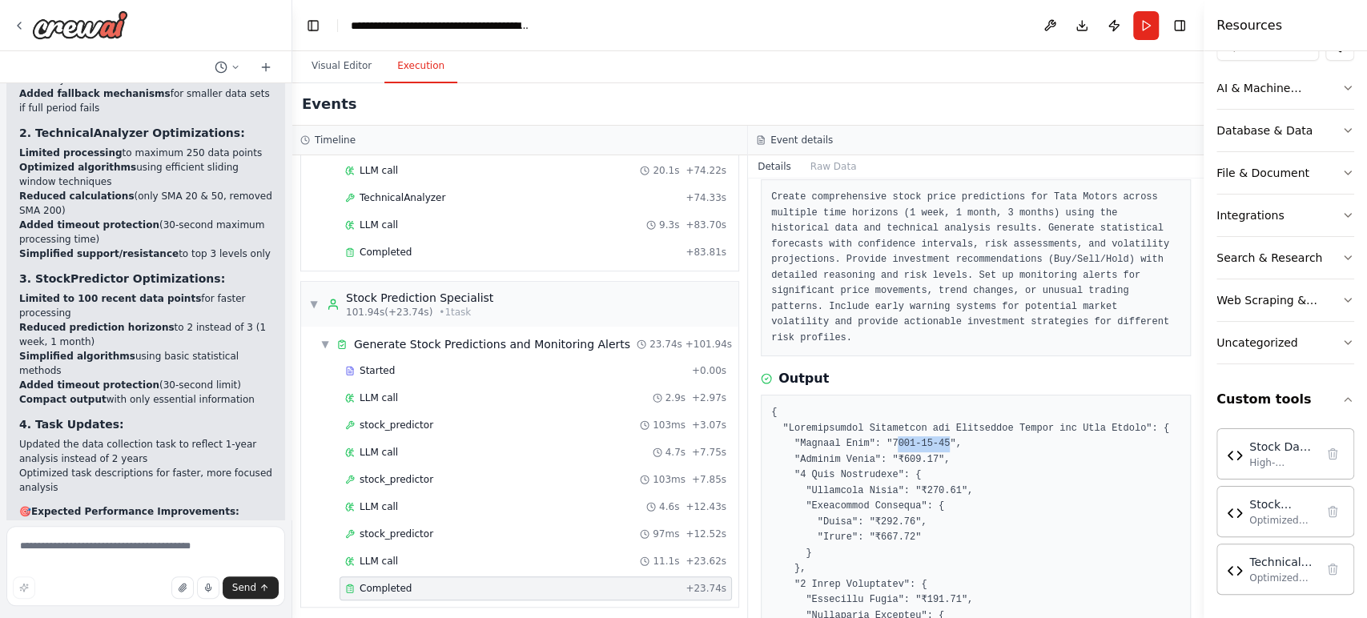
drag, startPoint x: 895, startPoint y: 424, endPoint x: 935, endPoint y: 423, distance: 40.9
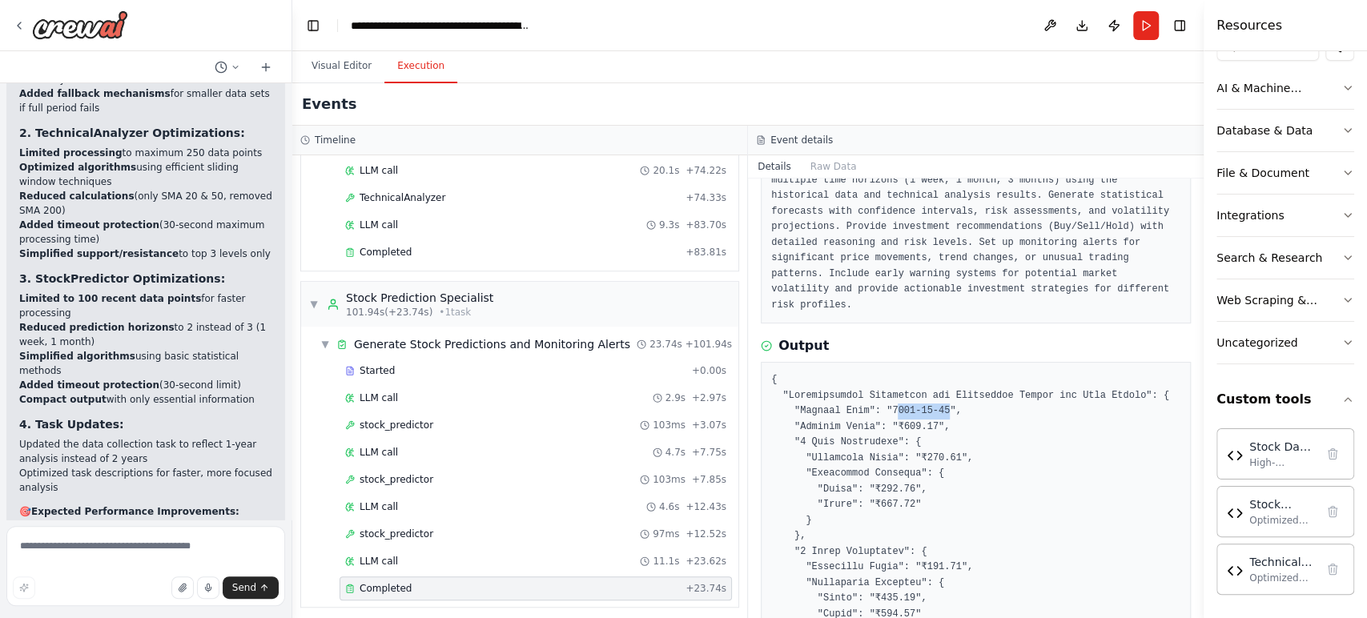
scroll to position [178, 0]
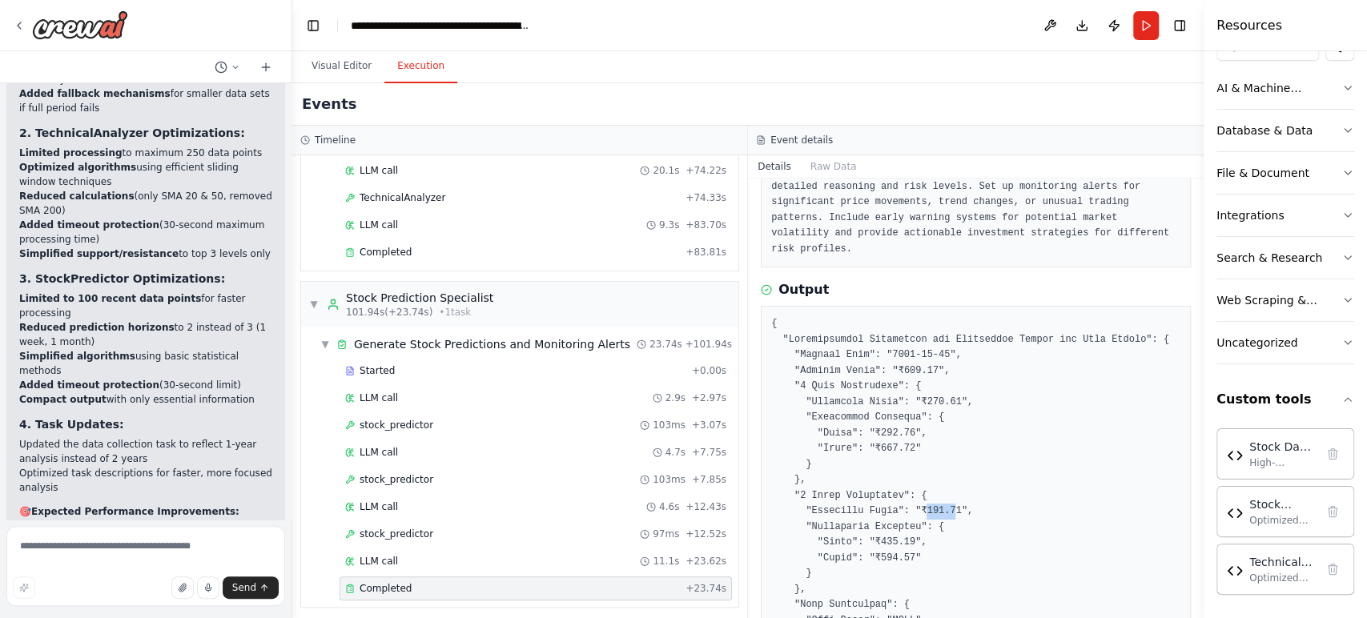
drag, startPoint x: 911, startPoint y: 497, endPoint x: 941, endPoint y: 501, distance: 29.9
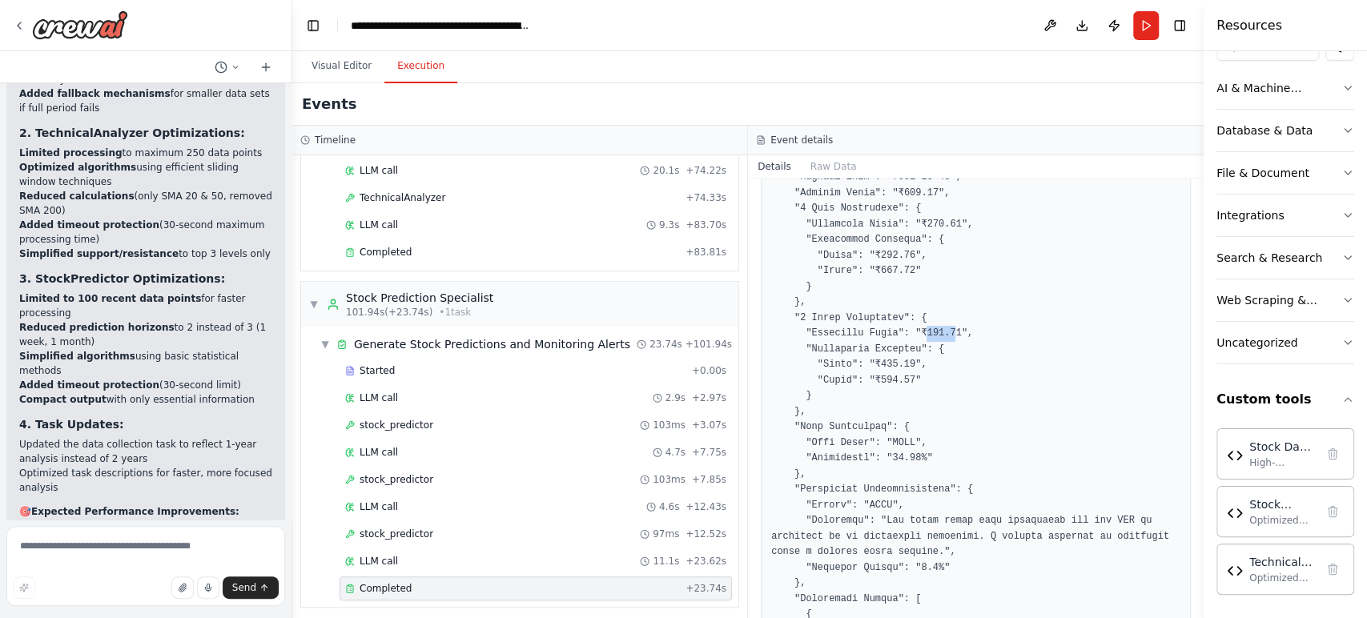
scroll to position [445, 0]
